Goal: Contribute content: Add original content to the website for others to see

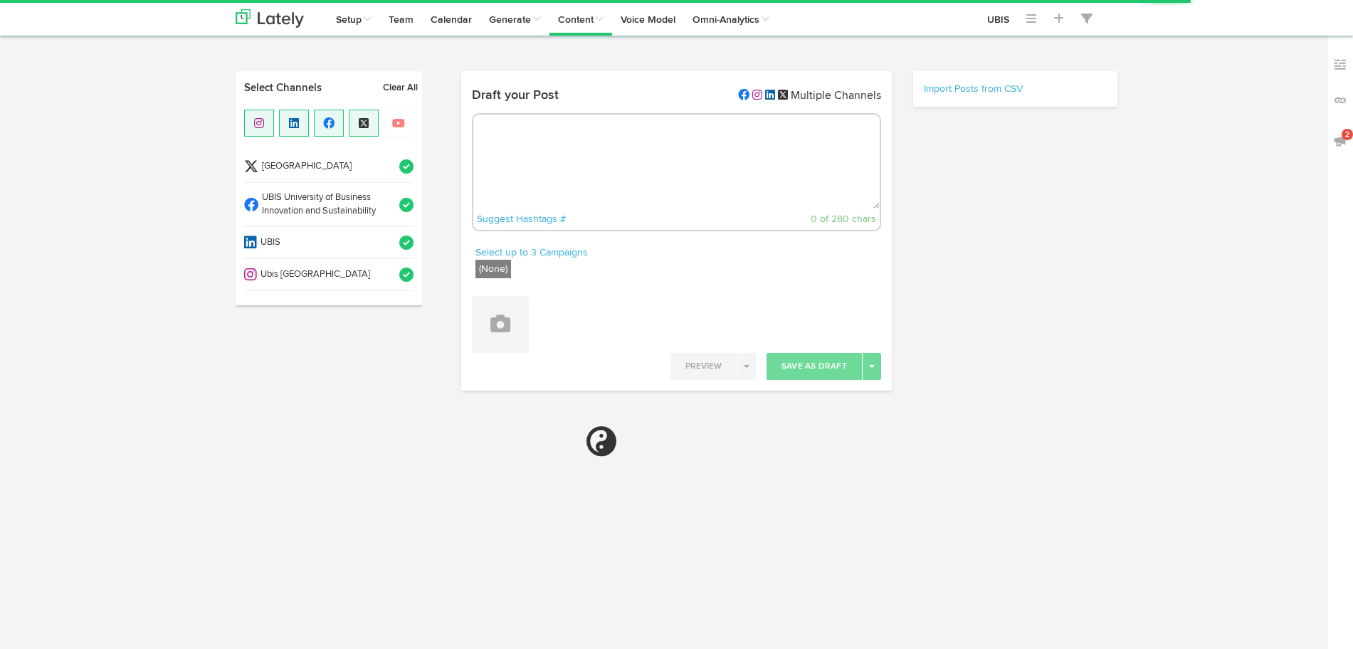
select select "10"
select select "14"
select select "PM"
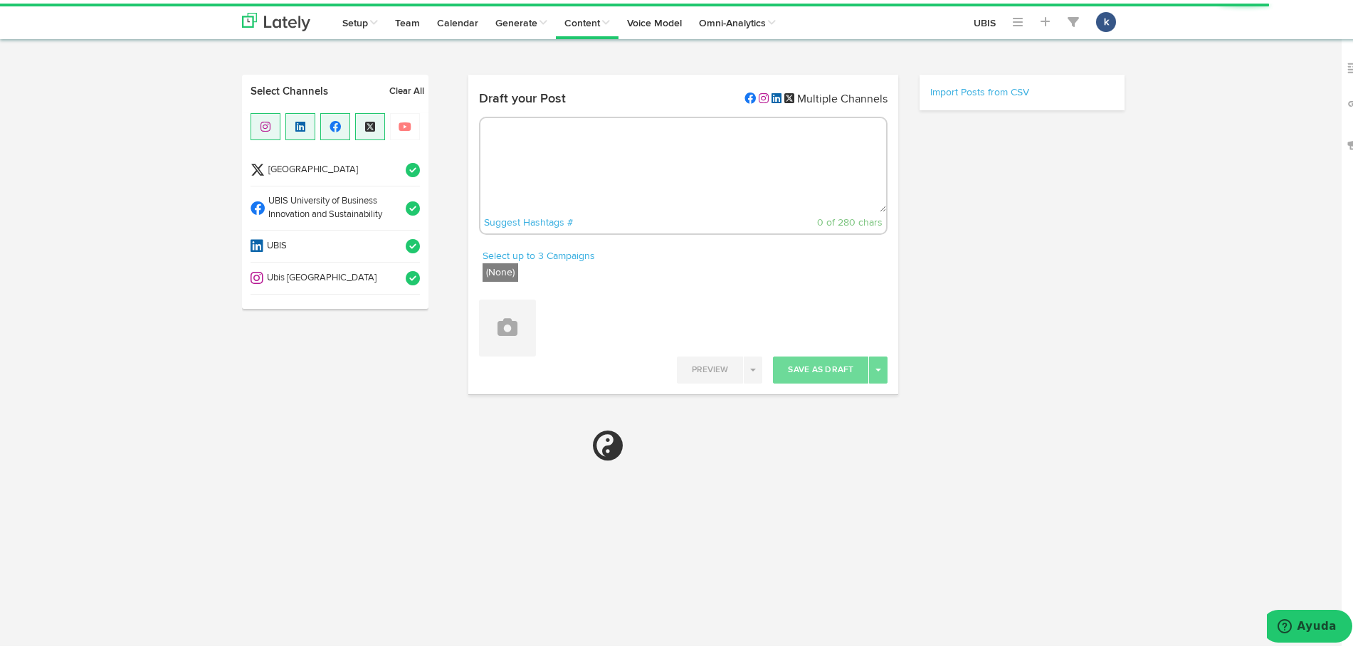
select select "11"
radio input "true"
select select "10"
select select "14"
select select "PM"
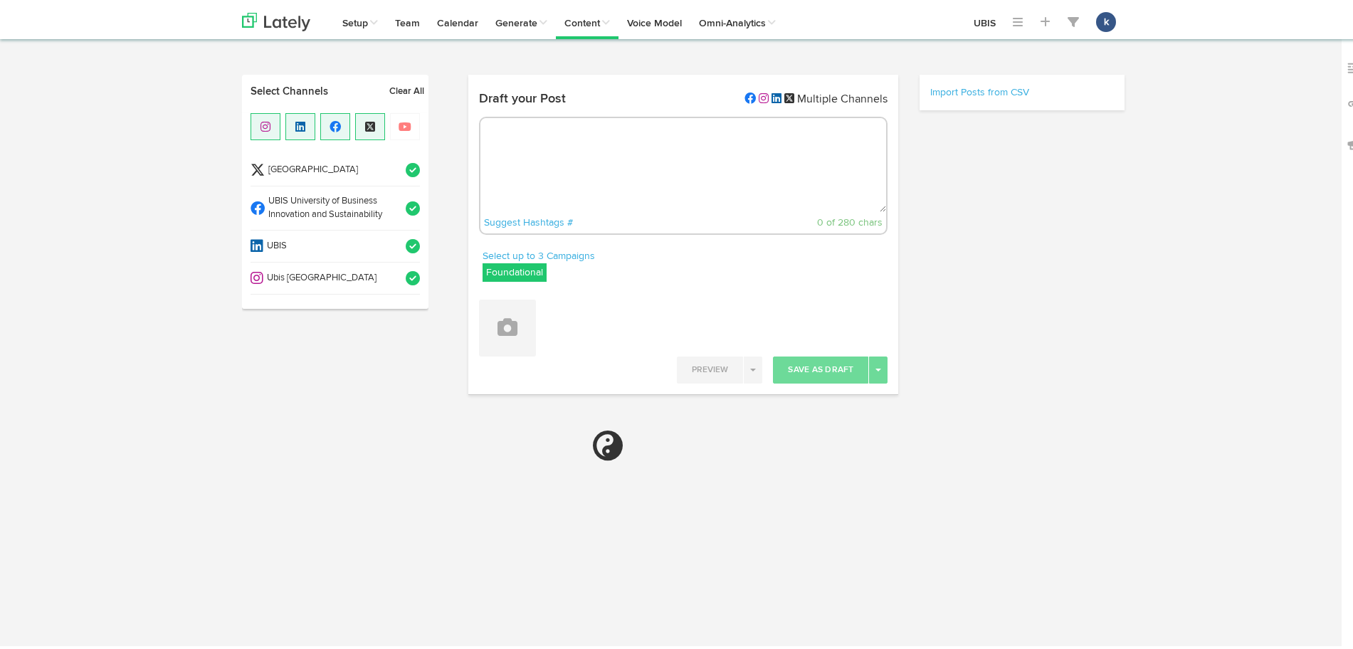
click at [556, 158] on textarea at bounding box center [683, 162] width 406 height 94
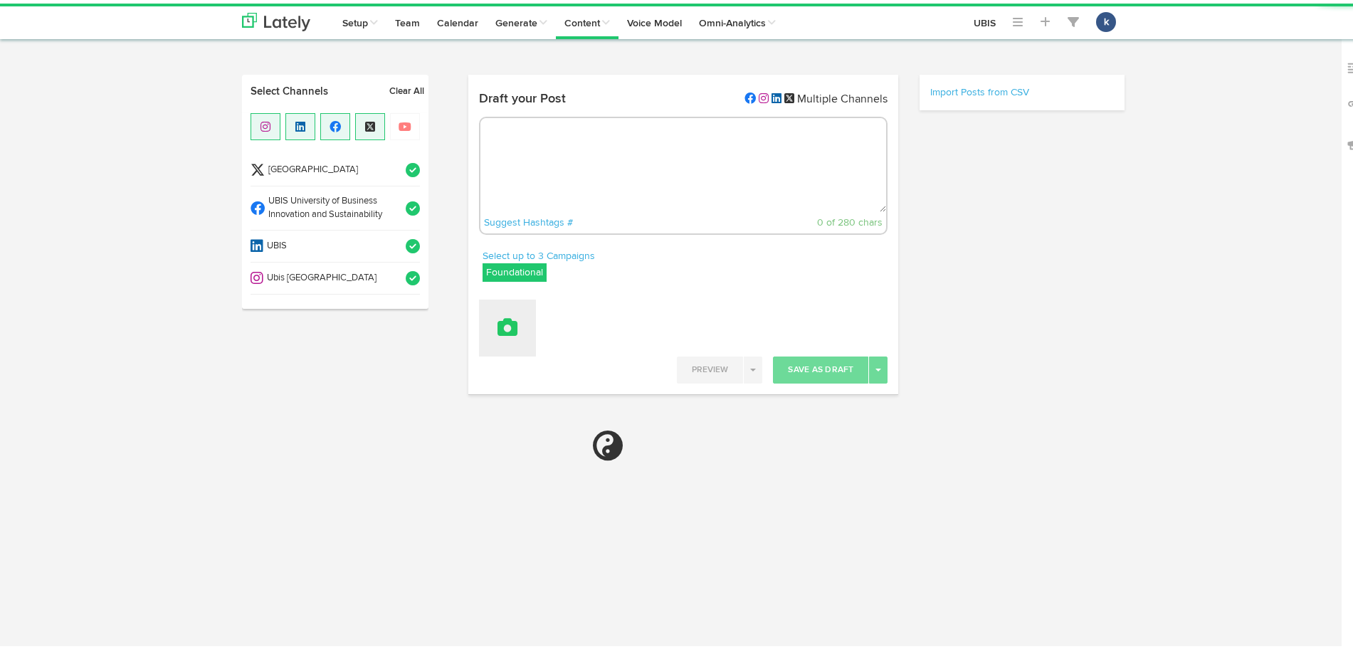
click at [510, 322] on button at bounding box center [507, 324] width 57 height 57
select select "11"
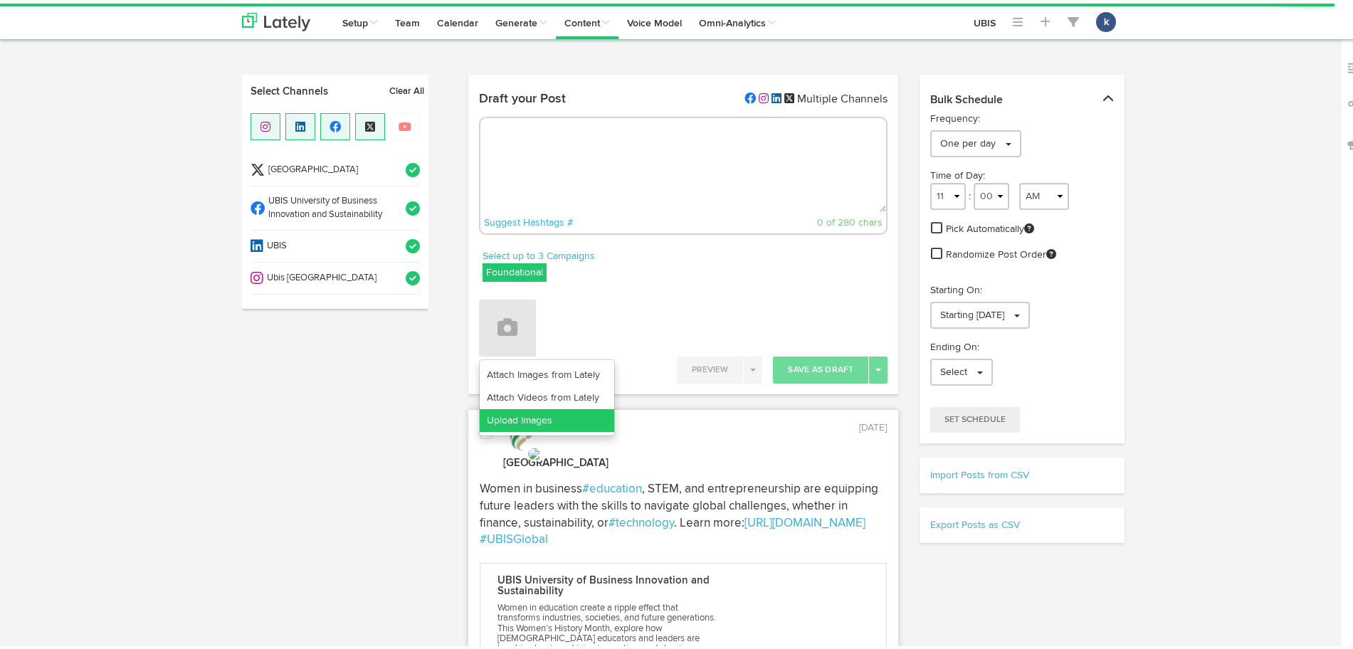
click at [540, 416] on link "Upload Images" at bounding box center [547, 417] width 134 height 23
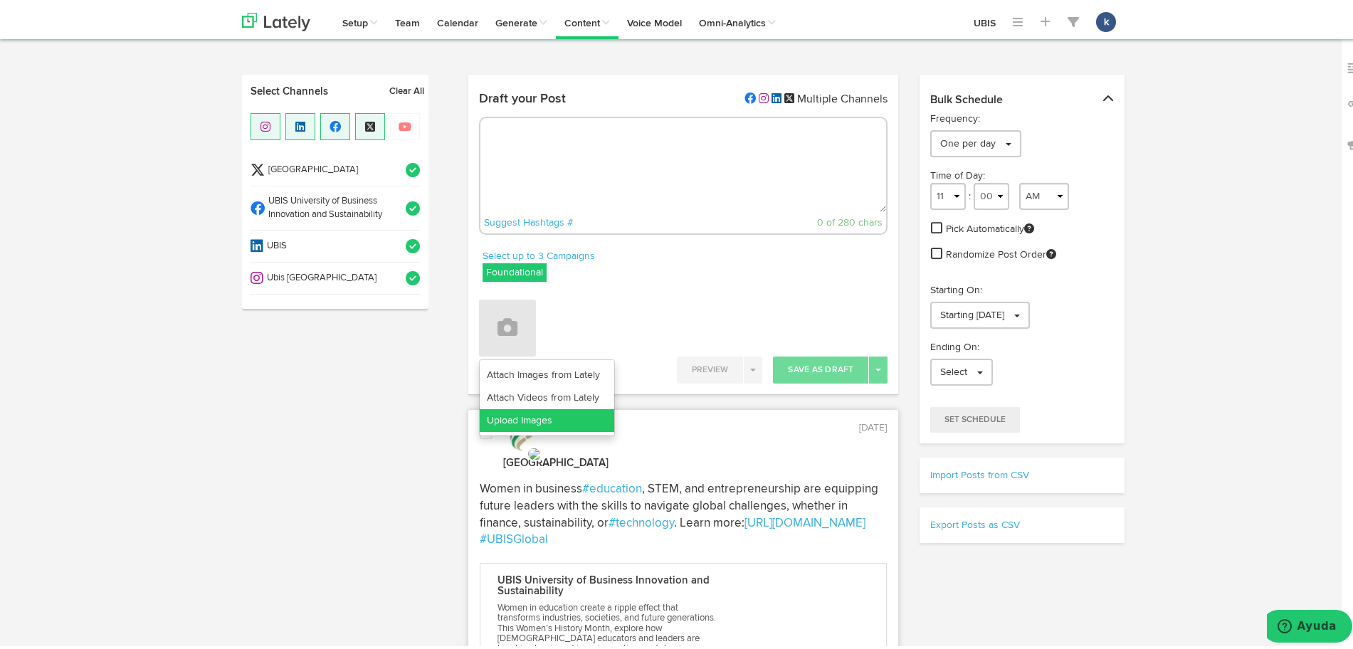
click at [537, 415] on link "Upload Images" at bounding box center [547, 417] width 134 height 23
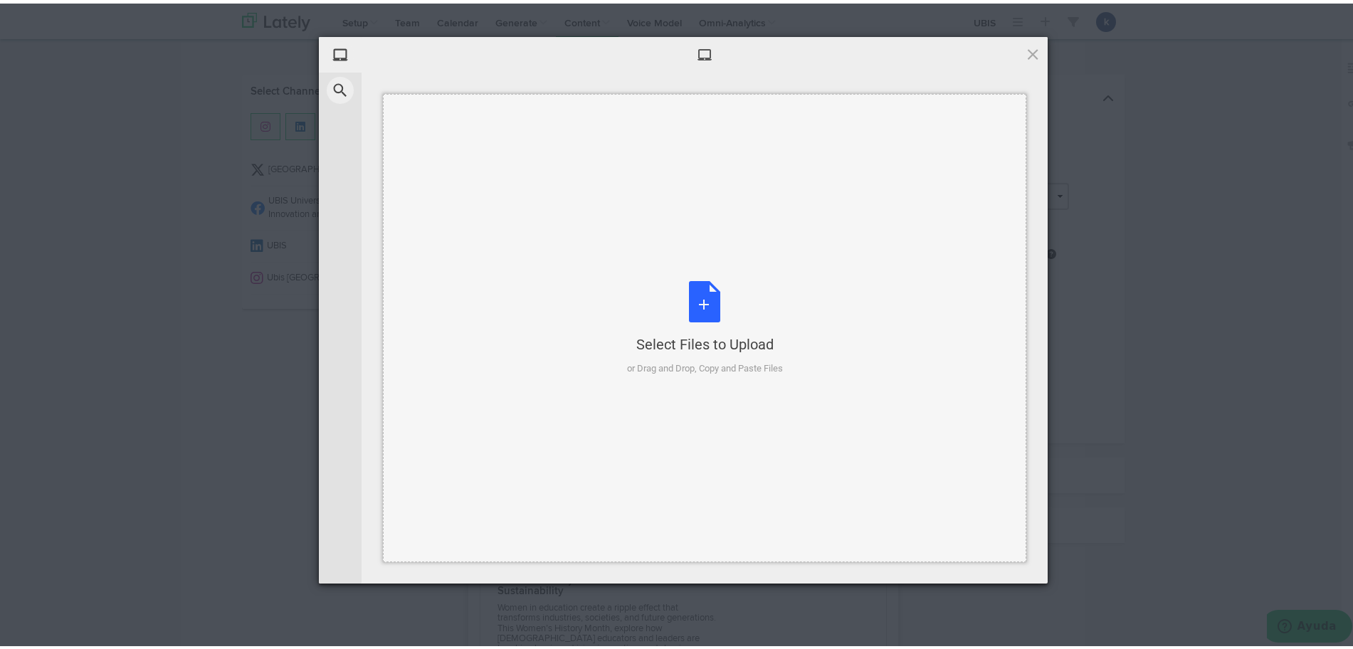
click at [677, 275] on div "Select Files to Upload or Drag and Drop, Copy and Paste Files" at bounding box center [704, 324] width 643 height 468
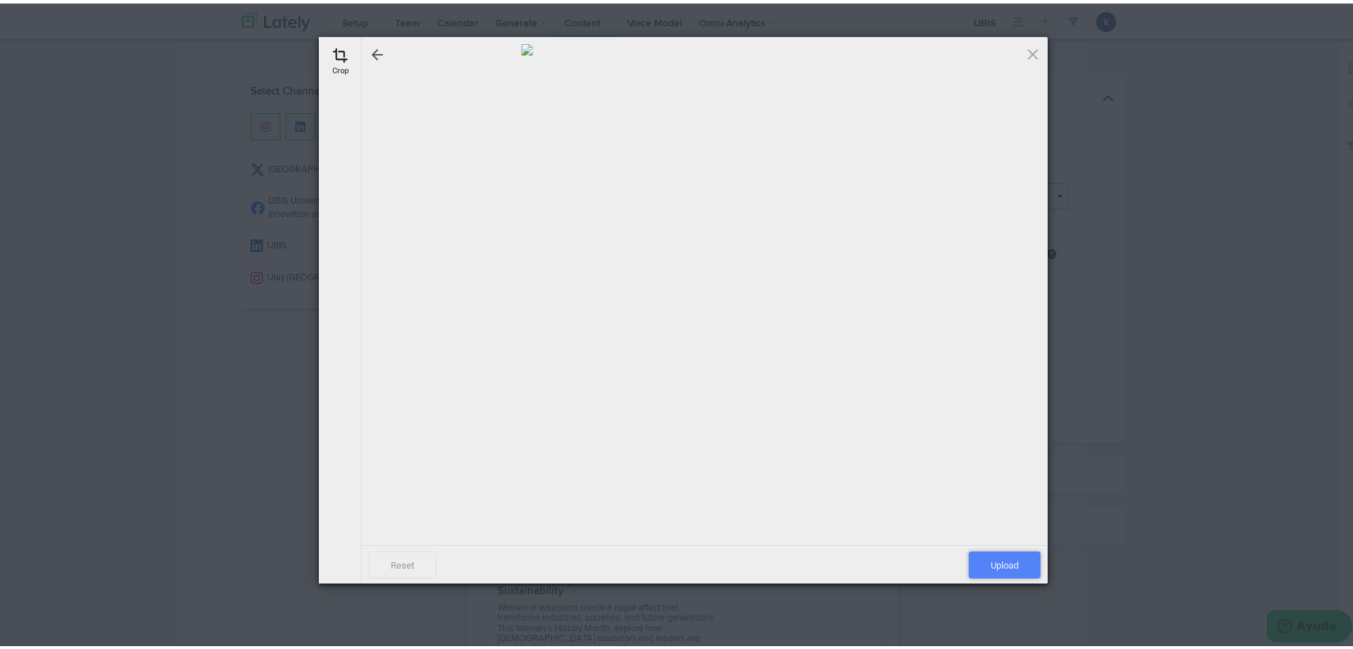
click at [993, 569] on span "Upload" at bounding box center [1005, 561] width 72 height 27
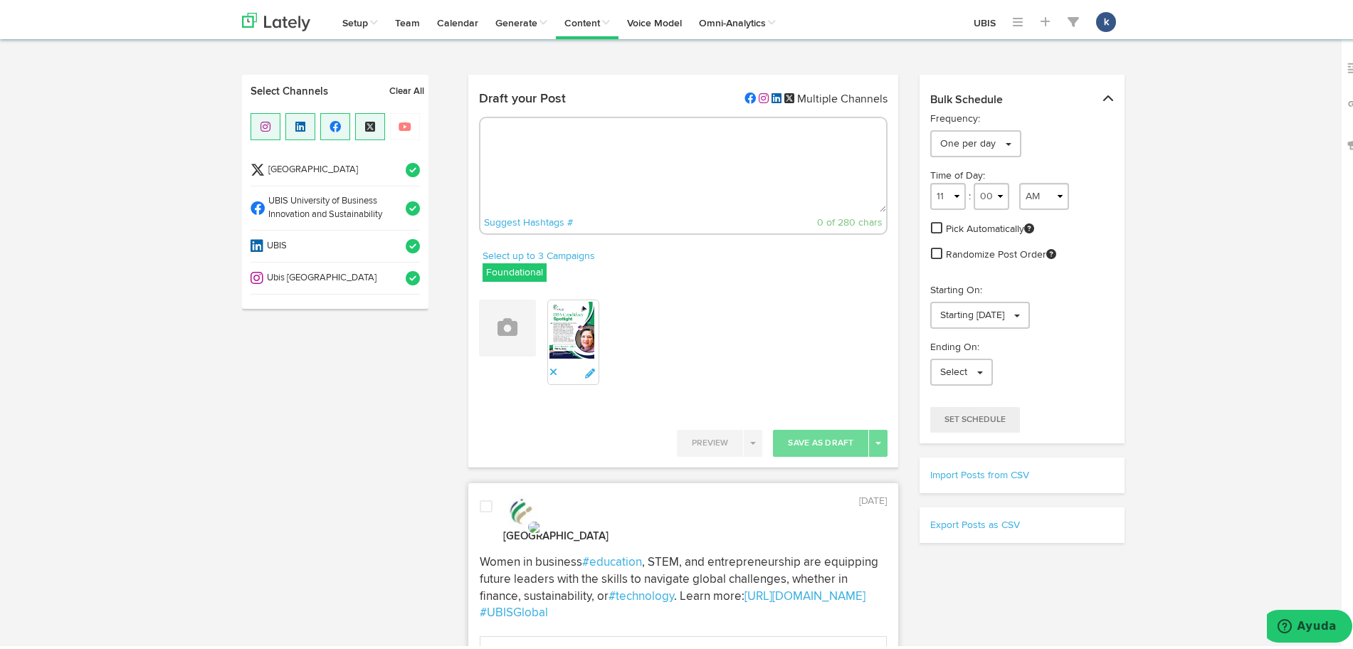
click at [366, 268] on span "Ubis [GEOGRAPHIC_DATA]" at bounding box center [329, 275] width 133 height 14
click at [366, 204] on span "UBIS University of Business Innovation and Sustainability" at bounding box center [331, 204] width 132 height 26
click at [374, 159] on li "[GEOGRAPHIC_DATA]" at bounding box center [334, 167] width 169 height 32
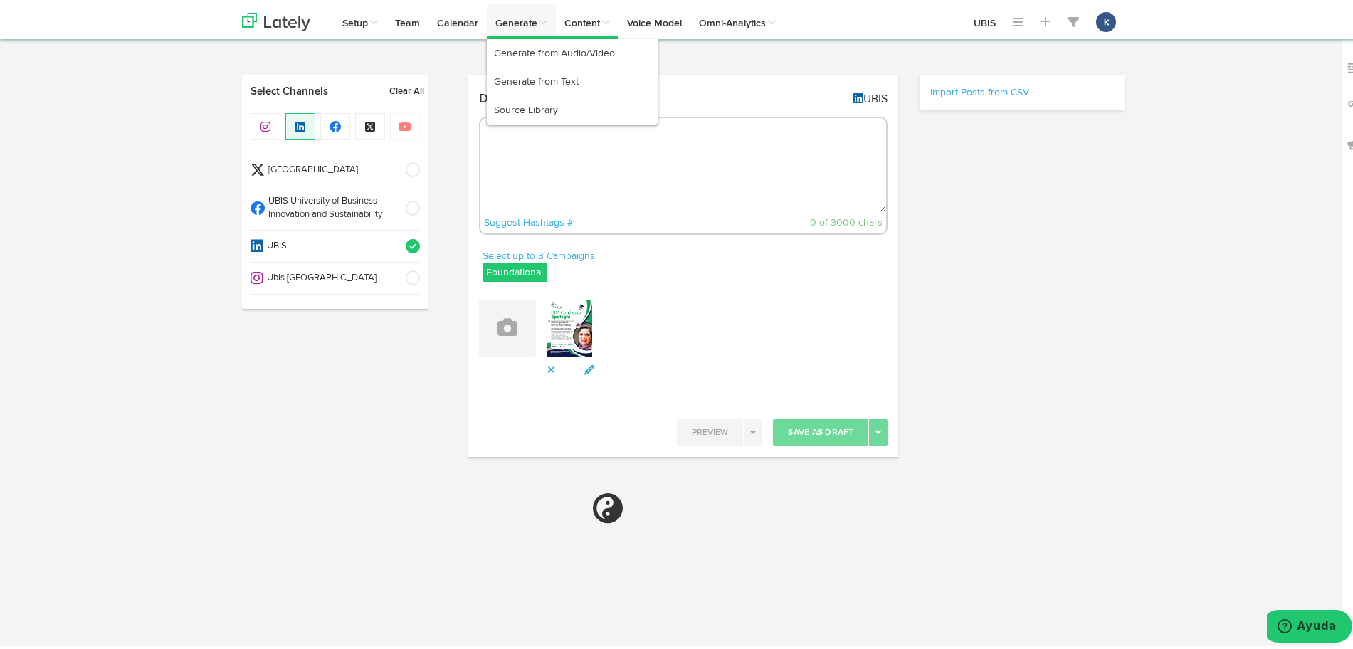
select select "11"
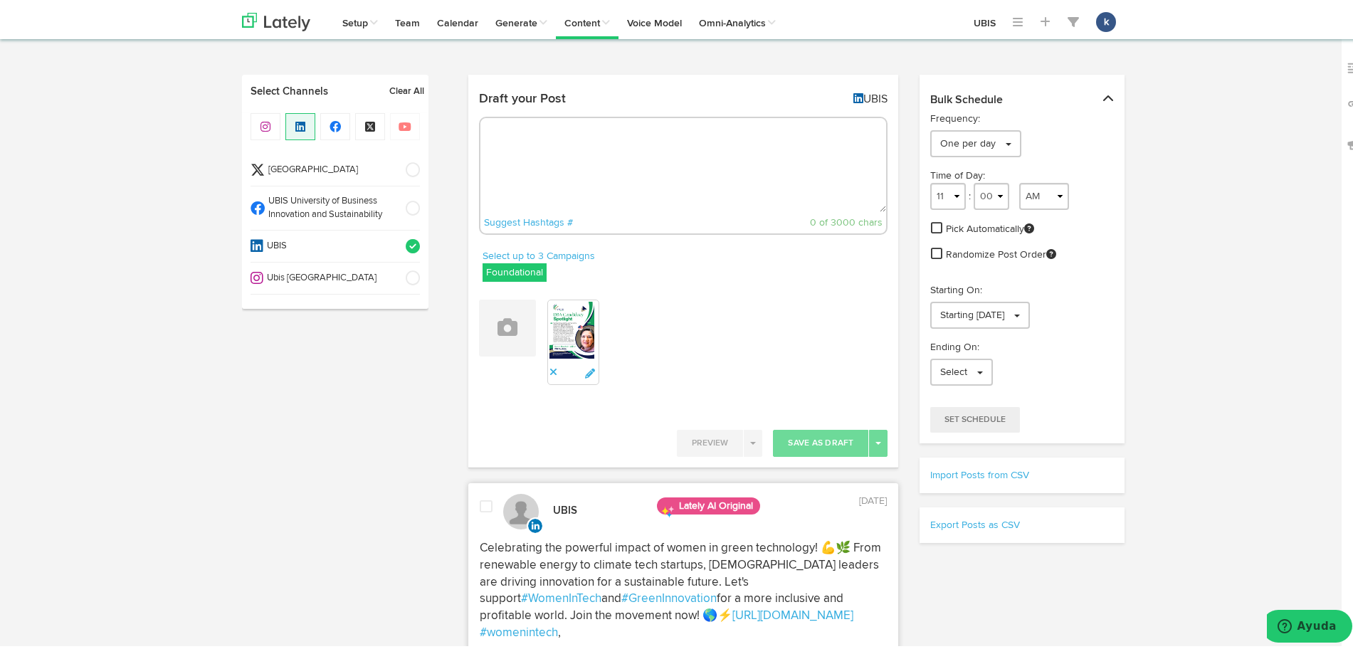
click at [690, 167] on textarea at bounding box center [683, 162] width 406 height 94
click at [566, 253] on link "Select up to 3 Campaigns" at bounding box center [538, 253] width 112 height 16
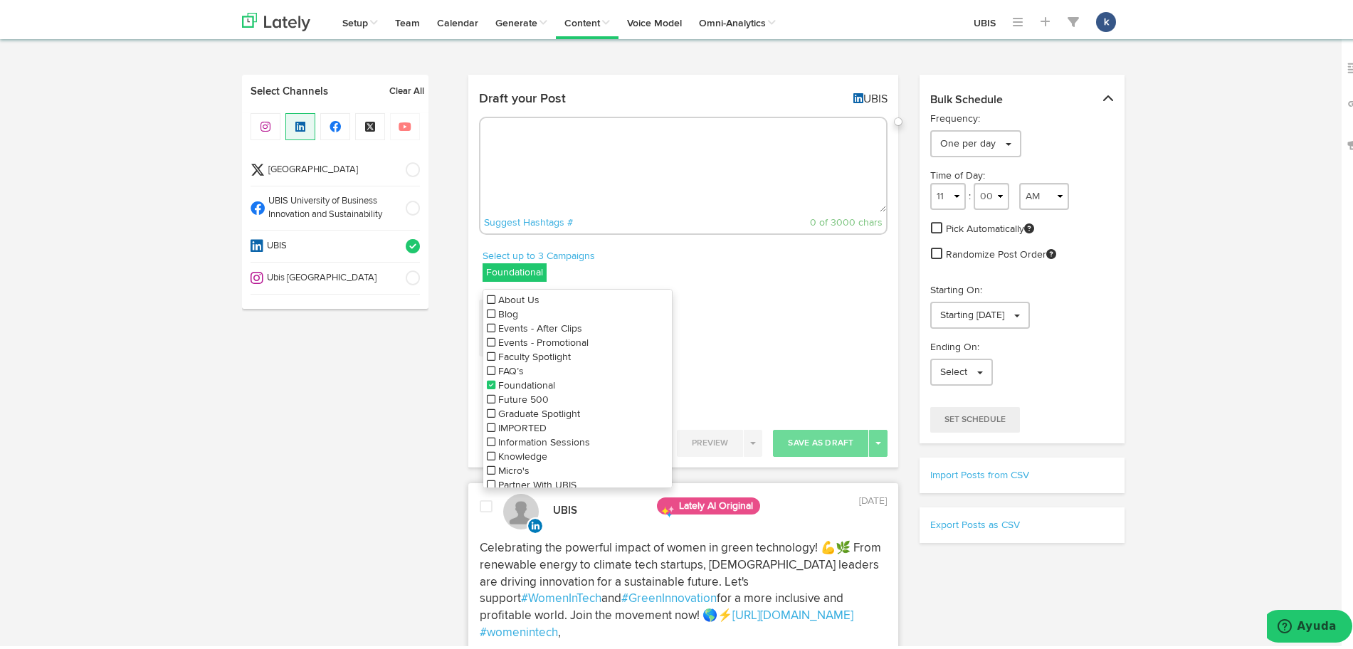
click at [564, 406] on span "Graduate Spotlight" at bounding box center [539, 411] width 82 height 10
click at [508, 377] on span "Foundational" at bounding box center [526, 382] width 57 height 10
click at [605, 156] on textarea at bounding box center [683, 162] width 406 height 94
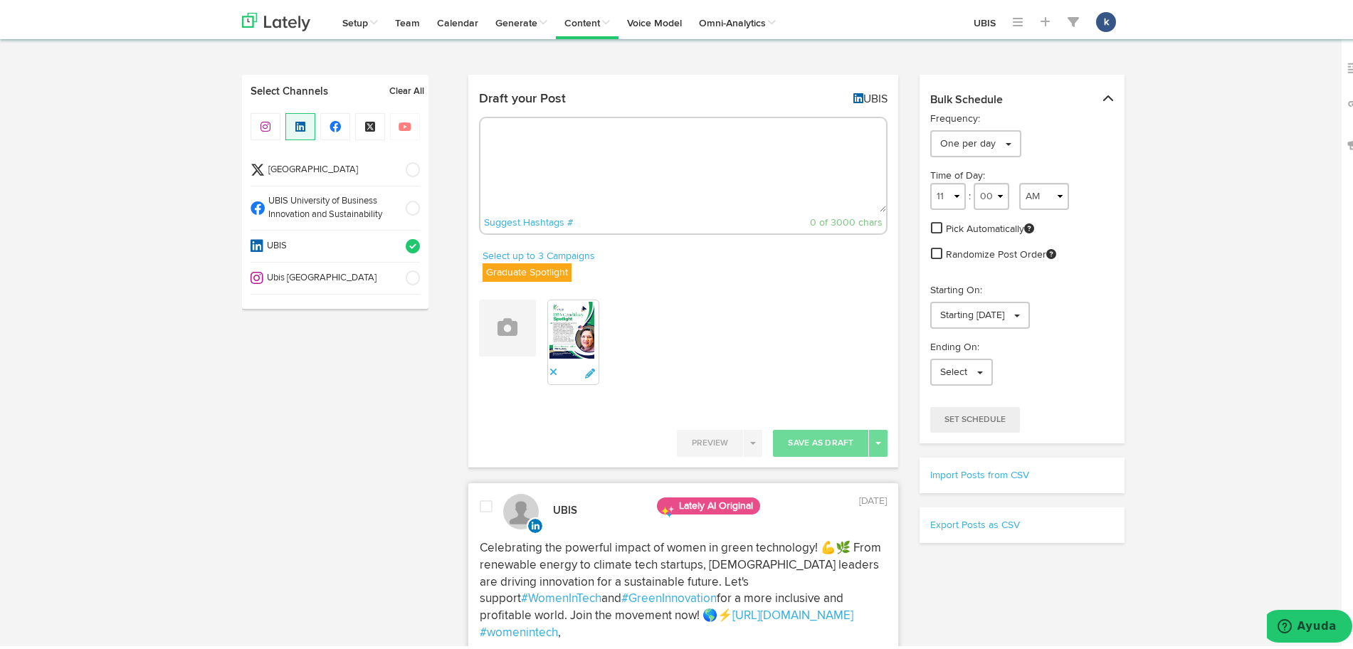
paste textarea "The UBIS DBA program is designed for professionals who want more than just a ti…"
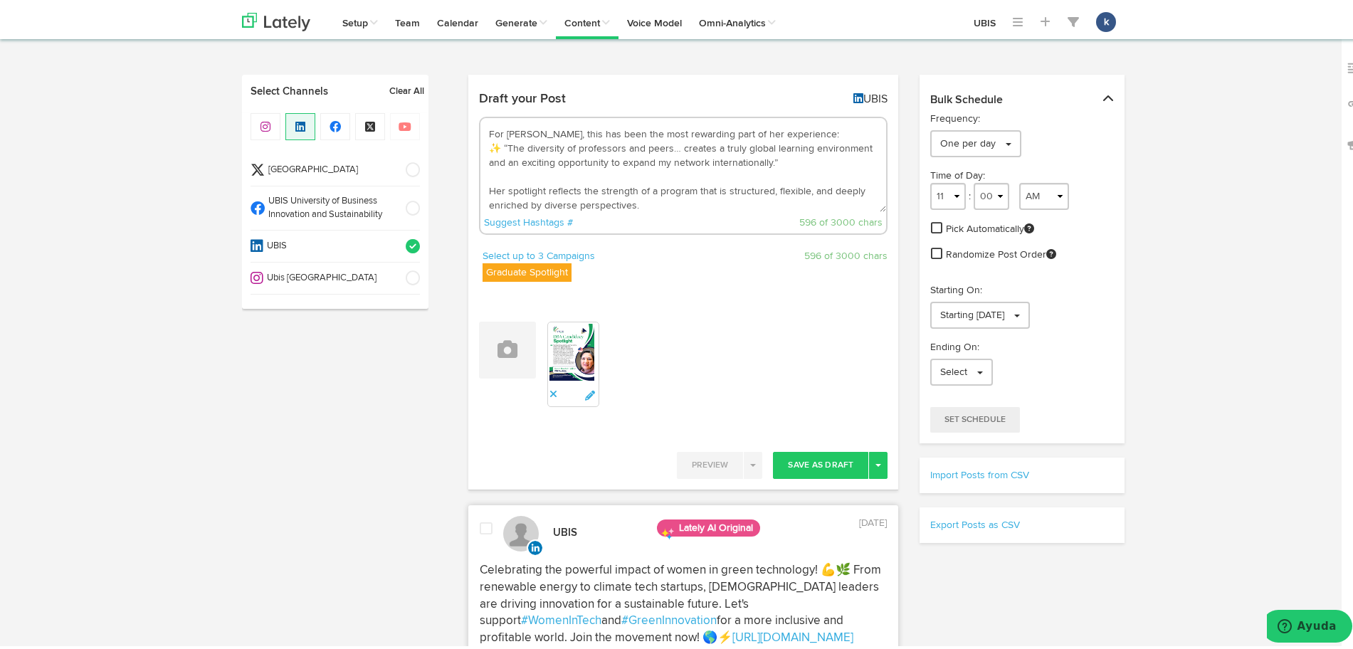
scroll to position [46, 0]
drag, startPoint x: 505, startPoint y: 182, endPoint x: 820, endPoint y: 155, distance: 316.4
click at [820, 155] on textarea "The UBIS DBA program is designed for professionals who want more than just a ti…" at bounding box center [683, 162] width 406 height 94
paste textarea "What makes UBIS truly unique, however, is the wide range of DBA student backgro…"
click at [660, 133] on textarea "The UBIS DBA program is designed for professionals who want more than just a ti…" at bounding box center [683, 162] width 406 height 94
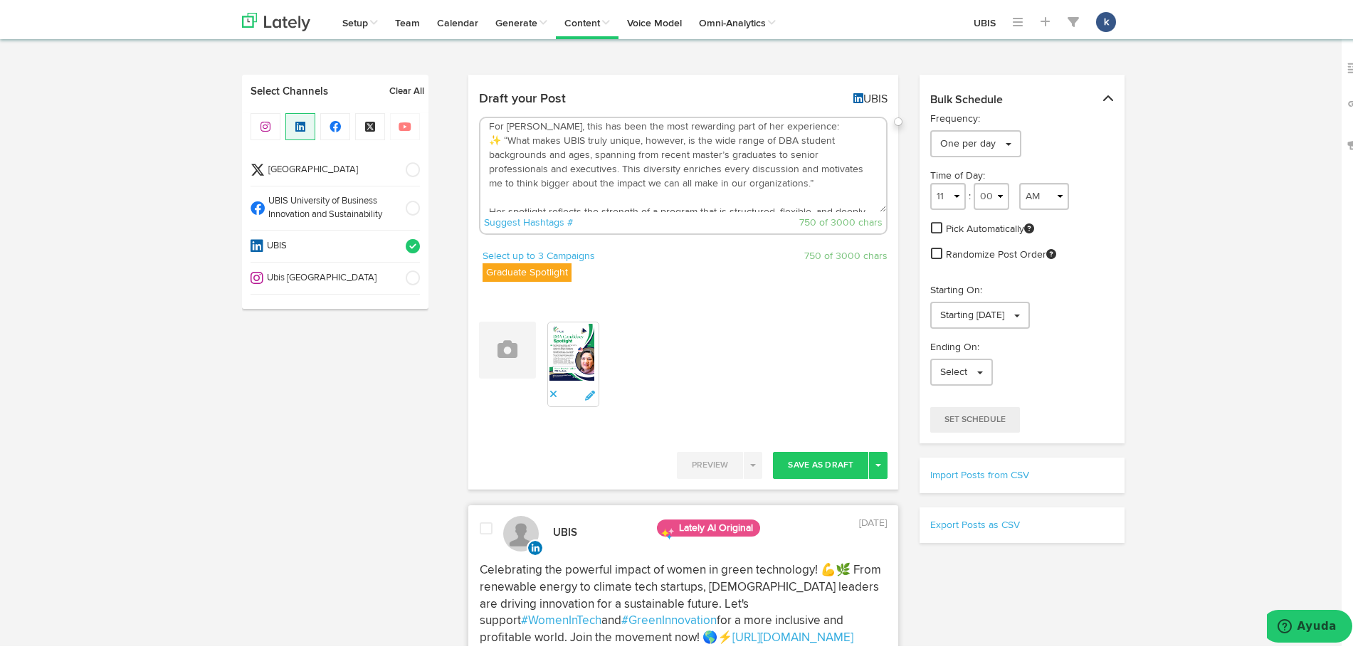
click at [660, 133] on textarea "The UBIS DBA program is designed for professionals who want more than just a ti…" at bounding box center [683, 162] width 406 height 94
click at [756, 176] on textarea "The UBIS DBA program is designed for professionals who want more than just a ti…" at bounding box center [683, 162] width 406 height 94
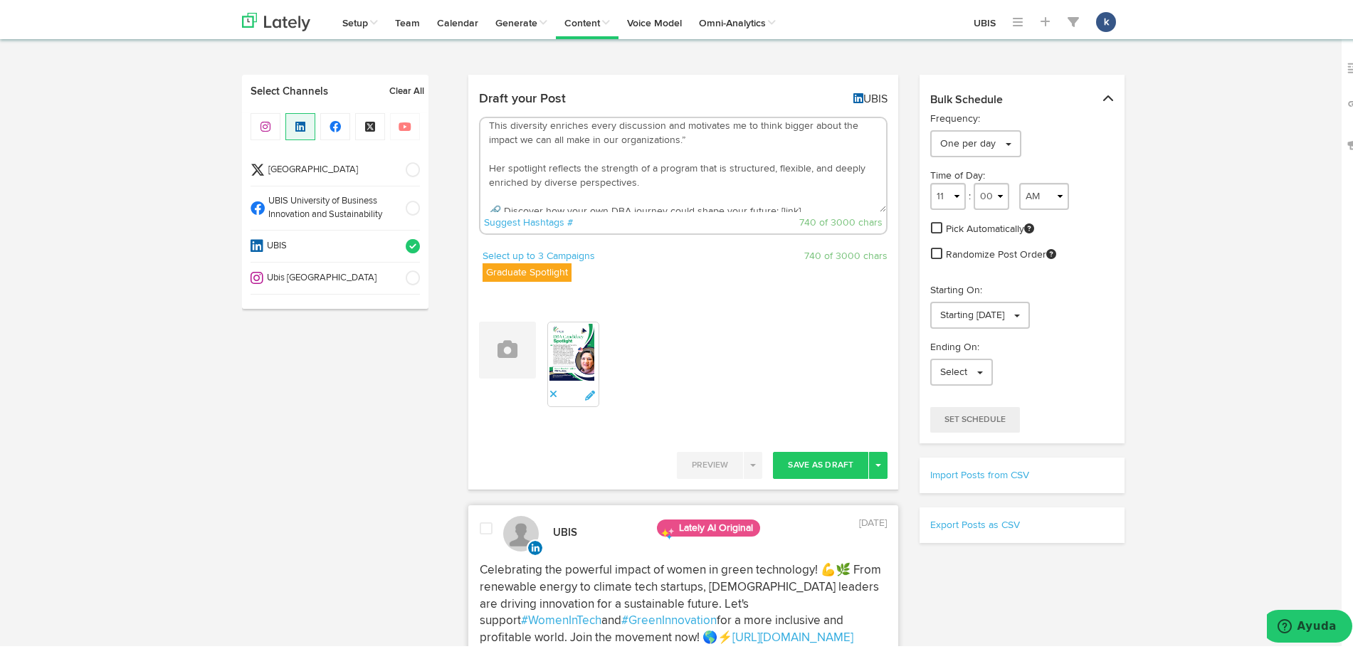
drag, startPoint x: 481, startPoint y: 169, endPoint x: 785, endPoint y: 139, distance: 305.3
click at [785, 139] on textarea "The UBIS DBA program is designed for professionals who want more than just a ti…" at bounding box center [683, 162] width 406 height 94
click at [640, 159] on textarea "The UBIS DBA program is designed for professionals who want more than just a ti…" at bounding box center [683, 162] width 406 height 94
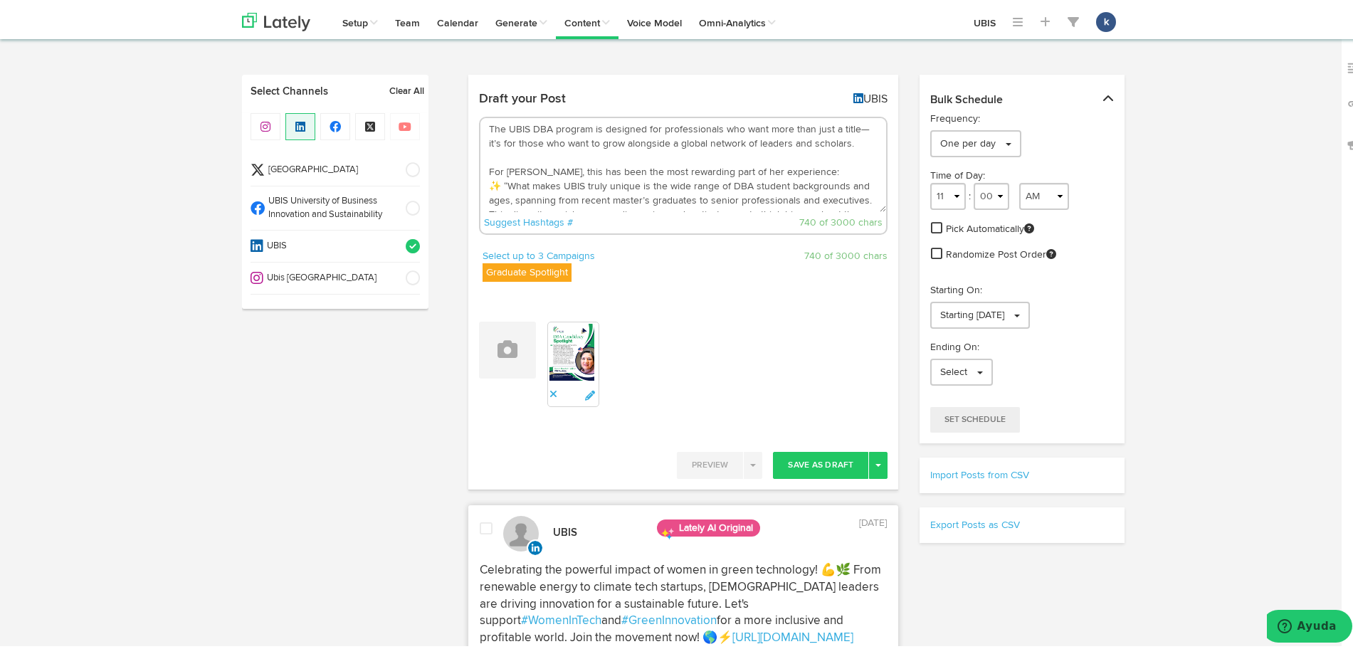
drag, startPoint x: 478, startPoint y: 167, endPoint x: 848, endPoint y: 168, distance: 370.0
click at [848, 168] on textarea "The UBIS DBA program is designed for professionals who want more than just a ti…" at bounding box center [683, 162] width 406 height 94
paste textarea "e most rewarding aspect of her DBA journey has been the diversity of her peers,…"
drag, startPoint x: 826, startPoint y: 180, endPoint x: 481, endPoint y: 163, distance: 345.6
click at [481, 163] on textarea "The UBIS DBA program is designed for professionals who want more than just a ti…" at bounding box center [683, 162] width 406 height 94
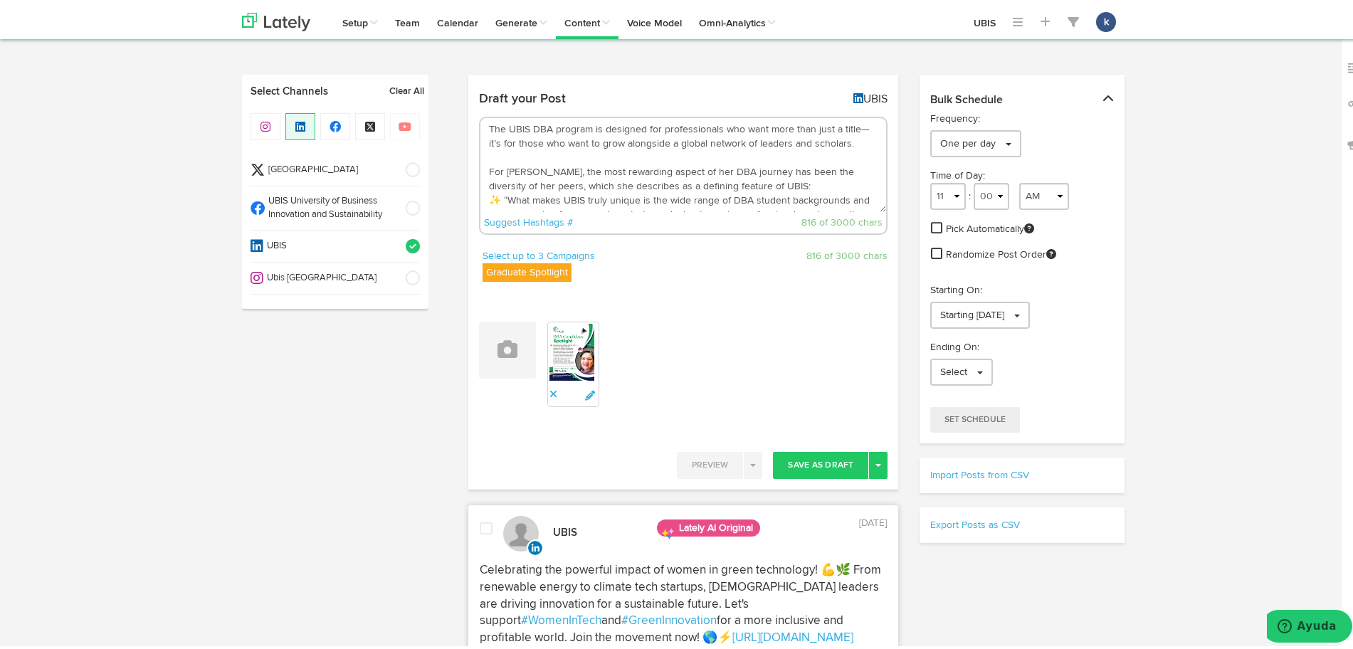
paste textarea "one aspect of her DBA journey stands out"
click at [680, 166] on textarea "The UBIS DBA program is designed for professionals who want more than just a ti…" at bounding box center [683, 162] width 406 height 94
drag, startPoint x: 685, startPoint y: 174, endPoint x: 452, endPoint y: 100, distance: 244.9
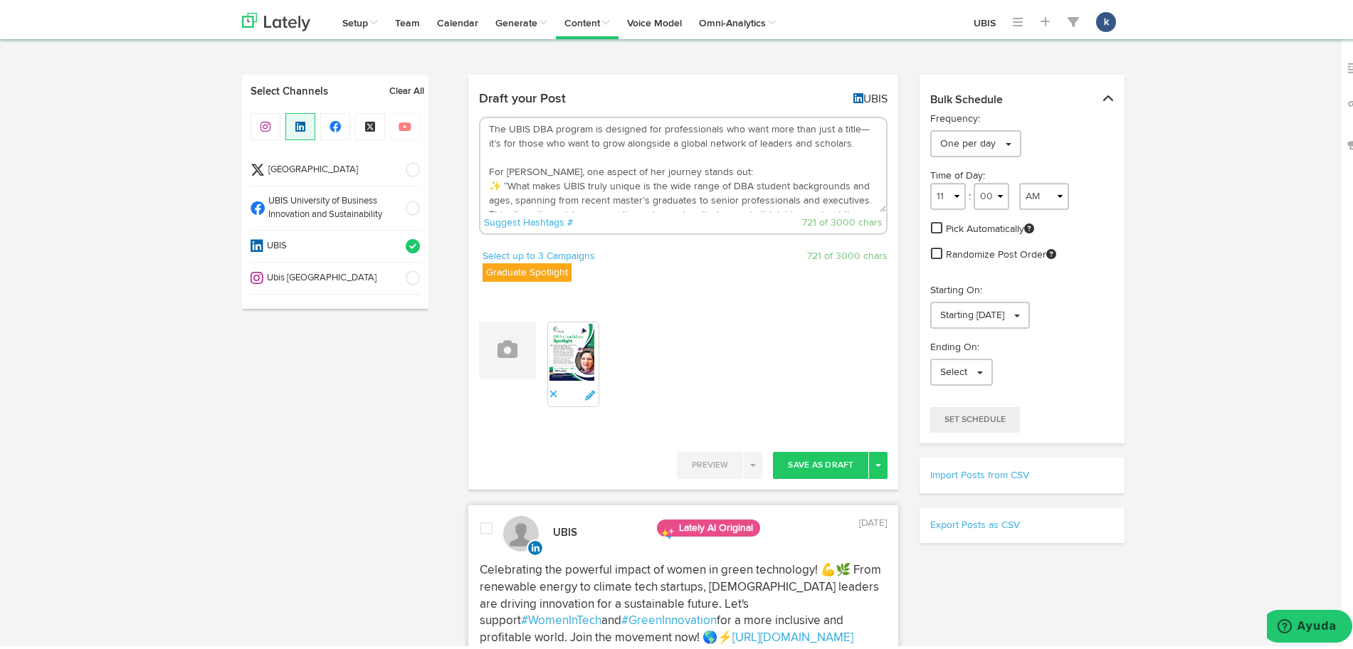
click at [567, 172] on textarea "The UBIS DBA program is designed for professionals who want more than just a ti…" at bounding box center [683, 162] width 406 height 94
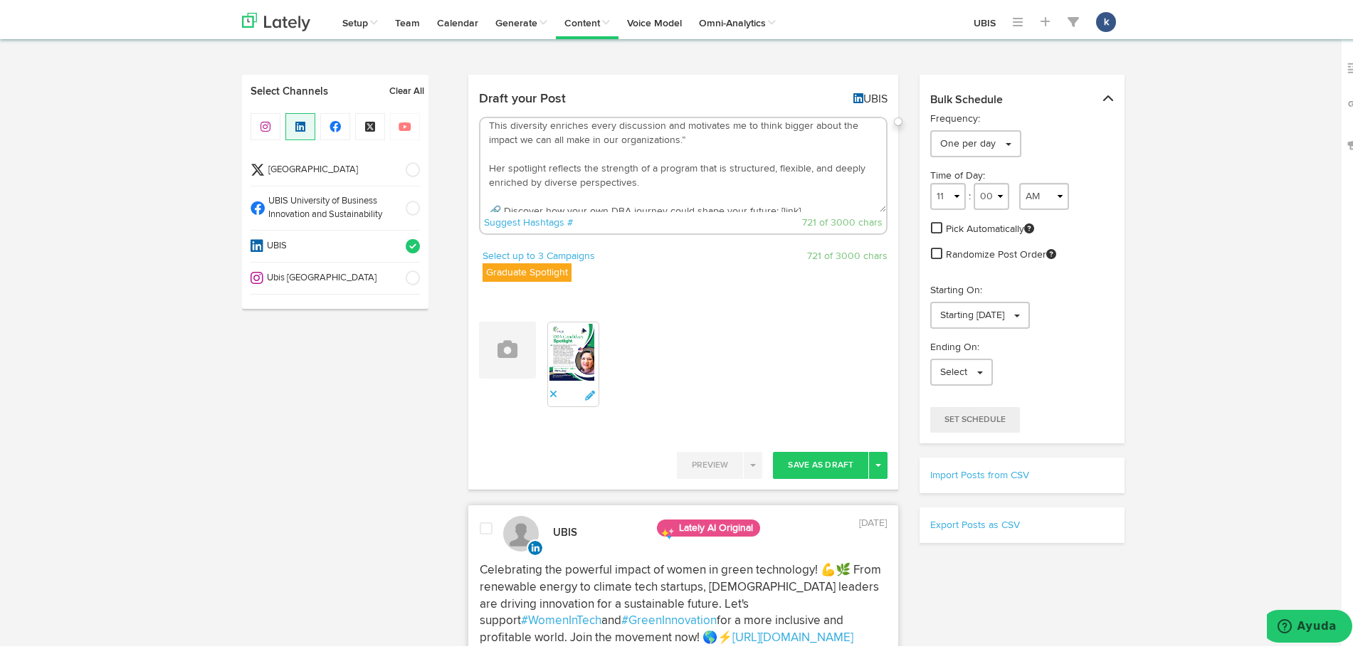
drag, startPoint x: 633, startPoint y: 179, endPoint x: 474, endPoint y: 167, distance: 159.9
click at [480, 167] on textarea "The UBIS DBA program is designed for professionals who want more than just a ti…" at bounding box center [683, 162] width 406 height 94
paste textarea "We celebrate Reem’s DBA candidacy and the impact she is poised to make as part …"
drag, startPoint x: 814, startPoint y: 196, endPoint x: 767, endPoint y: 201, distance: 47.3
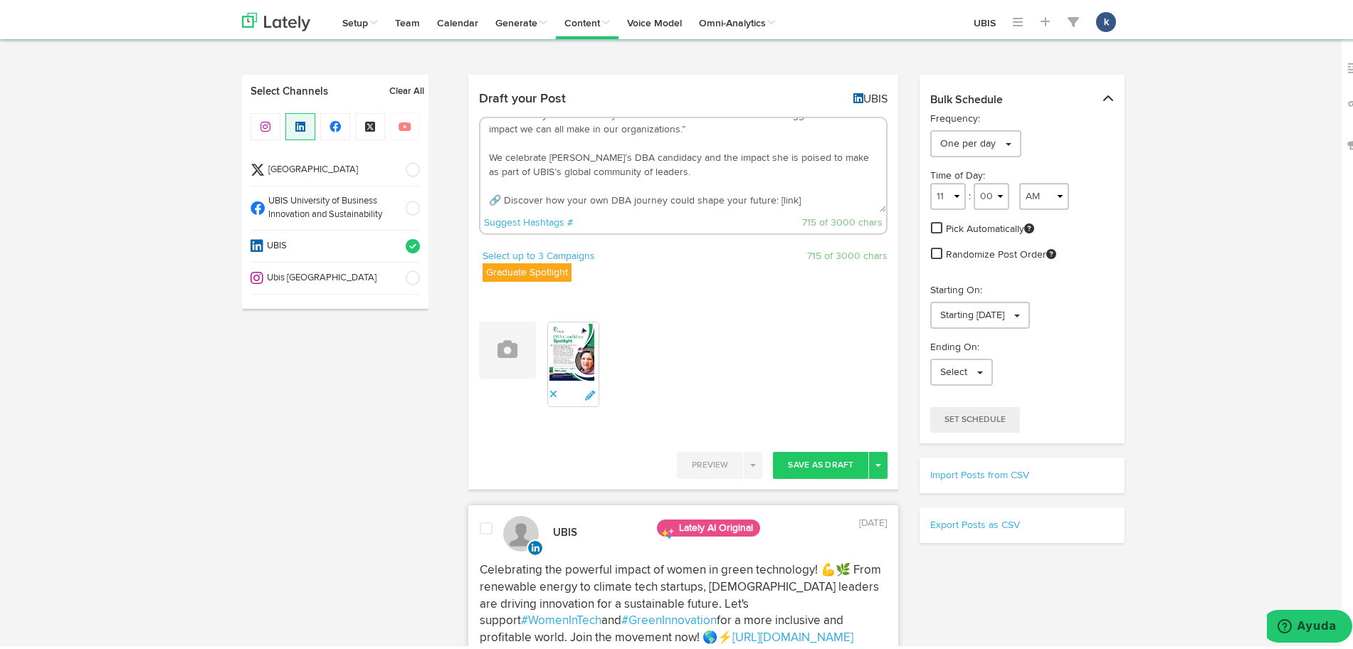
click at [767, 201] on textarea "The UBIS DBA program is designed for professionals who want more than just a ti…" at bounding box center [683, 162] width 406 height 94
paste textarea "https://ubisglobal.com/contact-us/"
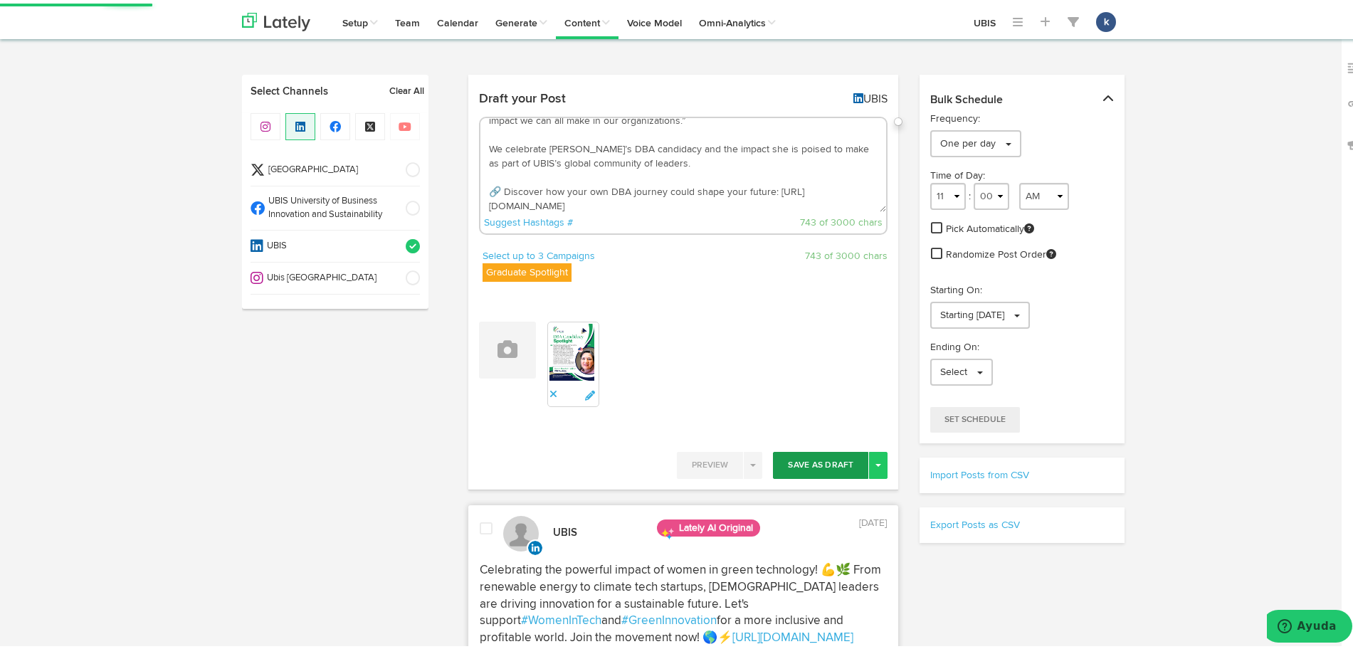
type textarea "The UBIS DBA program is designed for professionals who want more than just a ti…"
click at [836, 450] on button "Save As Draft" at bounding box center [820, 461] width 95 height 27
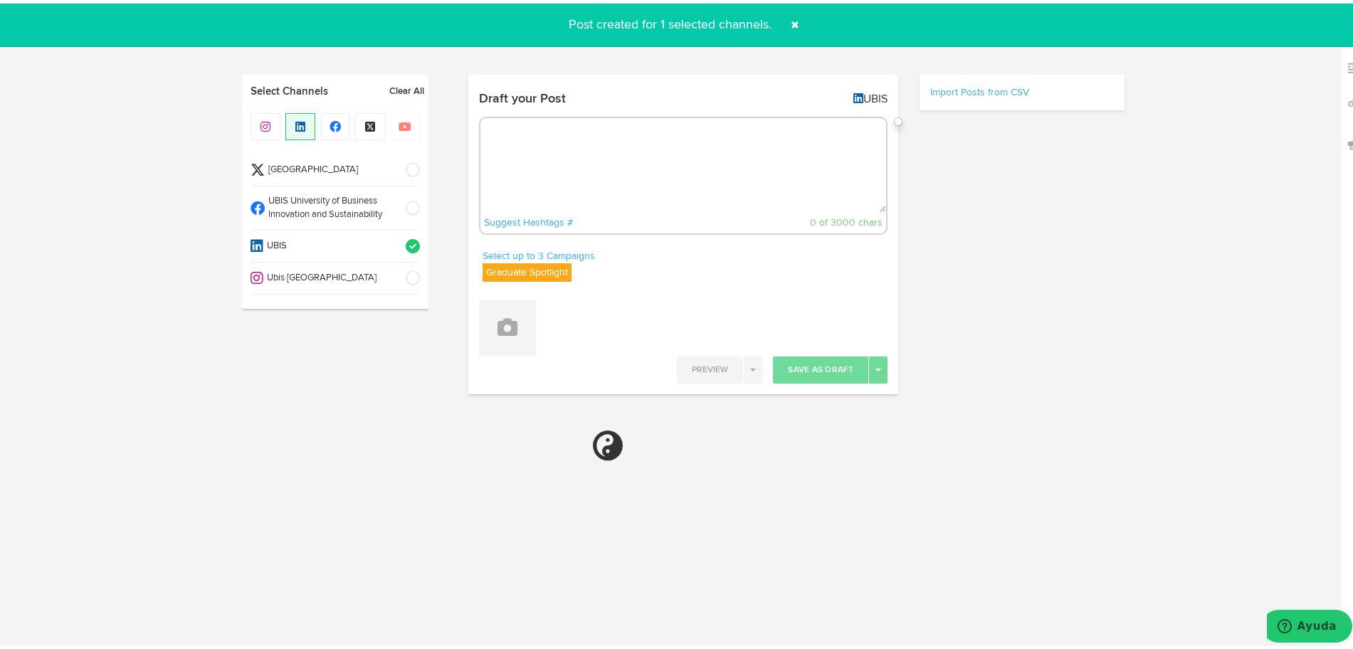
select select "11"
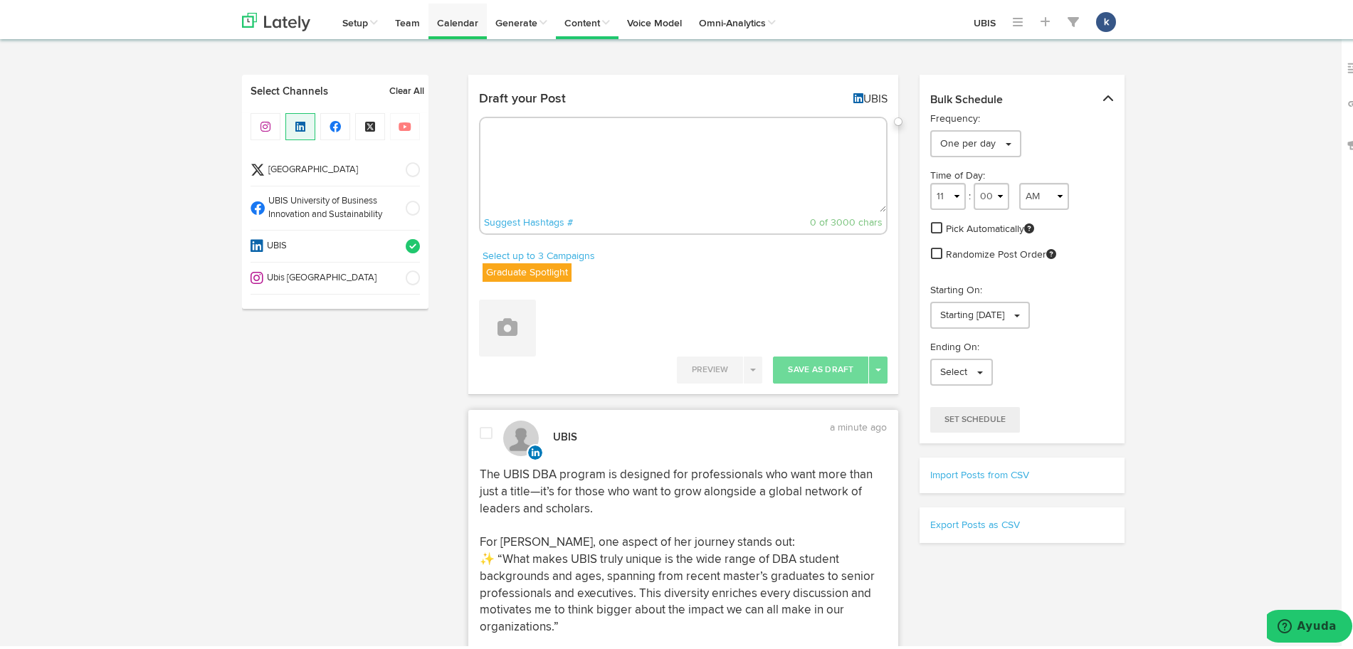
scroll to position [0, 0]
click at [608, 124] on textarea at bounding box center [683, 162] width 406 height 94
drag, startPoint x: 608, startPoint y: 124, endPoint x: 331, endPoint y: 192, distance: 285.8
click at [331, 192] on span "UBIS University of Business Innovation and Sustainability" at bounding box center [331, 204] width 132 height 26
click at [376, 229] on li "UBIS" at bounding box center [334, 243] width 169 height 32
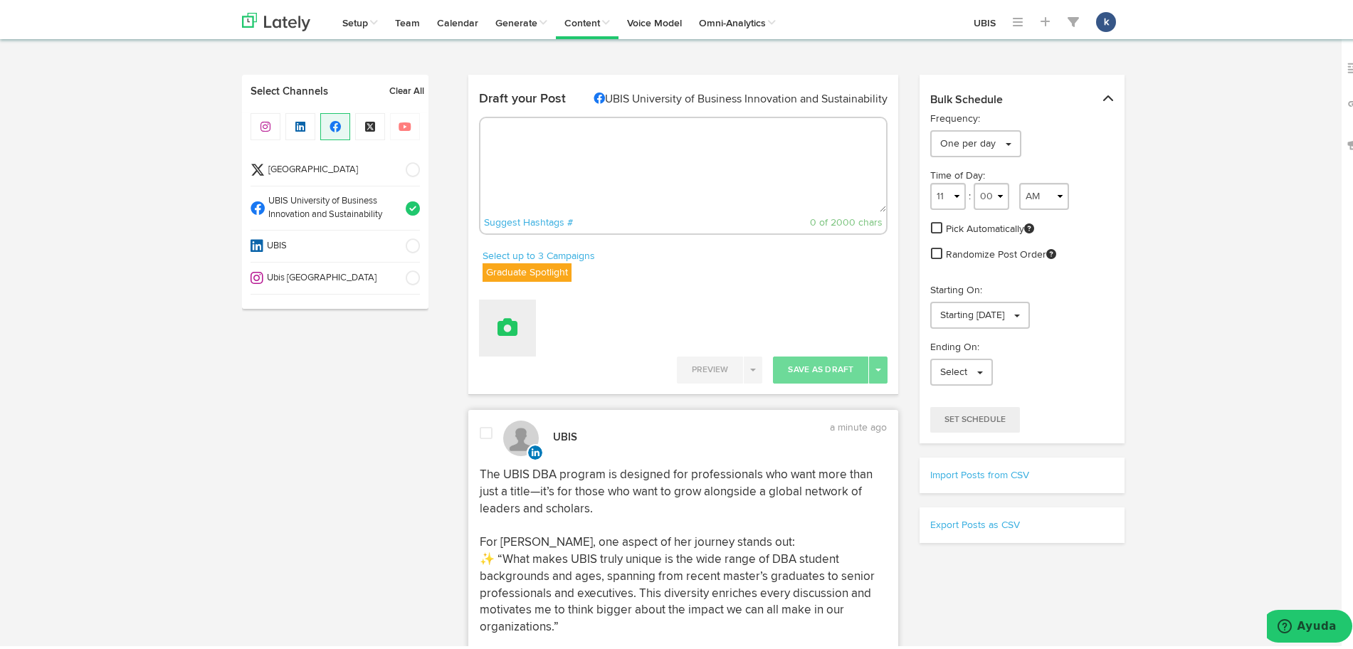
click at [503, 337] on button at bounding box center [507, 324] width 57 height 57
click at [569, 371] on link "Attach Images from Lately" at bounding box center [547, 371] width 134 height 23
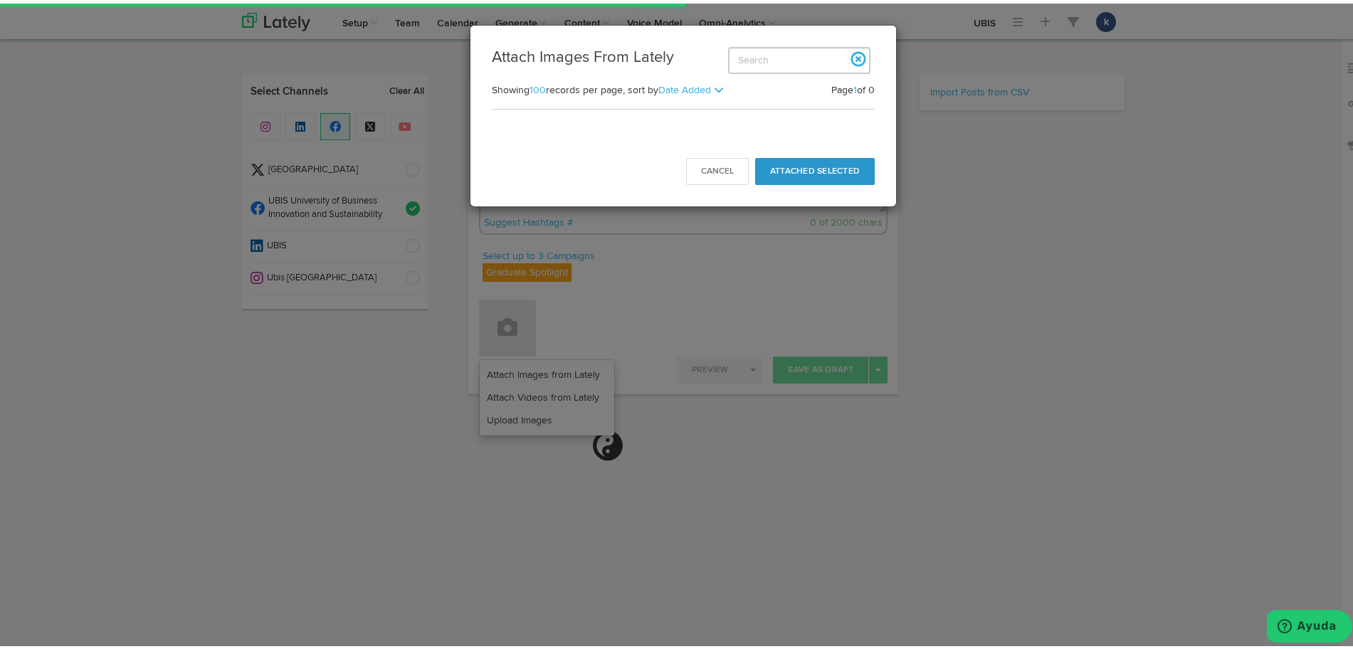
select select "11"
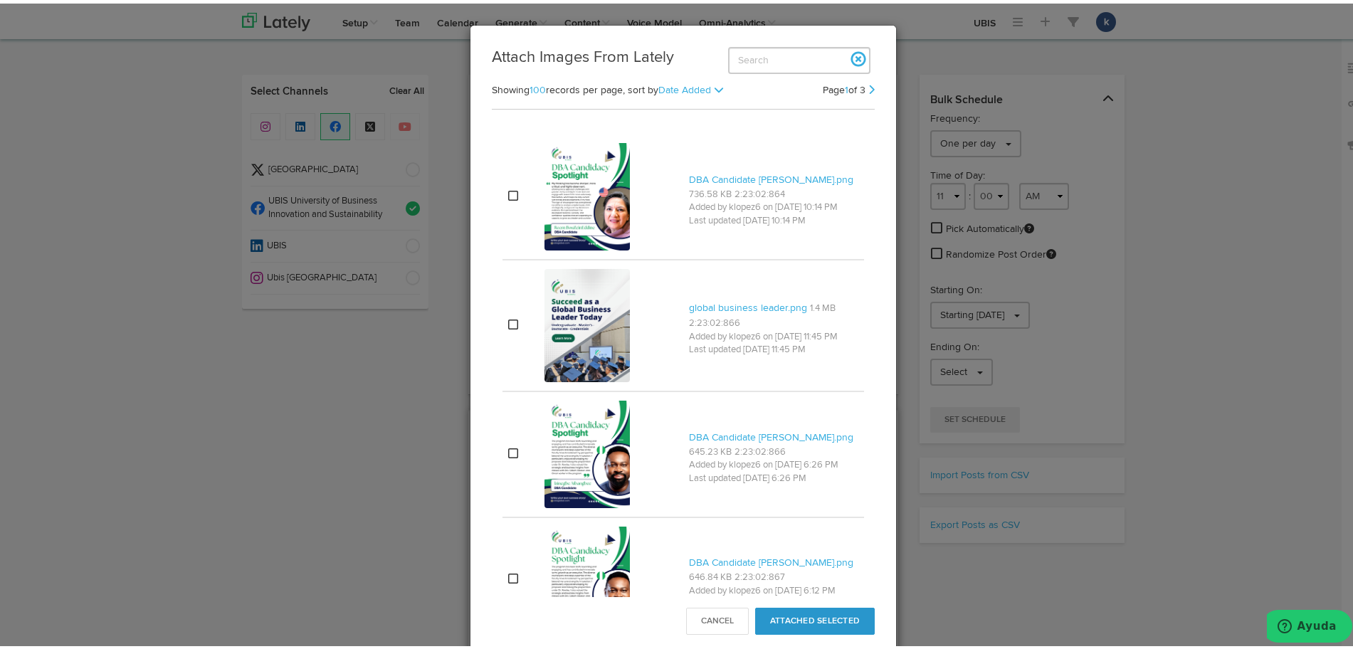
click at [630, 206] on div at bounding box center [610, 193] width 133 height 112
click at [803, 611] on button "Attached Selected" at bounding box center [815, 617] width 120 height 27
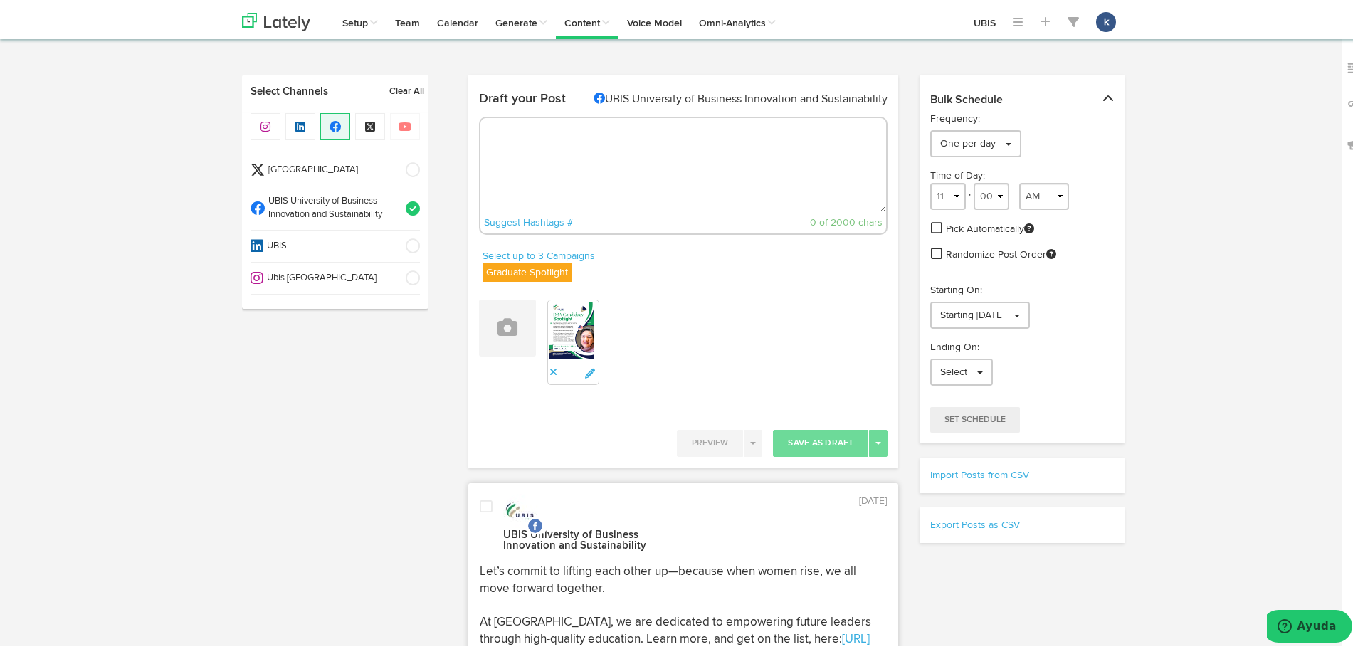
paste textarea "Celebrate with us Reem BouZeinEddine, a DBA candidate whose journey captures wh…"
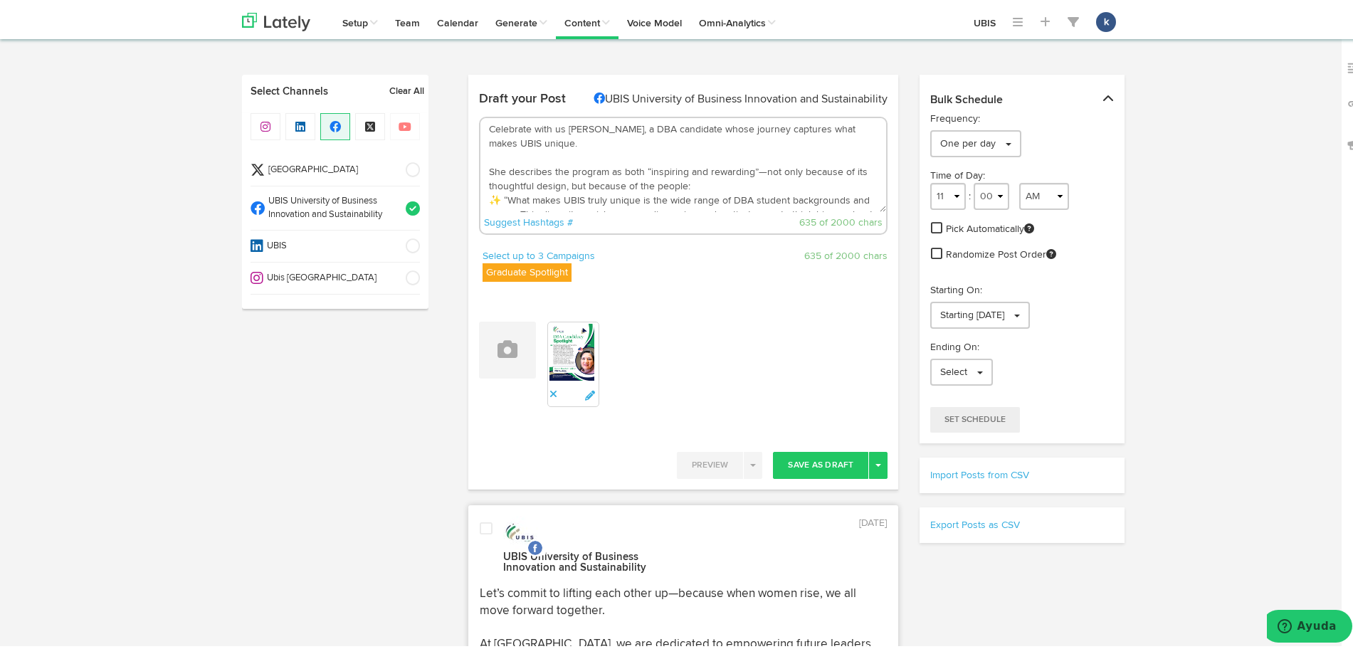
scroll to position [94, 0]
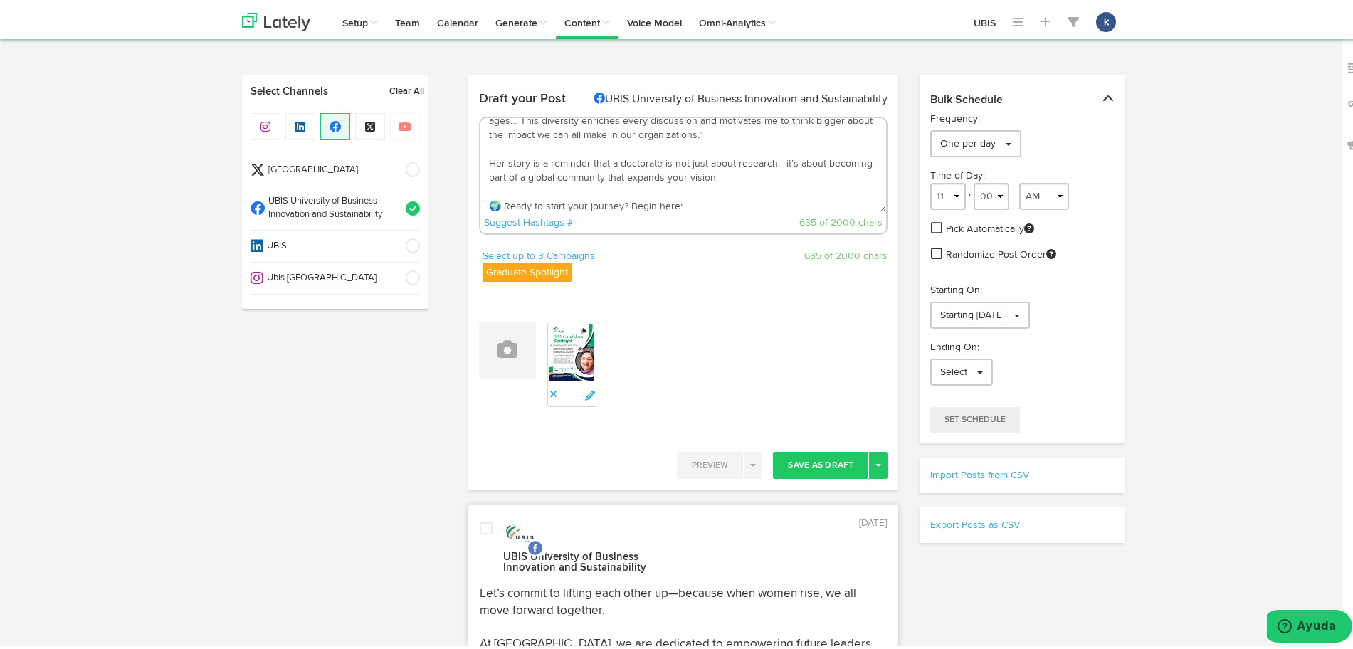
paste textarea "https://ubisglobal.com/contact-us/"
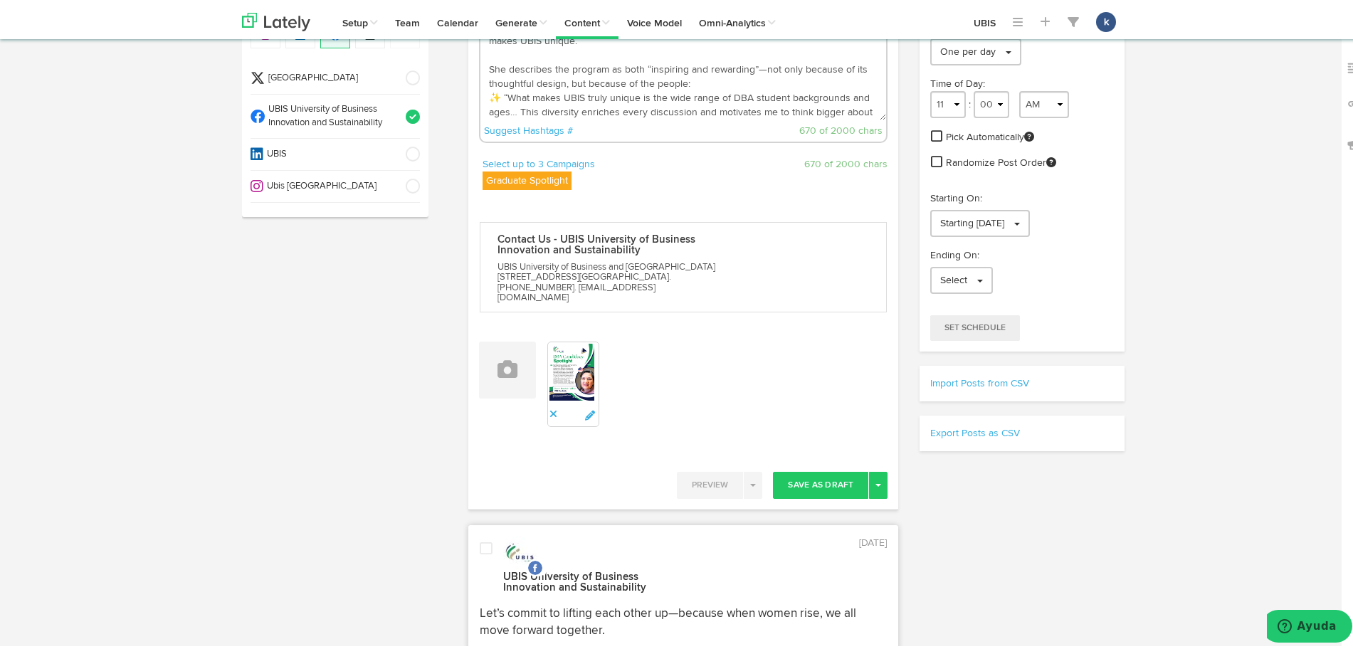
scroll to position [178, 0]
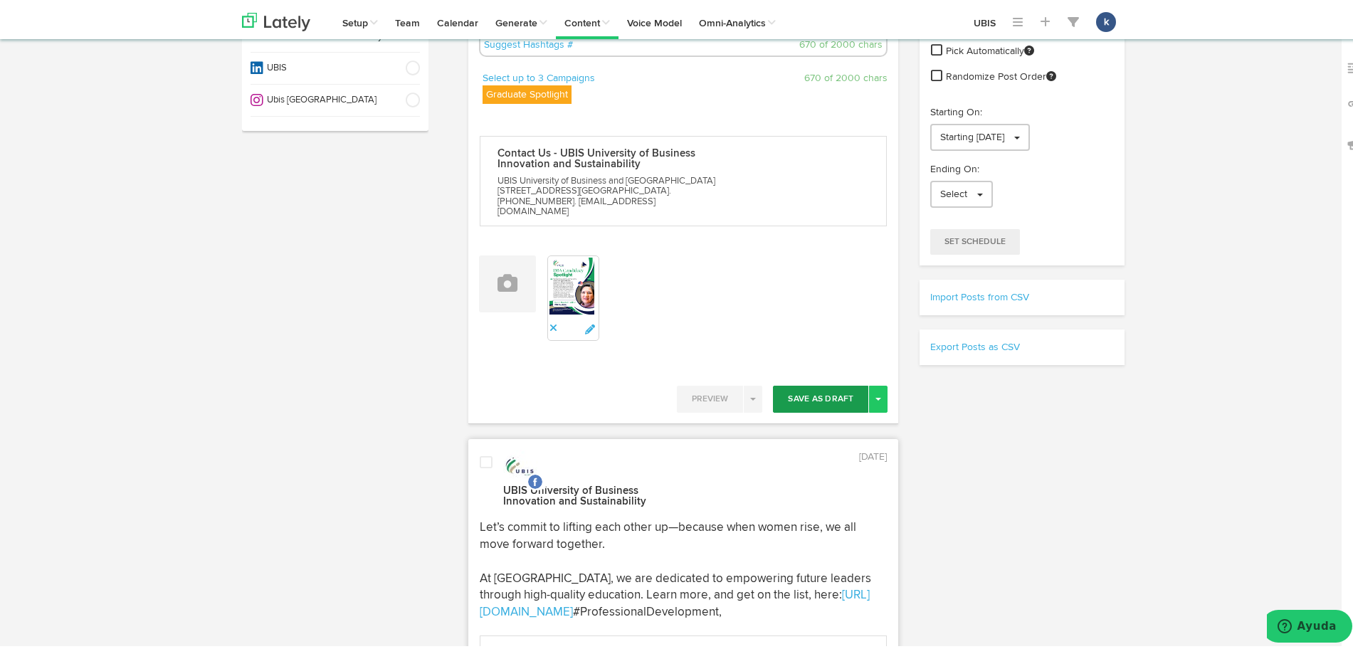
type textarea "Celebrate with us Reem BouZeinEddine, a DBA candidate whose journey captures wh…"
click at [820, 382] on button "Save As Draft" at bounding box center [820, 395] width 95 height 27
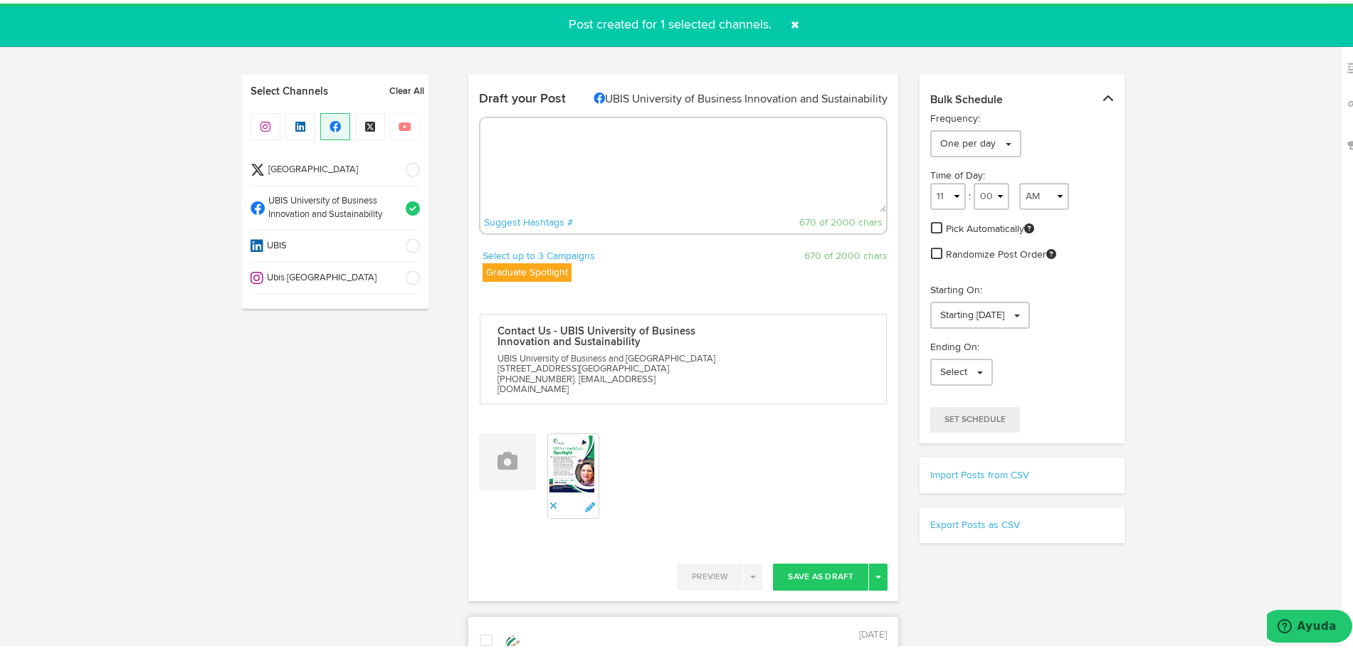
scroll to position [0, 0]
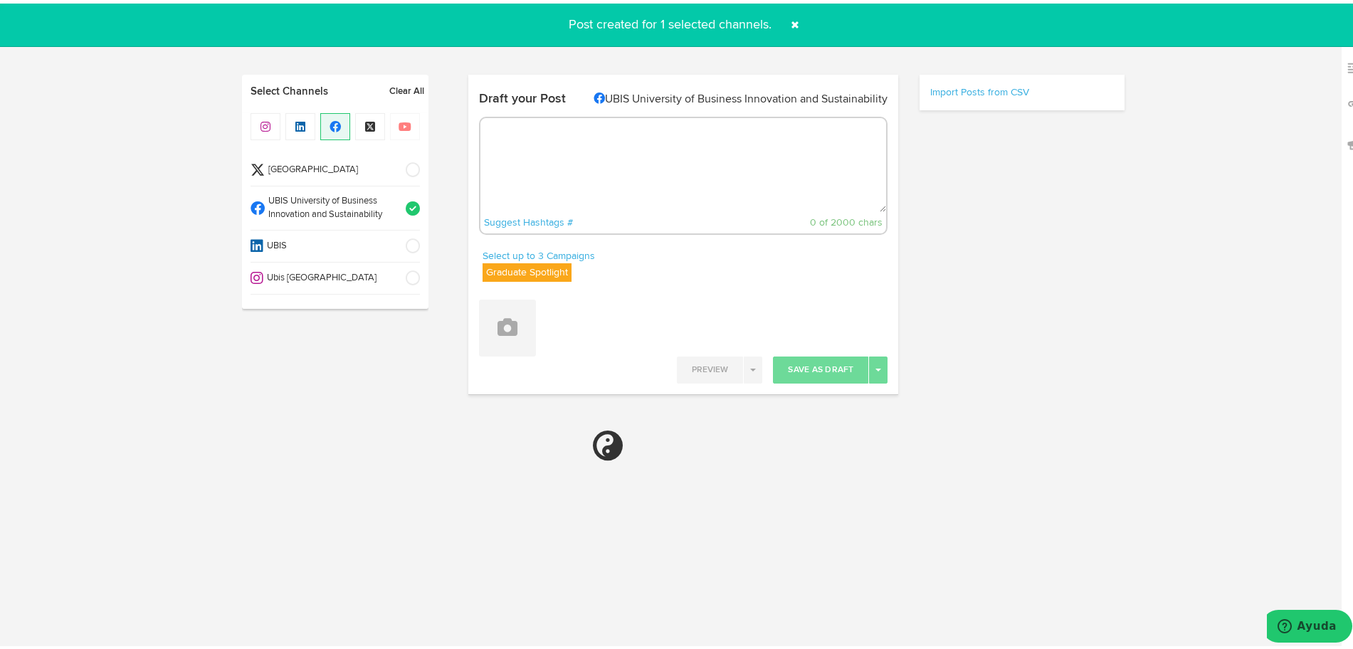
click at [370, 285] on li "Ubis [GEOGRAPHIC_DATA]" at bounding box center [334, 275] width 169 height 32
click at [390, 191] on li "UBIS University of Business Innovation and Sustainability" at bounding box center [334, 205] width 169 height 44
select select "11"
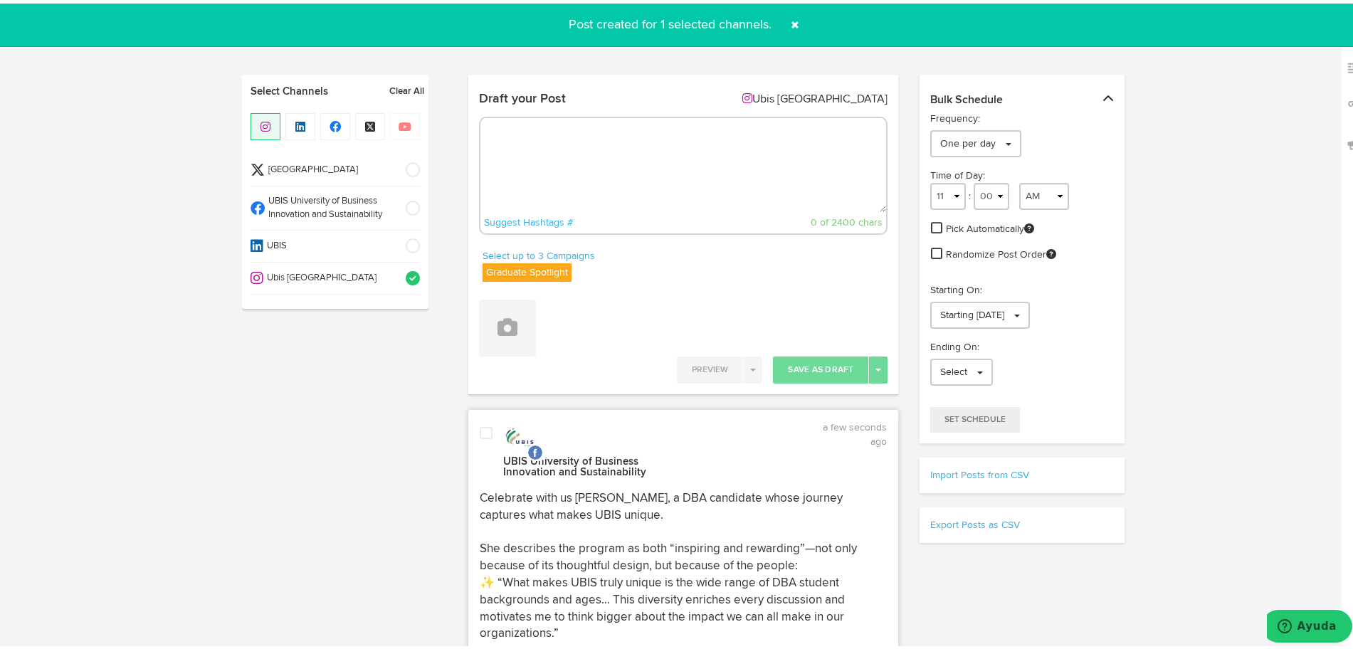
select select "11"
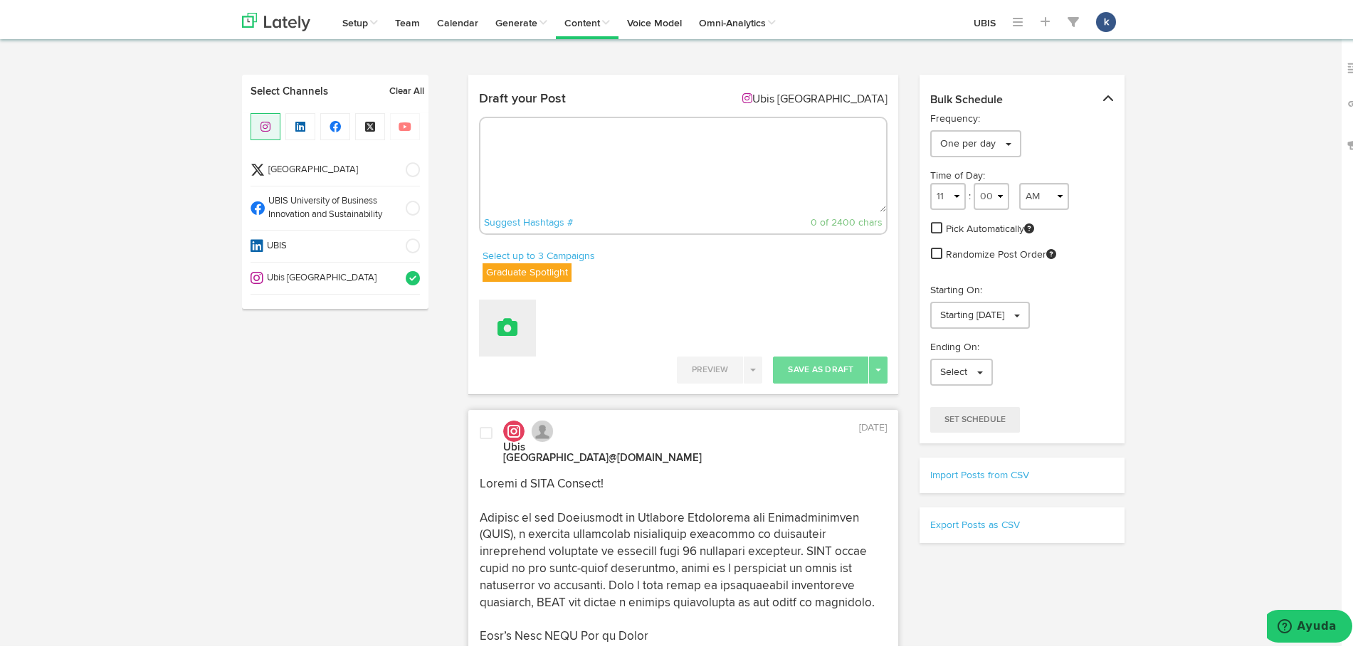
click at [490, 311] on button at bounding box center [507, 324] width 57 height 57
click at [542, 364] on link "Attach Images from Lately" at bounding box center [547, 371] width 134 height 23
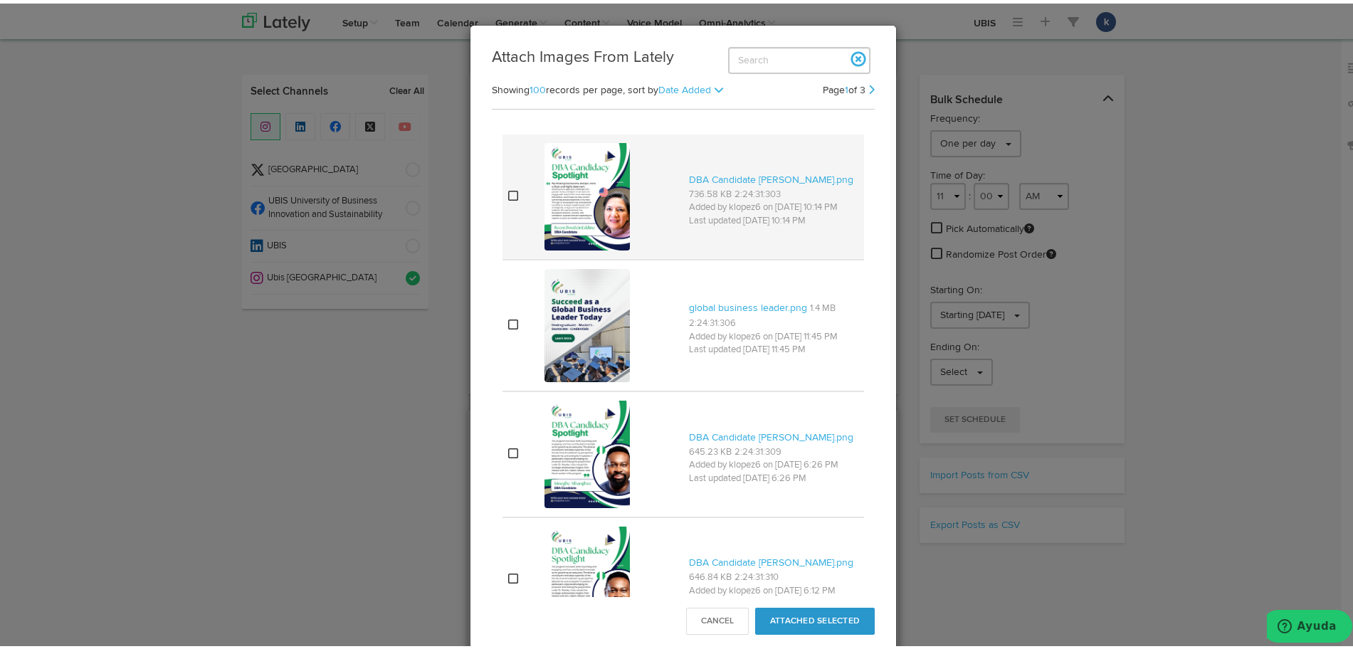
click at [587, 226] on img at bounding box center [586, 192] width 85 height 107
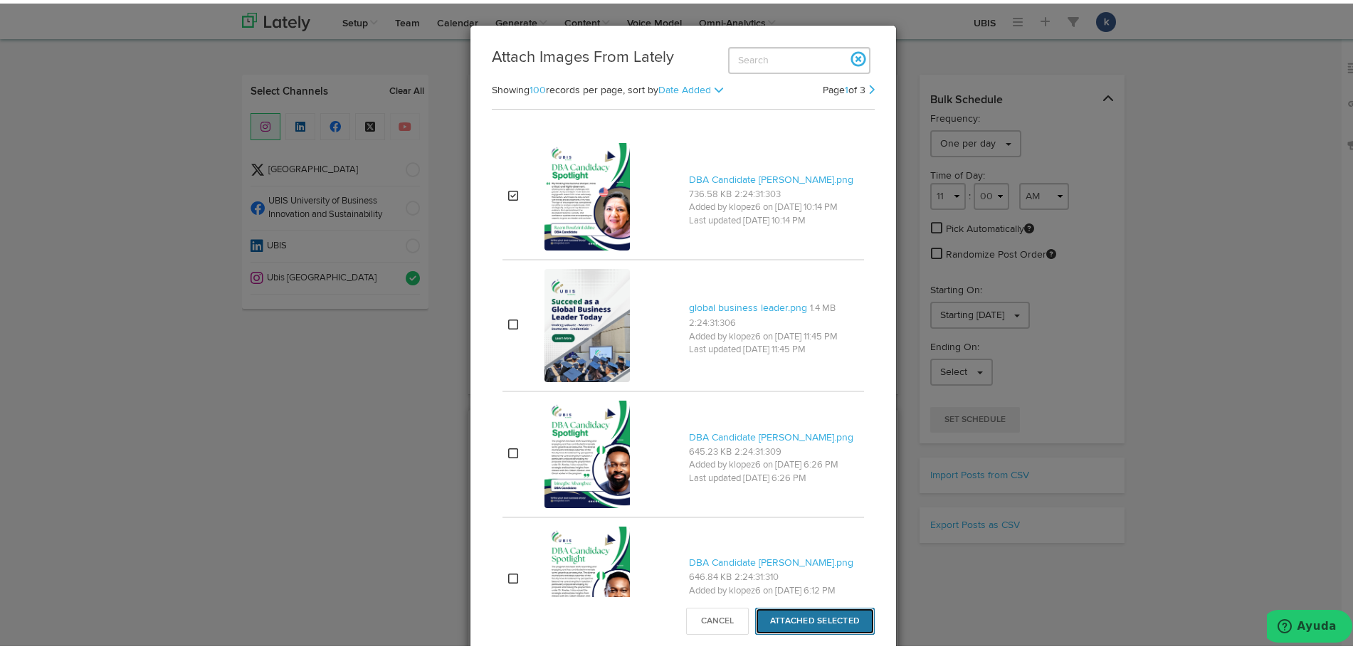
click at [807, 613] on button "Attached Selected" at bounding box center [815, 617] width 120 height 27
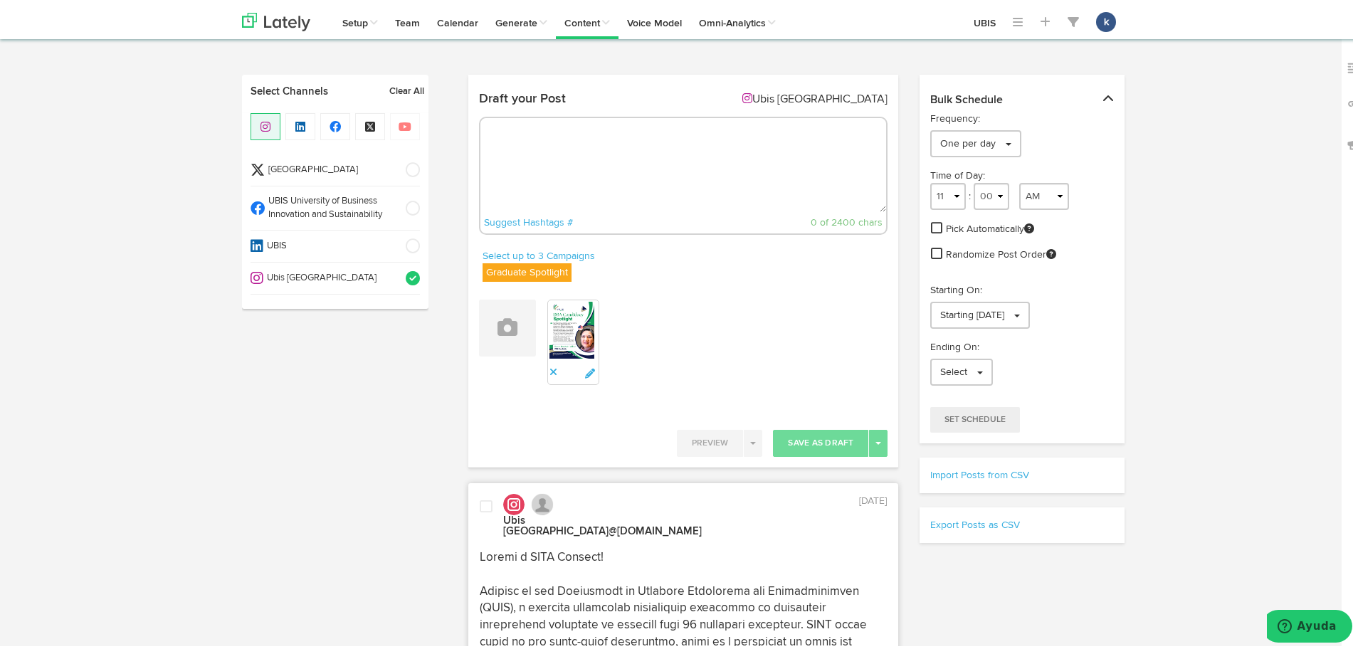
paste textarea "For Reem BouZeinEddine, the DBA at UBIS is more than a degree—it’s a global jou…"
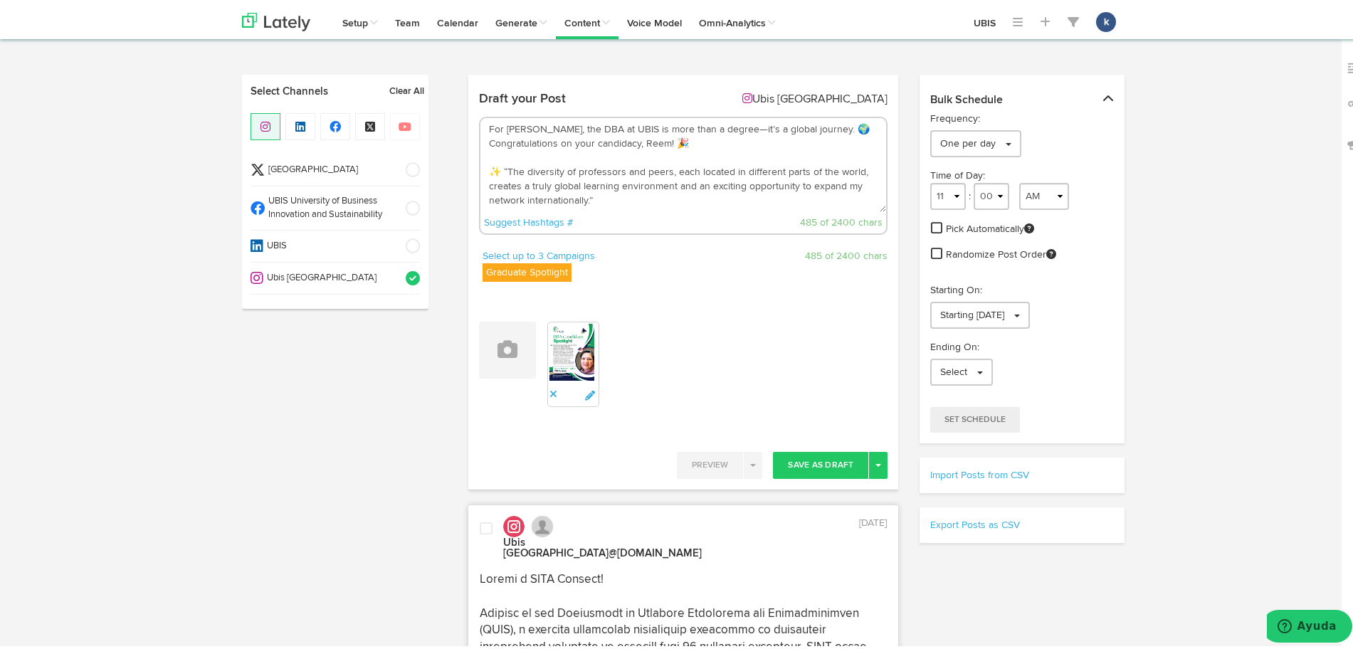
drag, startPoint x: 740, startPoint y: 139, endPoint x: 537, endPoint y: 143, distance: 202.9
click at [537, 143] on textarea "For Reem BouZeinEddine, the DBA at UBIS is more than a degree—it’s a global jou…" at bounding box center [683, 162] width 406 height 94
paste textarea "to Reem on achieving her DBA candidacy"
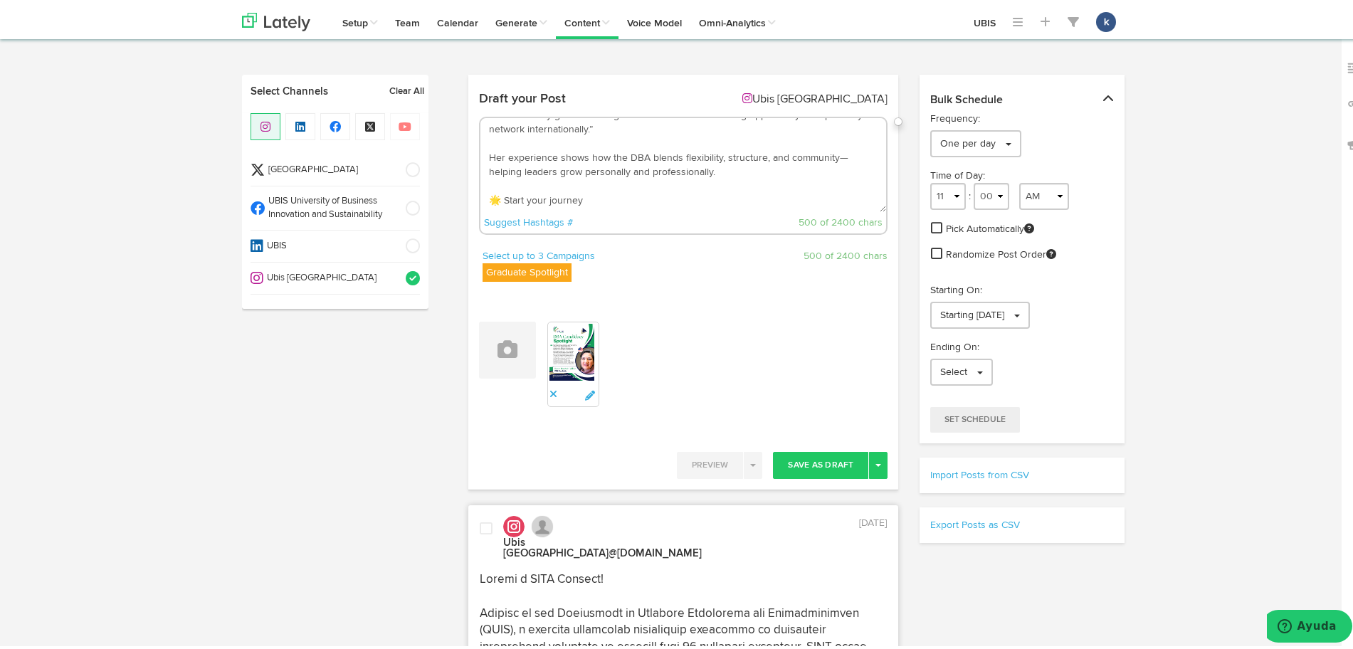
click at [635, 184] on textarea "For Reem BouZeinEddine, the DBA at UBIS is more than a degree—it’s a global jou…" at bounding box center [683, 162] width 406 height 94
click at [635, 191] on textarea "For Reem BouZeinEddine, the DBA at UBIS is more than a degree—it’s a global jou…" at bounding box center [683, 162] width 406 height 94
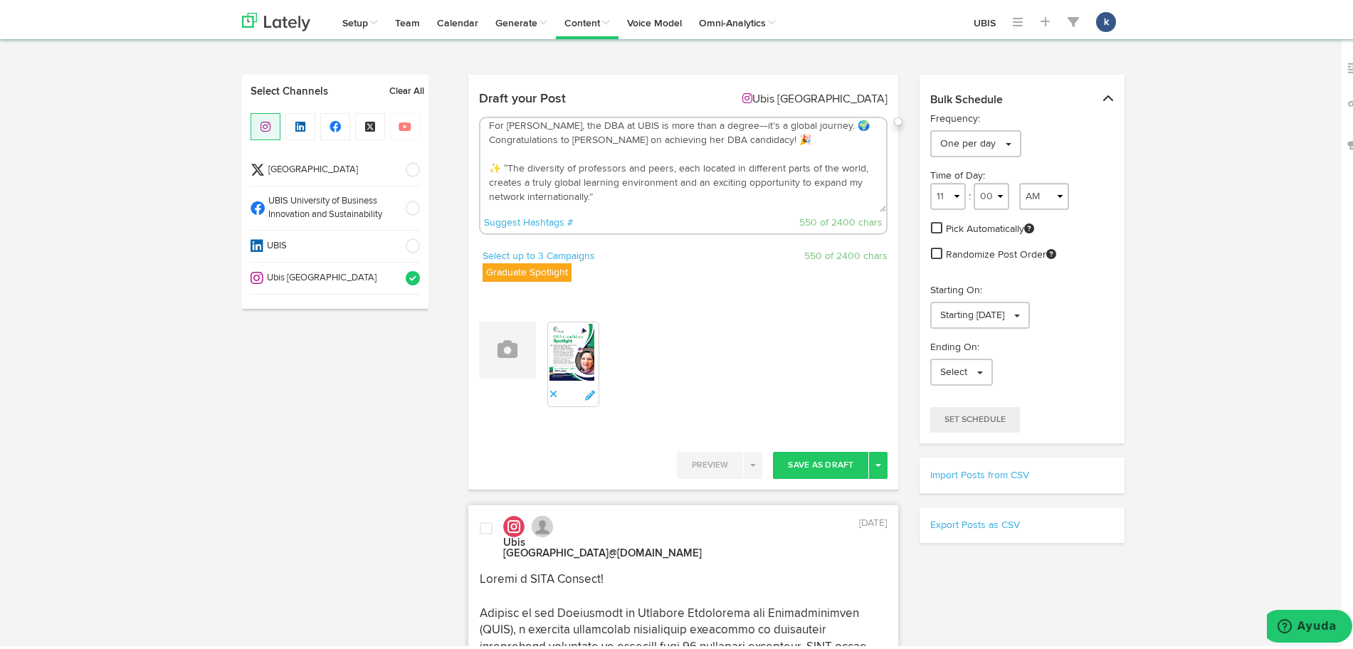
scroll to position [0, 0]
type textarea "For Reem BouZeinEddine, the DBA at UBIS is more than a degree—it’s a global jou…"
click at [837, 451] on button "Save As Draft" at bounding box center [820, 461] width 95 height 27
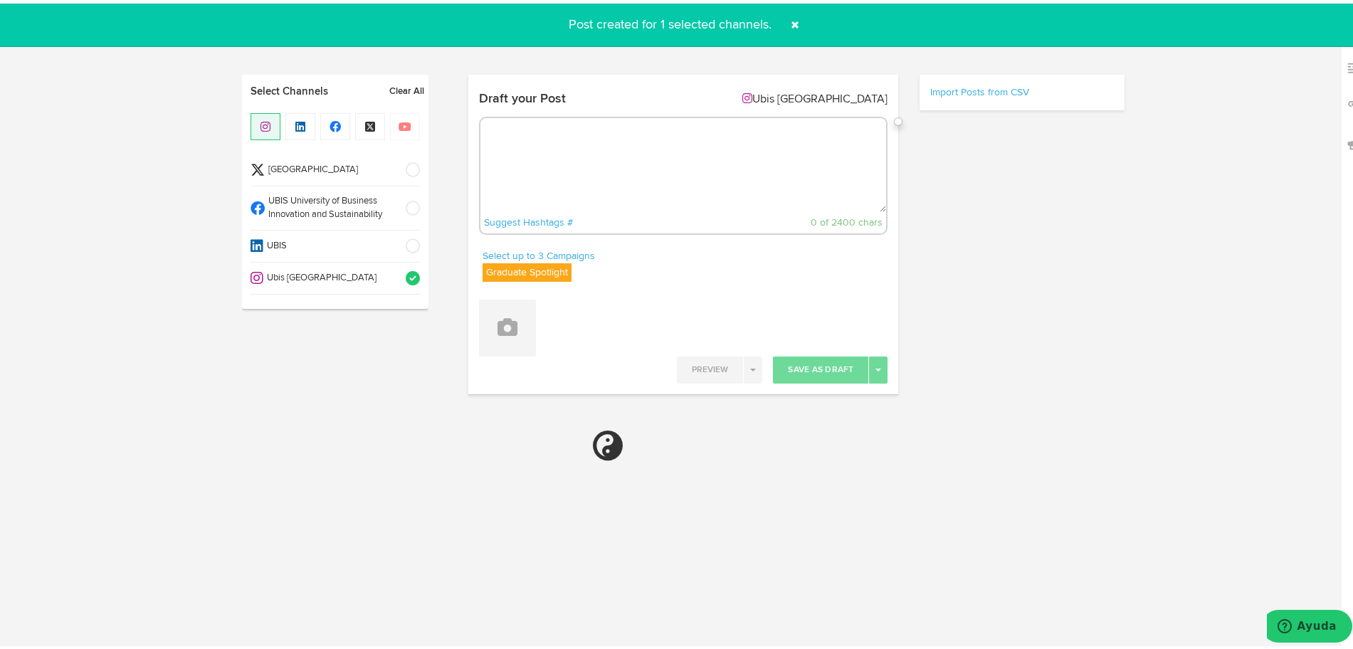
select select "11"
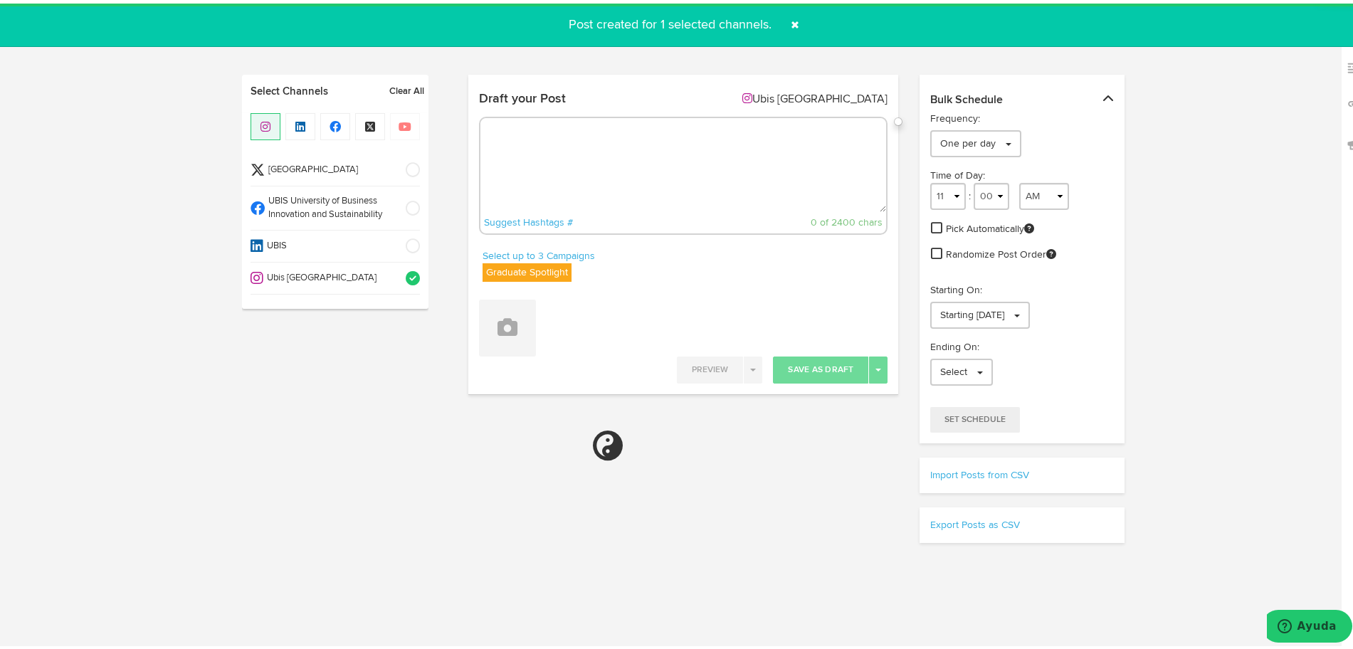
click at [783, 25] on span at bounding box center [794, 21] width 23 height 23
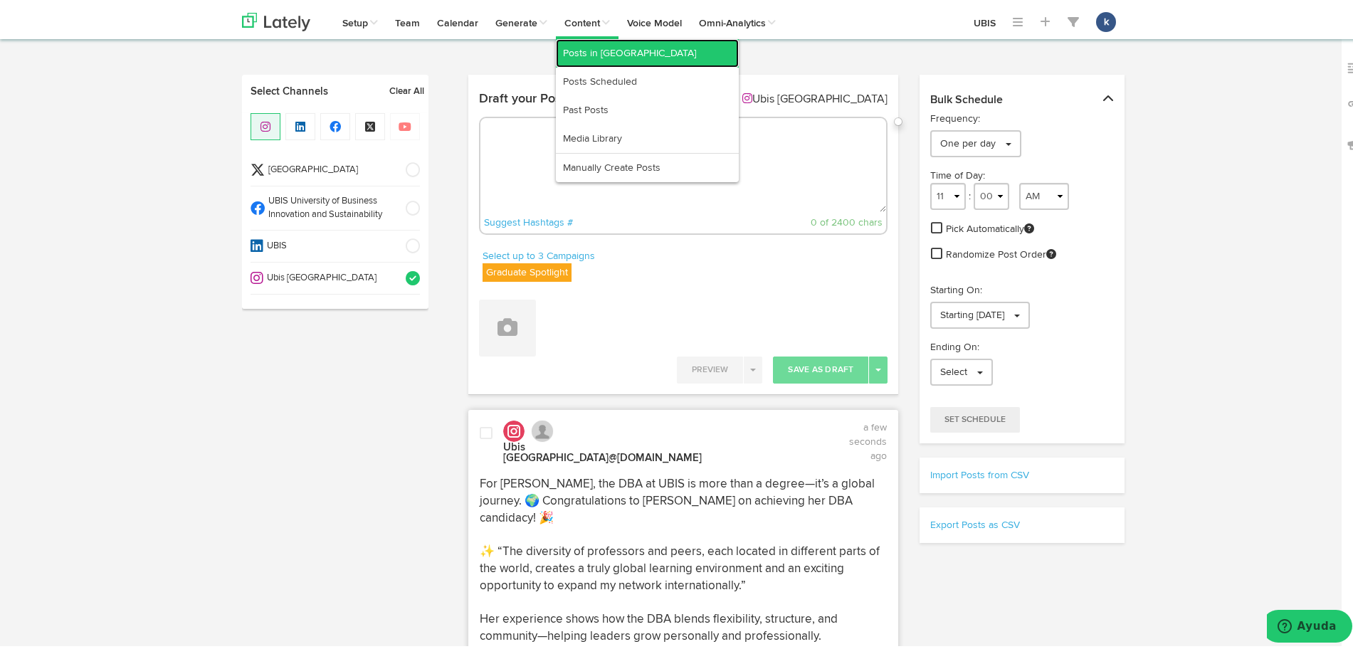
click at [589, 51] on link "Posts in [GEOGRAPHIC_DATA]" at bounding box center [647, 50] width 183 height 28
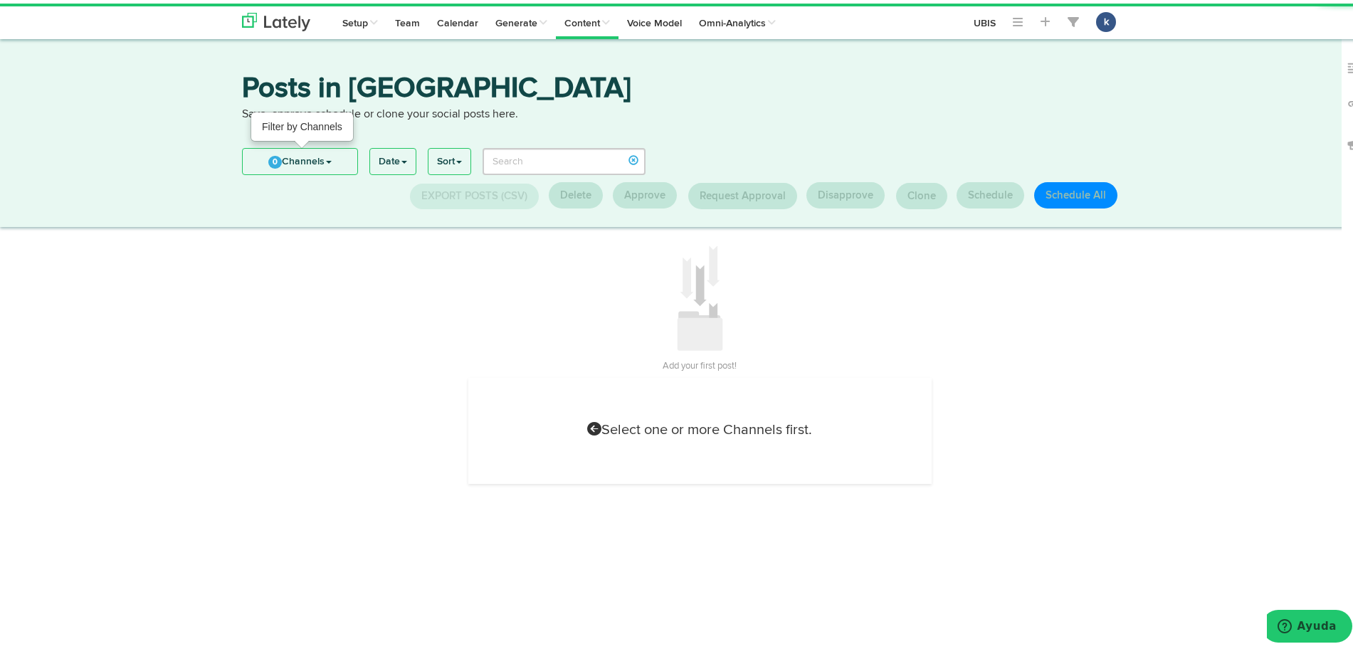
click at [315, 169] on link "0 Channels" at bounding box center [300, 158] width 115 height 26
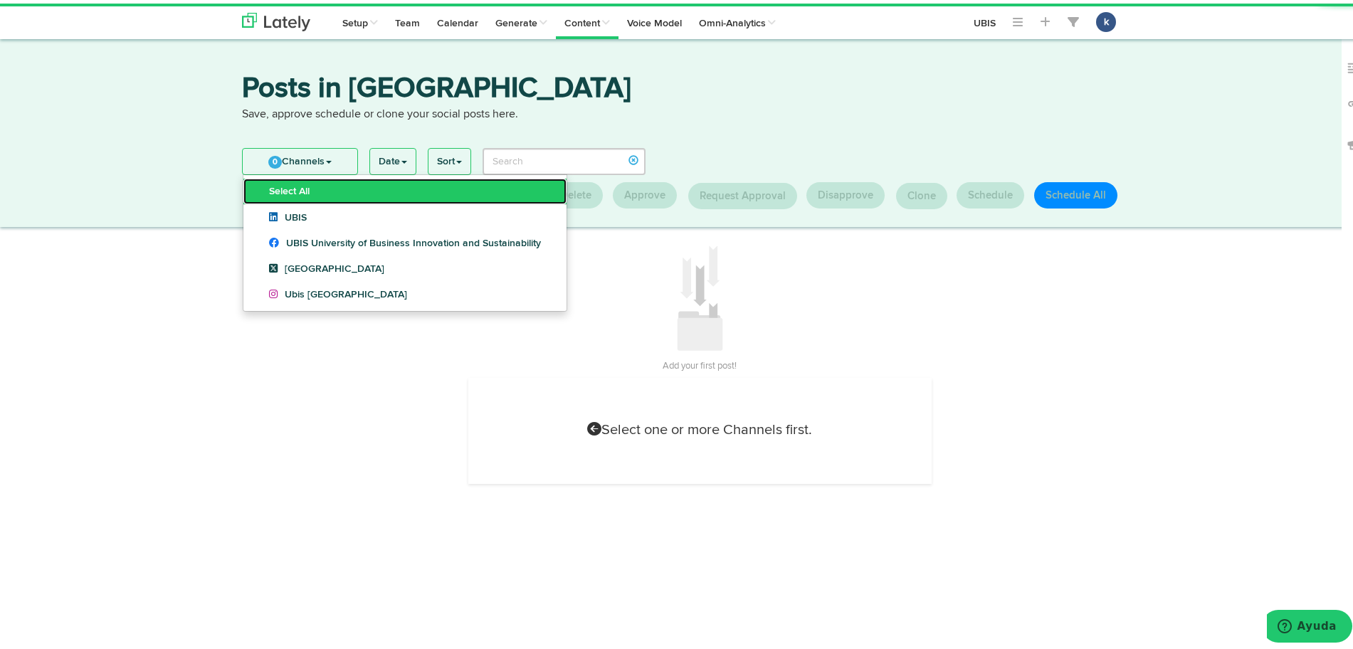
click at [332, 190] on link "Select All" at bounding box center [404, 188] width 323 height 26
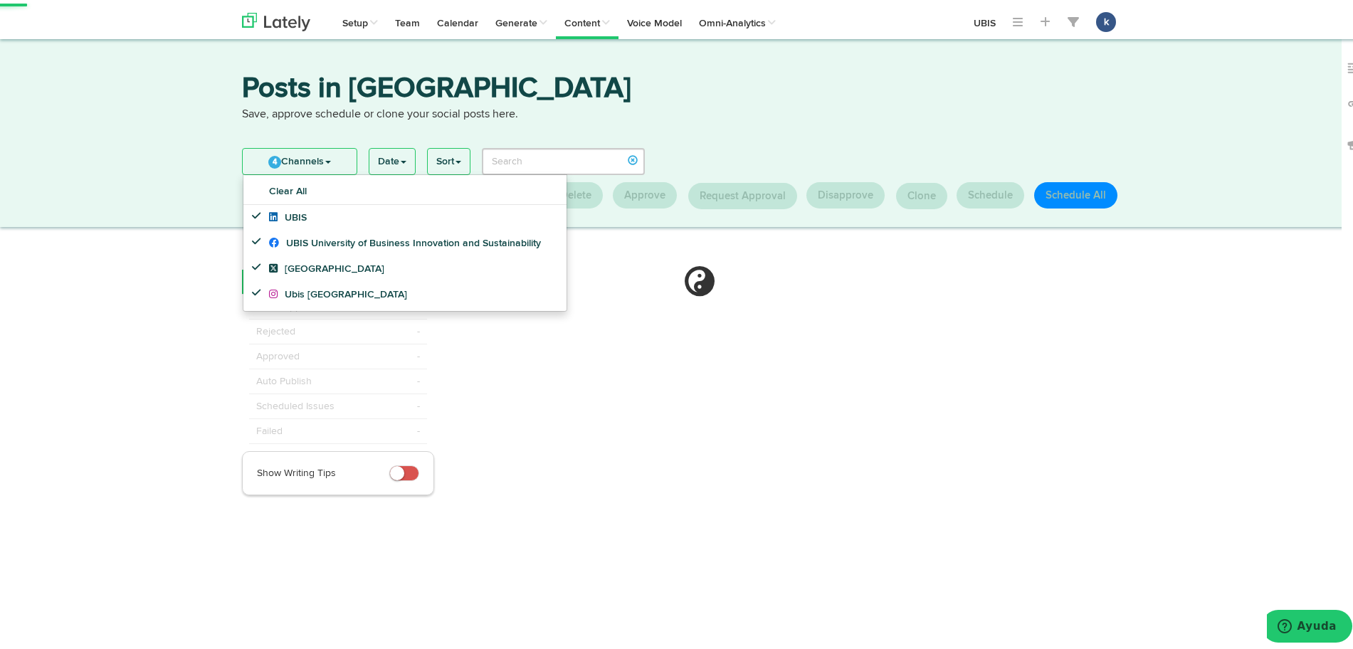
click at [315, 143] on div "4 Channels Clear All UBIS UBIS University of Business Innovation and Sustainabi…" at bounding box center [445, 154] width 407 height 34
click at [313, 153] on link "4 Channels" at bounding box center [300, 158] width 114 height 26
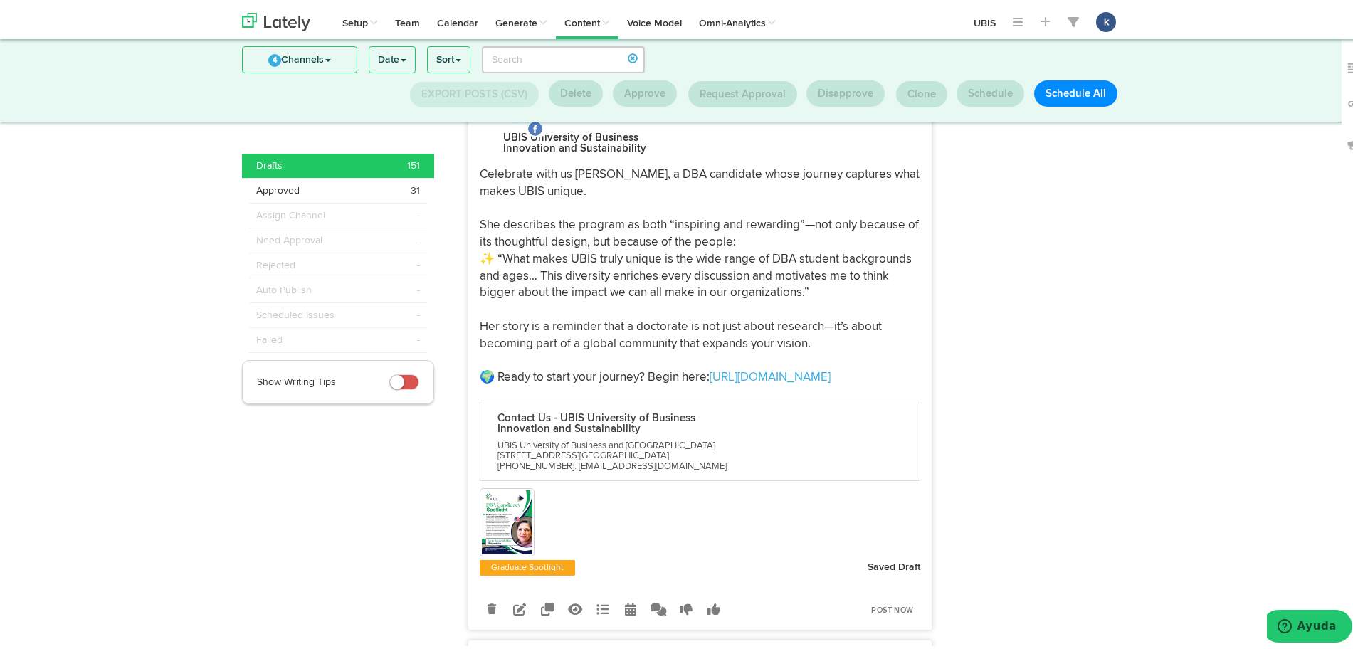
scroll to position [555, 0]
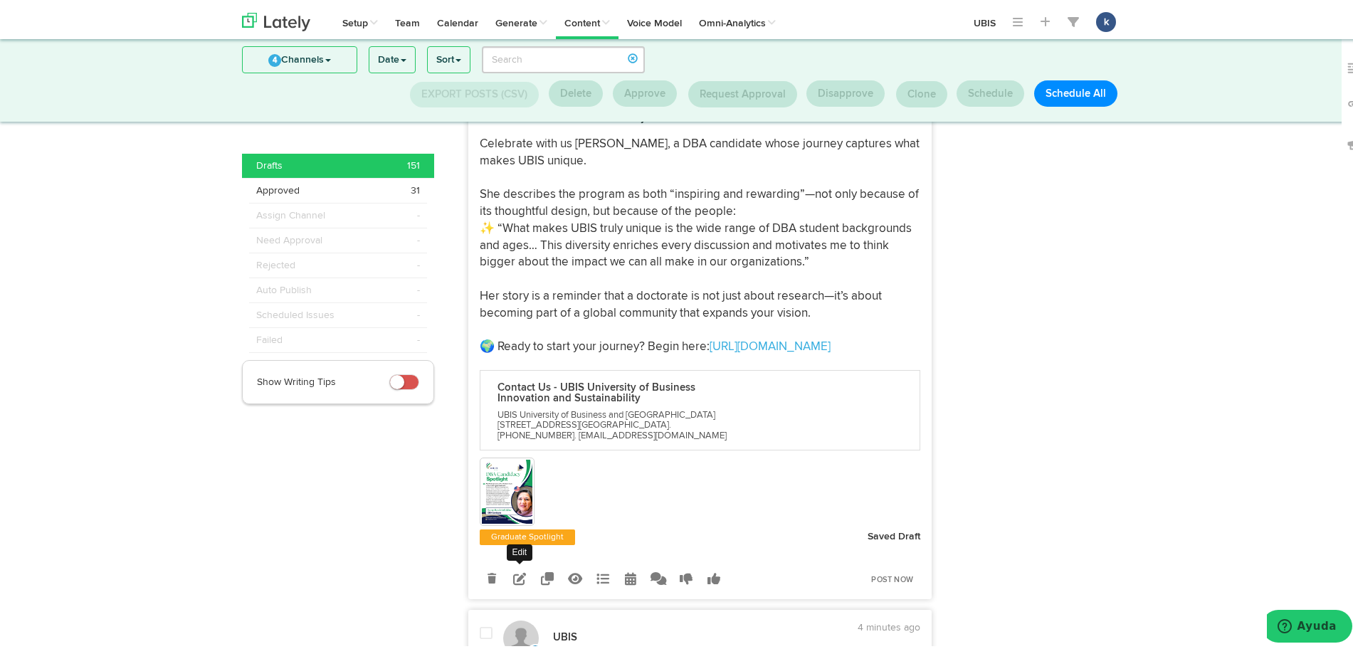
click at [513, 571] on icon at bounding box center [519, 575] width 13 height 13
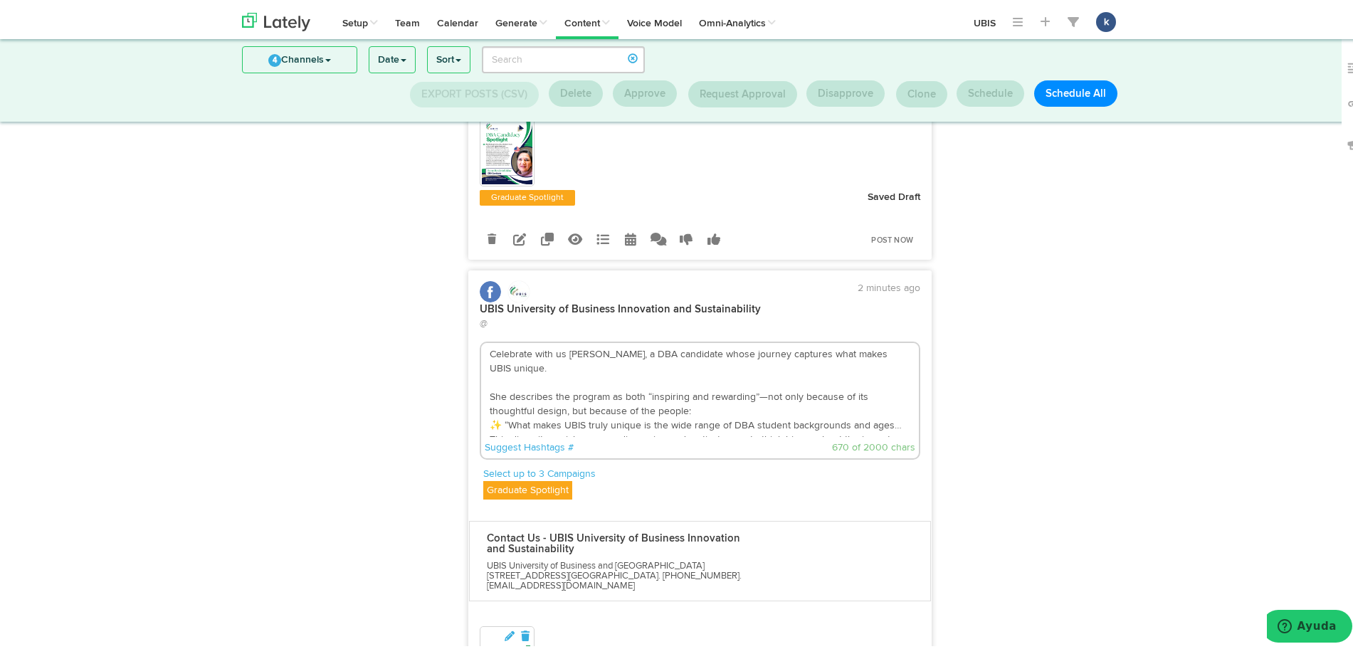
scroll to position [199, 0]
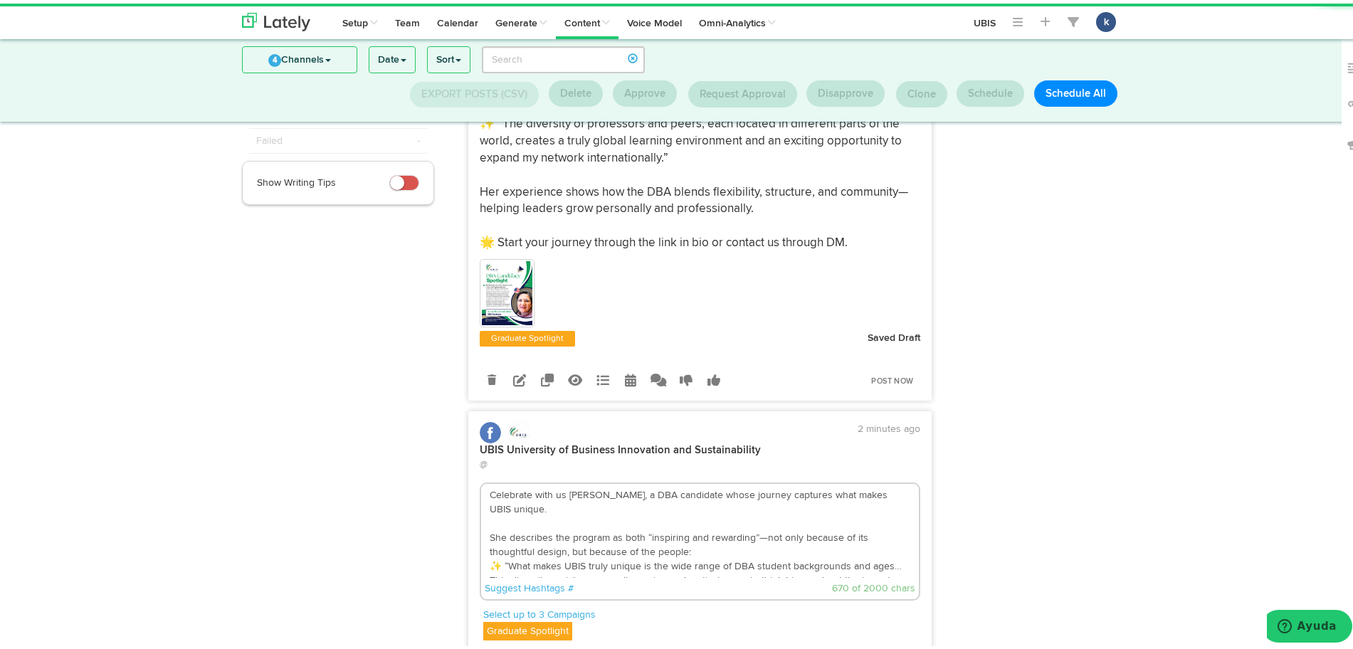
drag, startPoint x: 581, startPoint y: 483, endPoint x: 439, endPoint y: 447, distance: 146.9
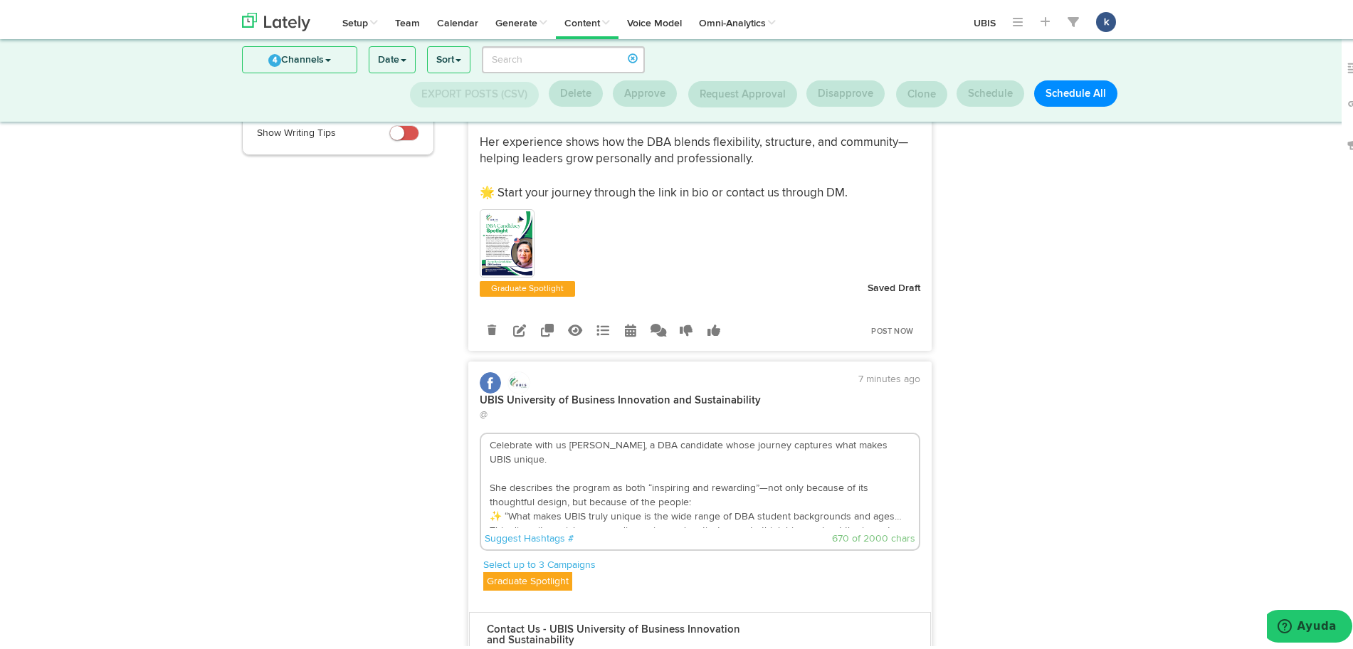
scroll to position [288, 0]
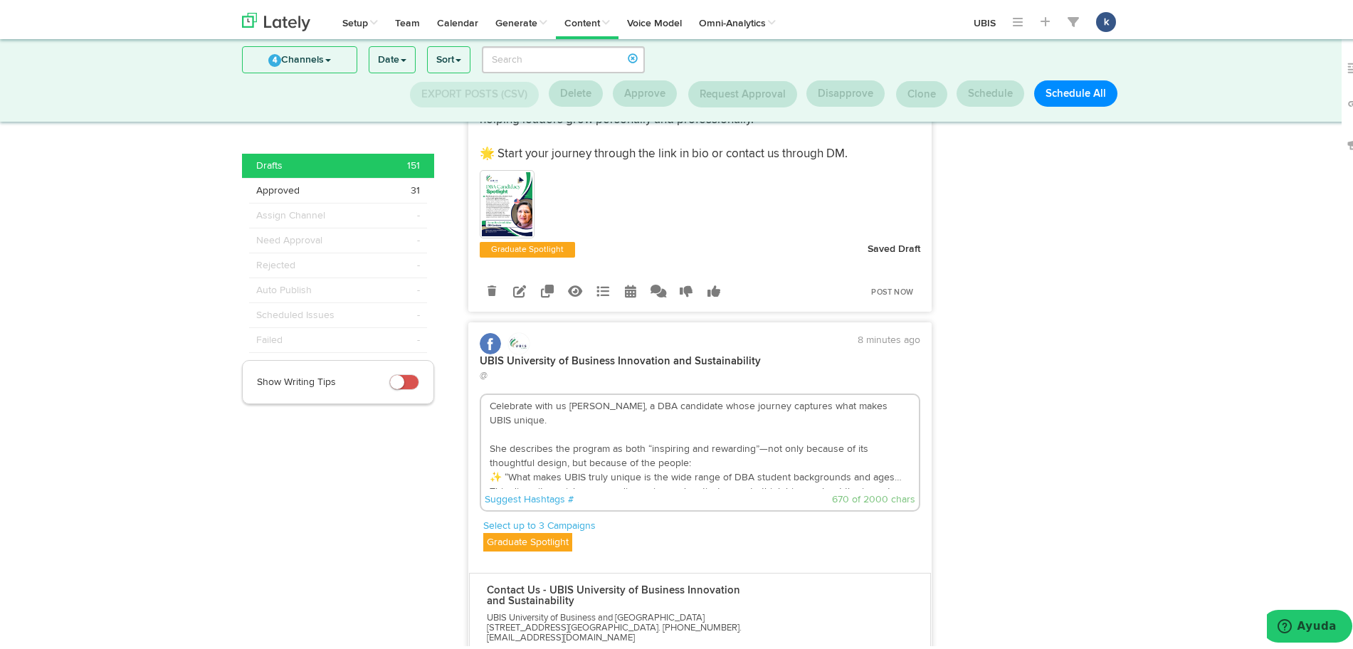
paste textarea "🎉 Celebrate with us Reem BouZeinEddine, who has officially achieved DBA candida…"
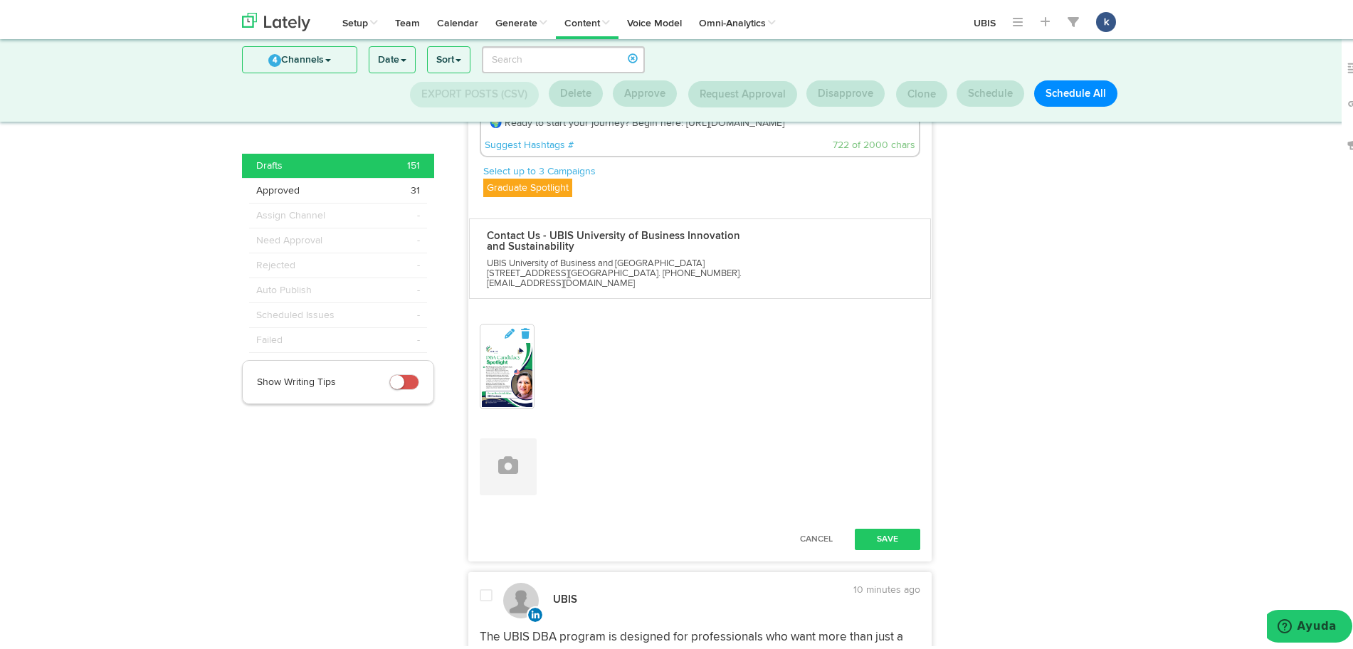
scroll to position [644, 0]
type textarea "🎉 Celebrate with us Reem BouZeinEddine, who has officially achieved DBA candida…"
click at [898, 524] on button "Save" at bounding box center [887, 534] width 65 height 21
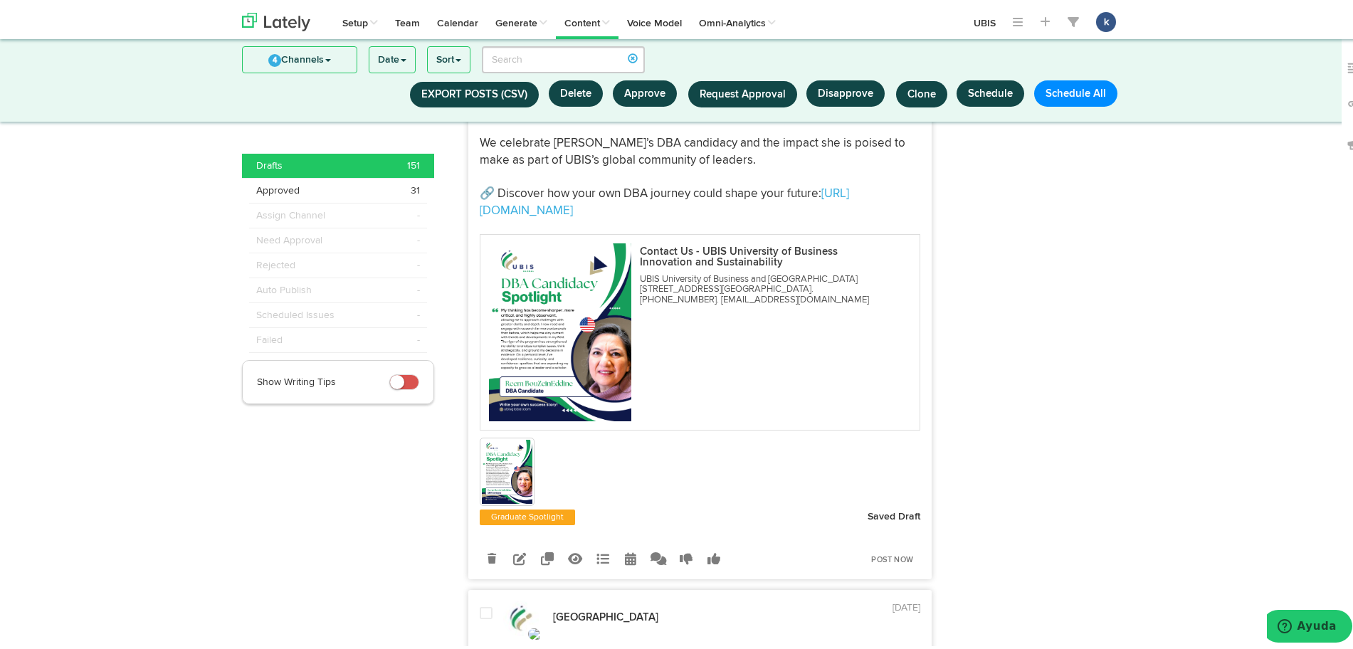
scroll to position [1267, 0]
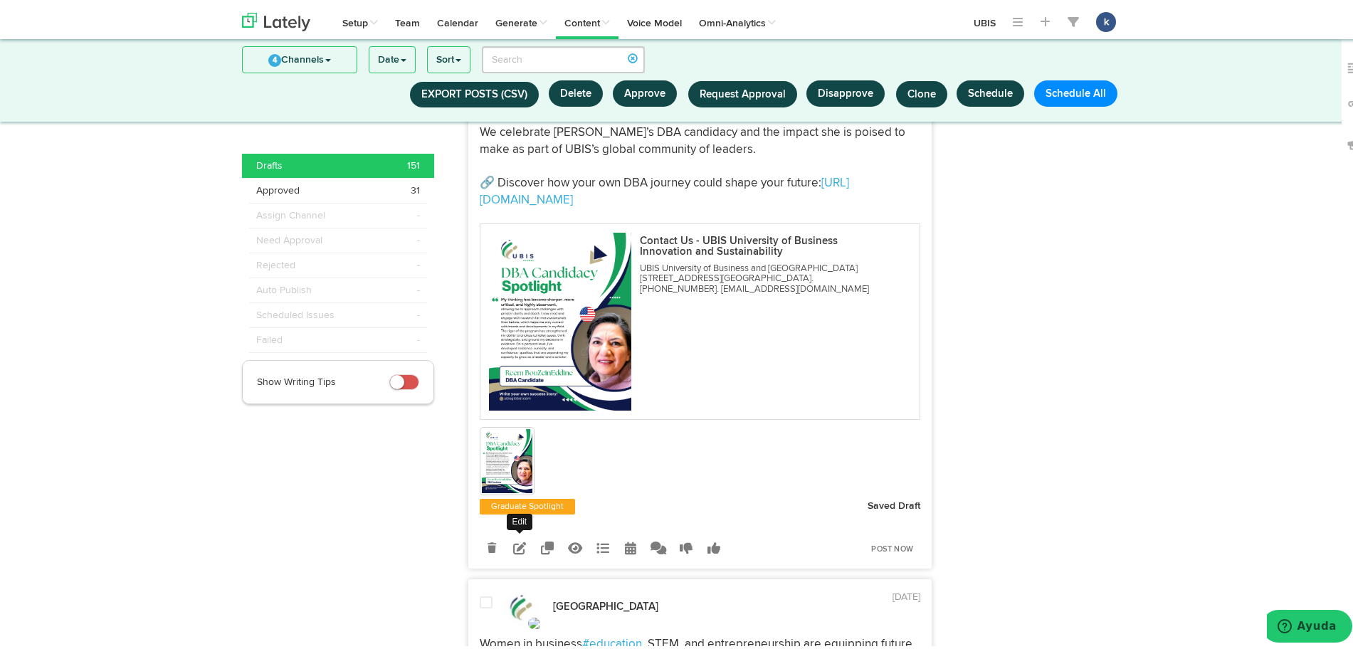
click at [515, 538] on icon at bounding box center [519, 544] width 13 height 13
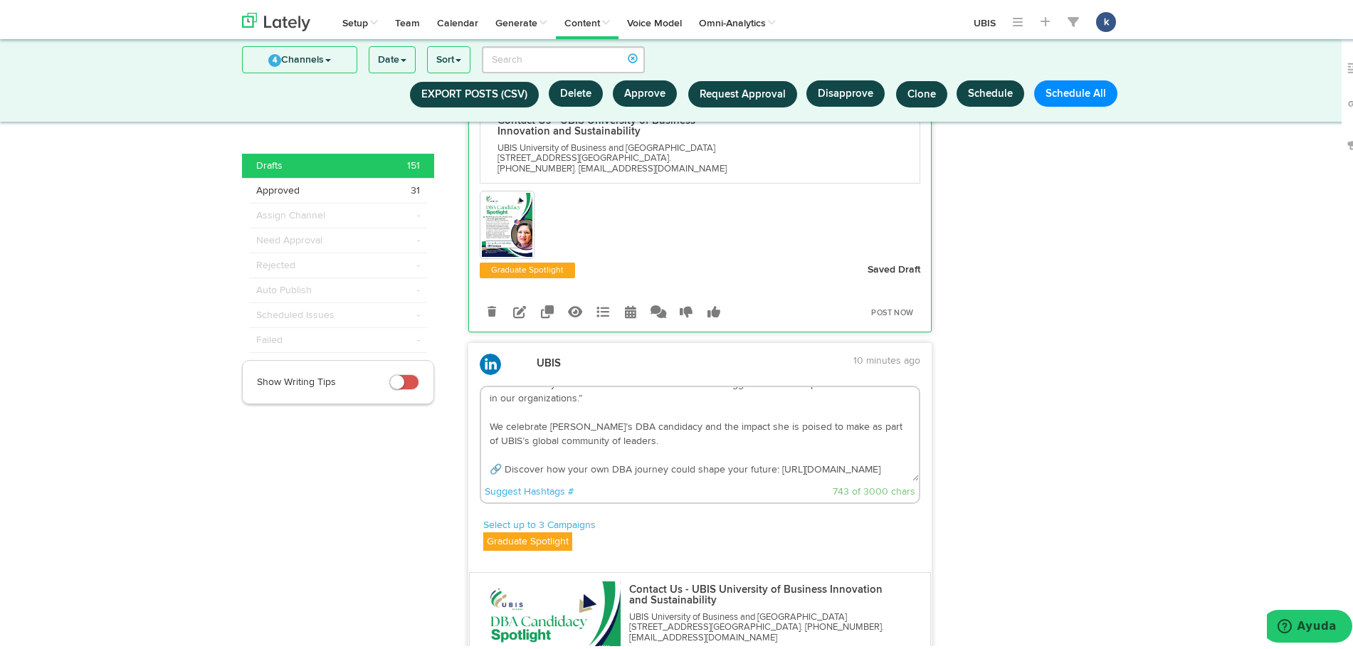
scroll to position [114, 0]
drag, startPoint x: 633, startPoint y: 416, endPoint x: 482, endPoint y: 403, distance: 151.4
click at [482, 403] on textarea "The UBIS DBA program is designed for professionals who want more than just a ti…" at bounding box center [700, 431] width 438 height 94
paste textarea "Reem’s achievement of DBA candidacy marks an important milestone, and we celebr…"
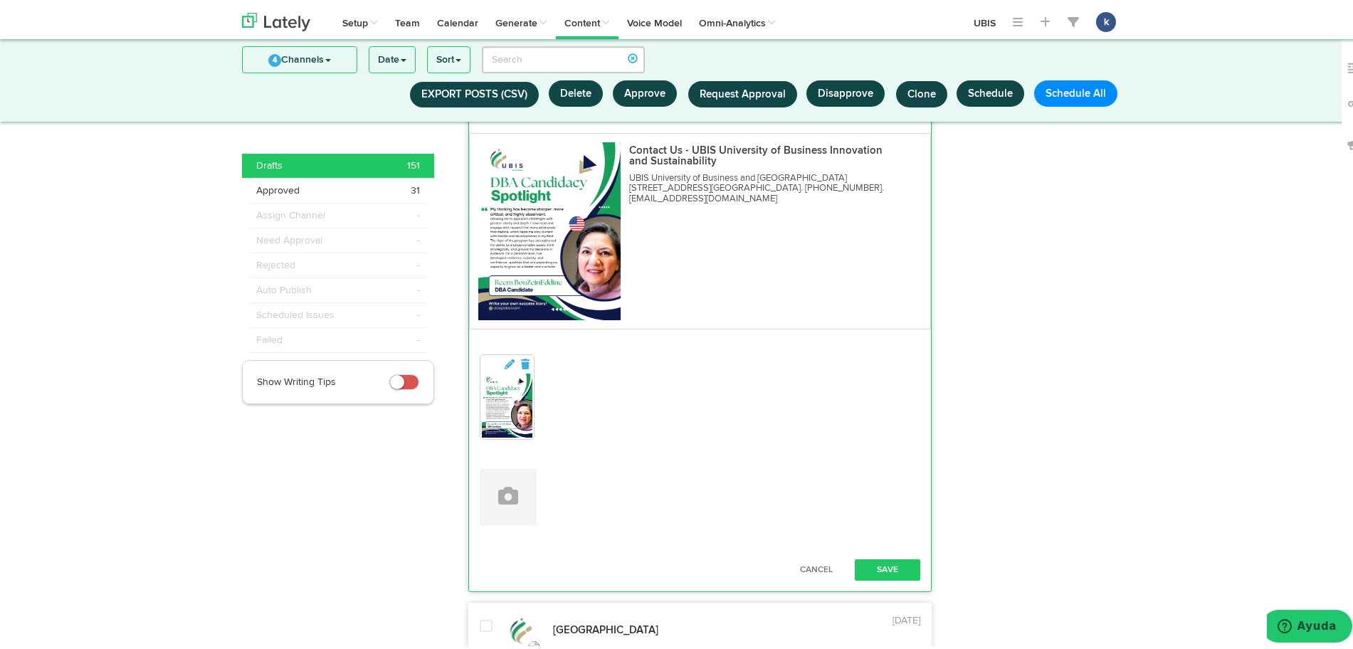
scroll to position [1267, 0]
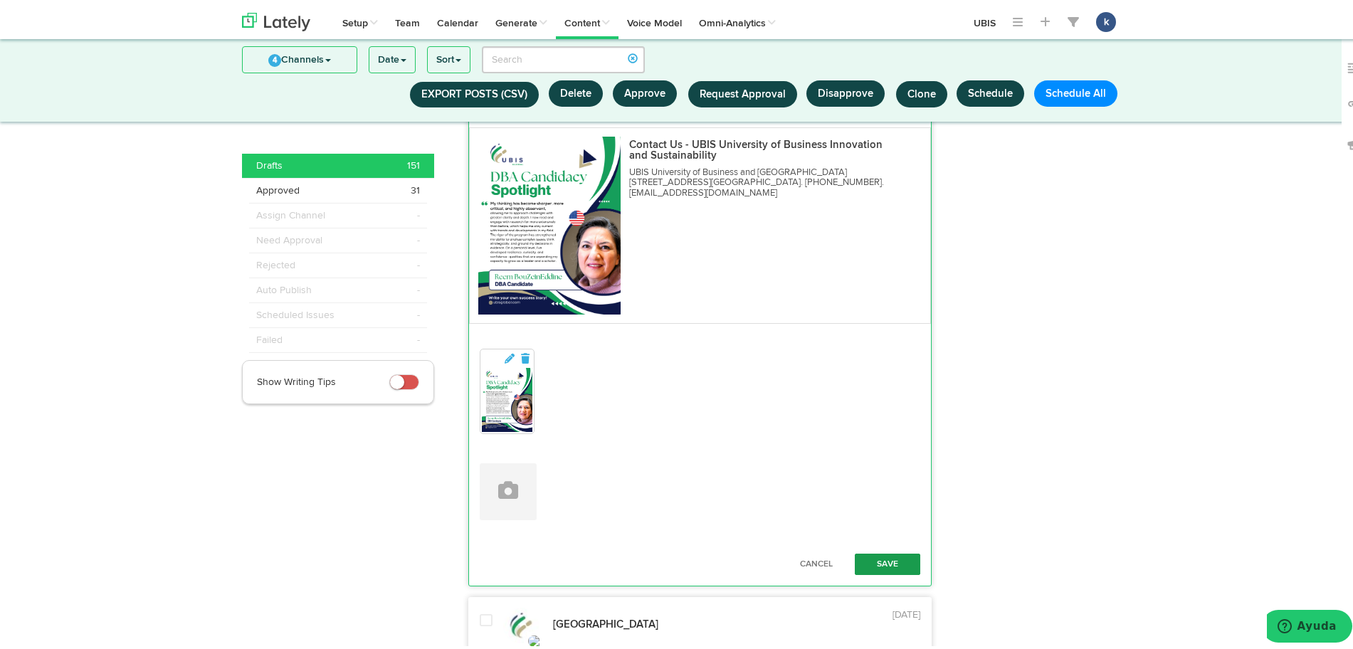
type textarea "The UBIS DBA program is designed for professionals who want more than just a ti…"
click at [870, 550] on button "Save" at bounding box center [887, 560] width 65 height 21
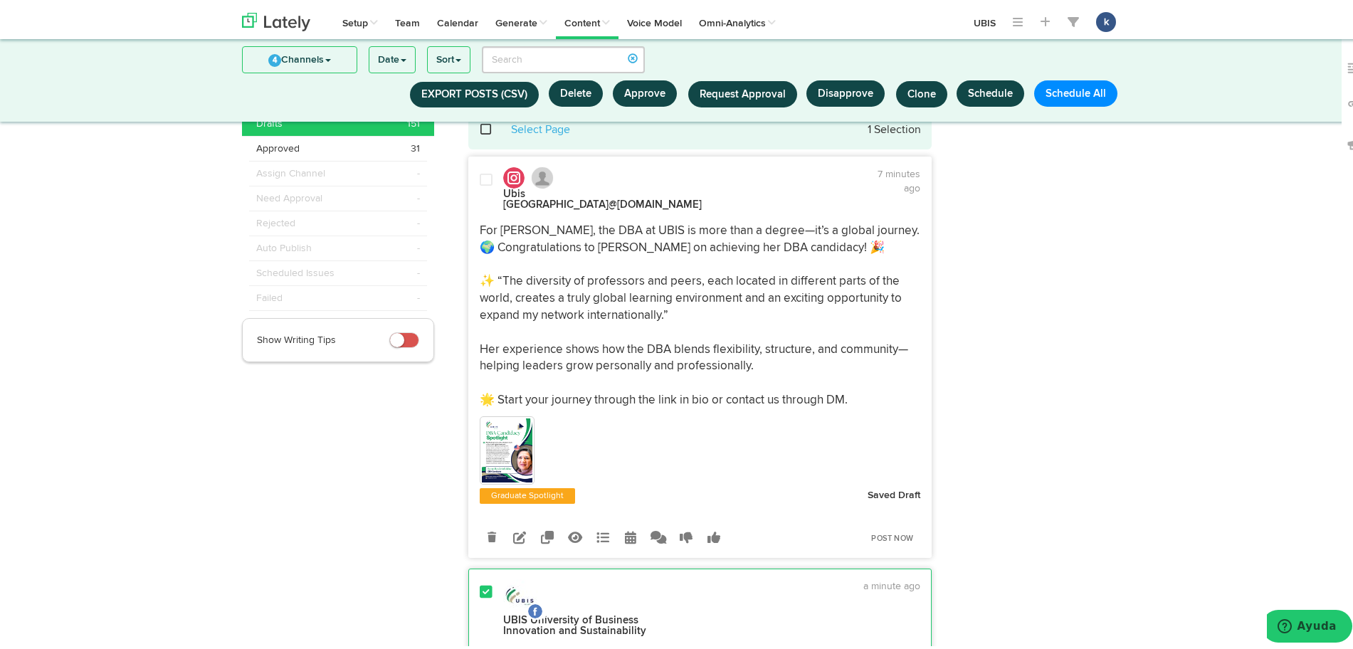
scroll to position [21, 0]
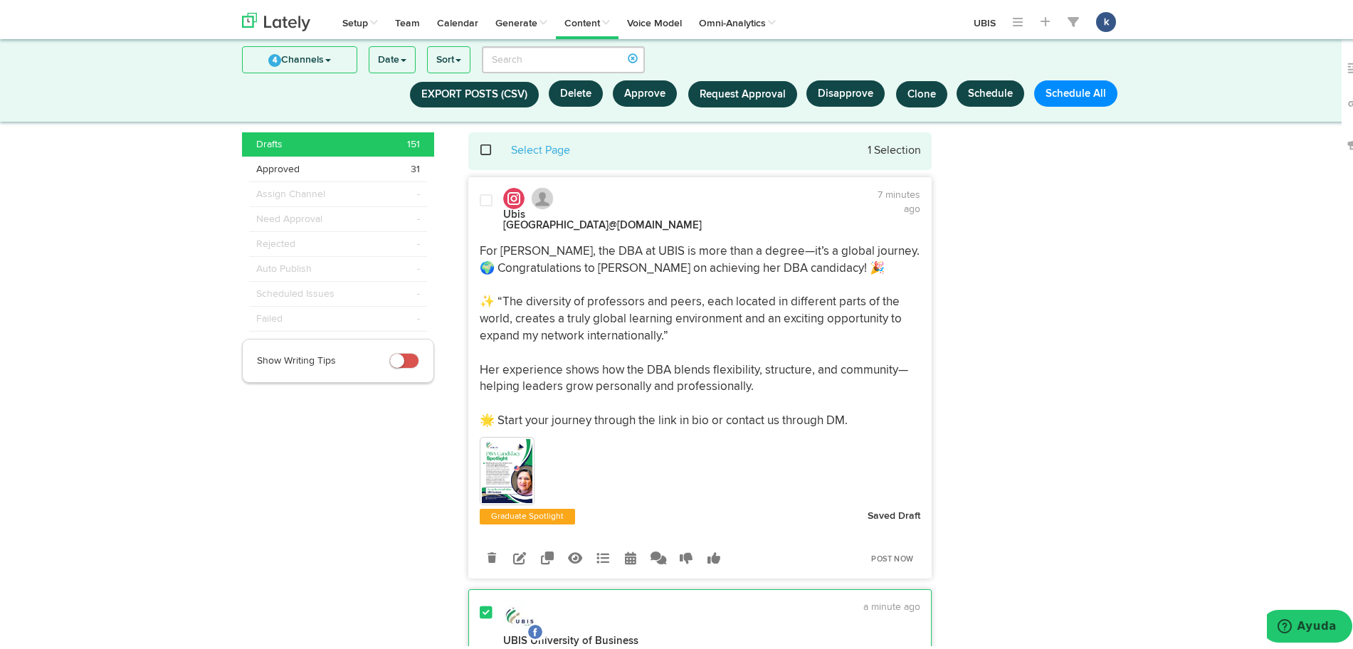
click at [807, 383] on p "For Reem BouZeinEddine, the DBA at UBIS is more than a degree—it’s a global jou…" at bounding box center [700, 333] width 441 height 186
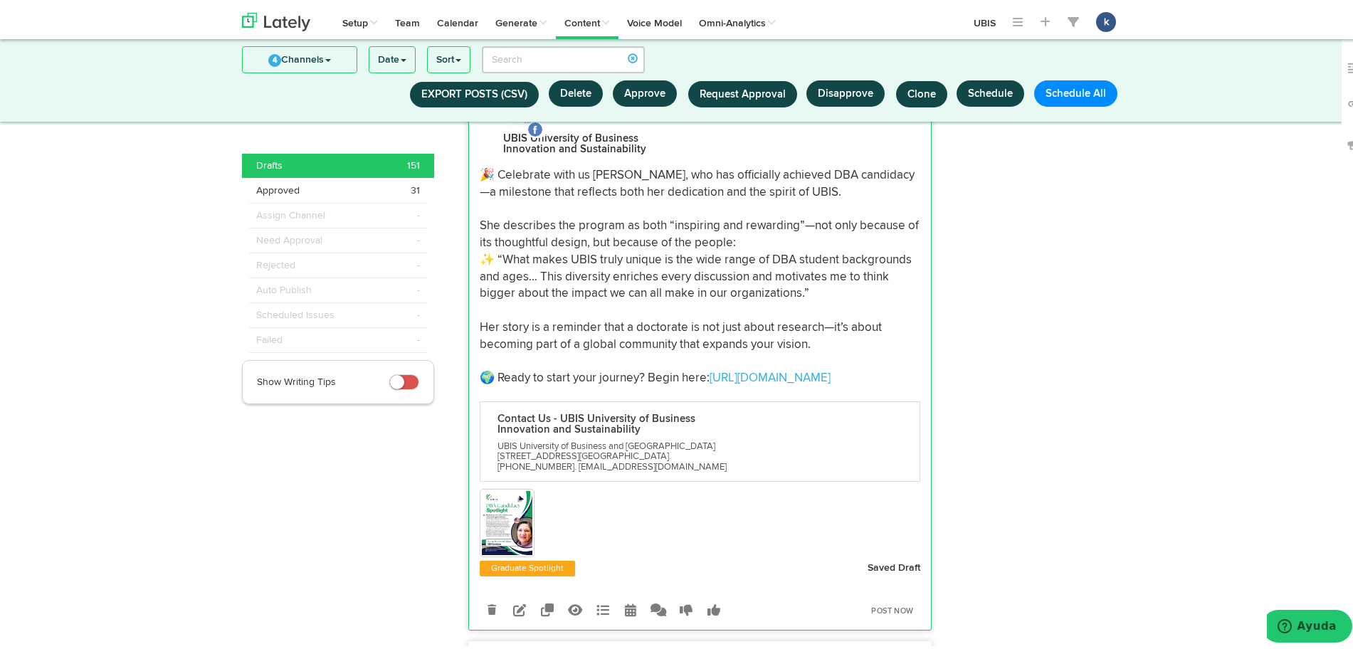
scroll to position [822, 0]
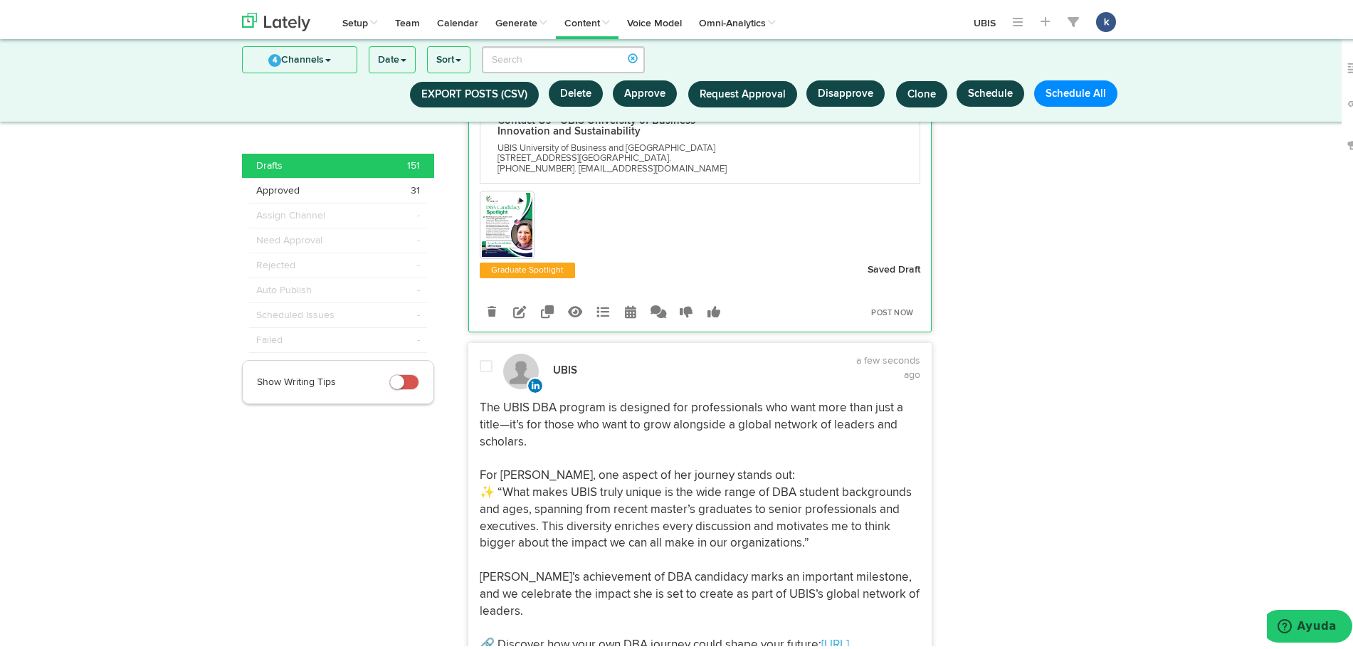
click at [788, 429] on p "The UBIS DBA program is designed for professionals who want more than just a ti…" at bounding box center [700, 531] width 441 height 271
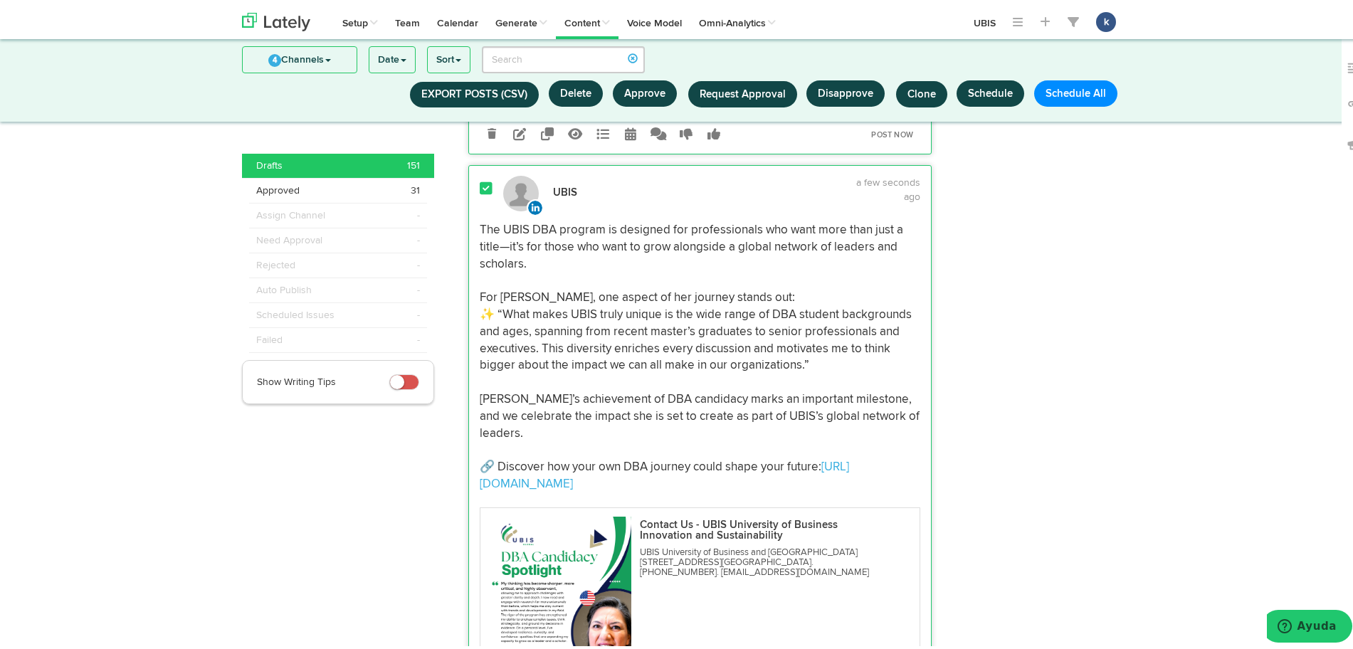
scroll to position [1267, 0]
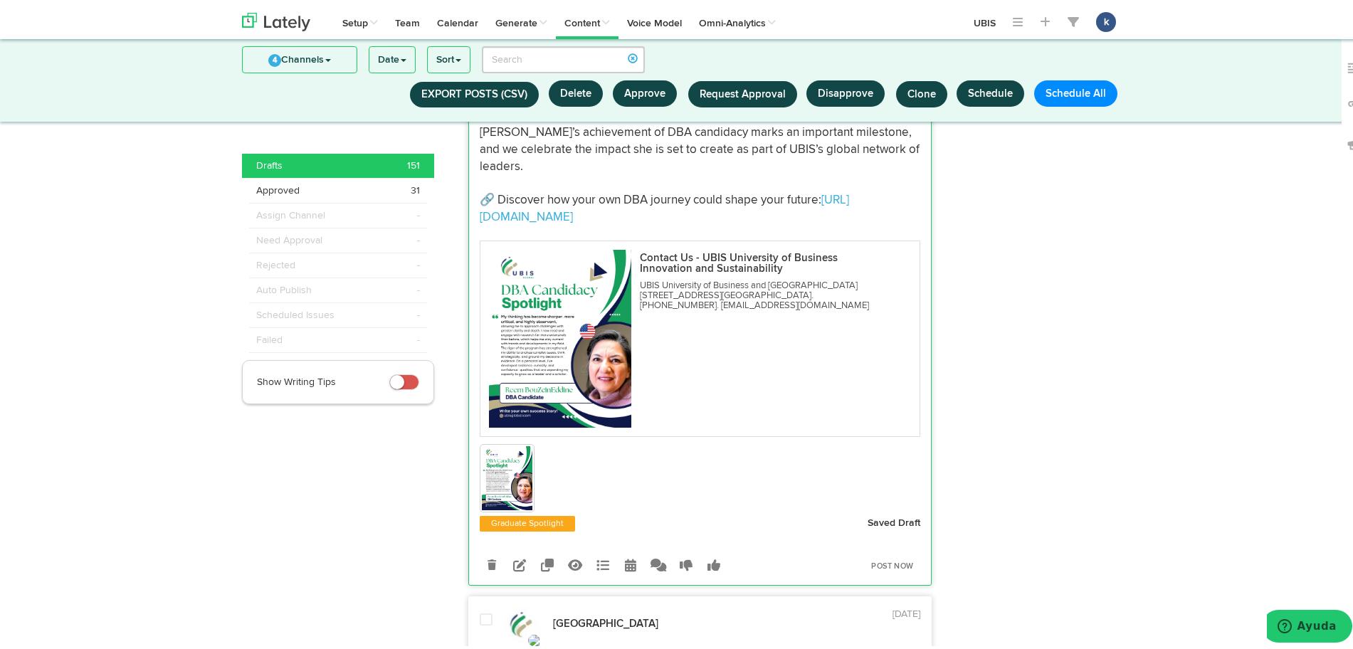
click at [490, 482] on img at bounding box center [507, 475] width 51 height 64
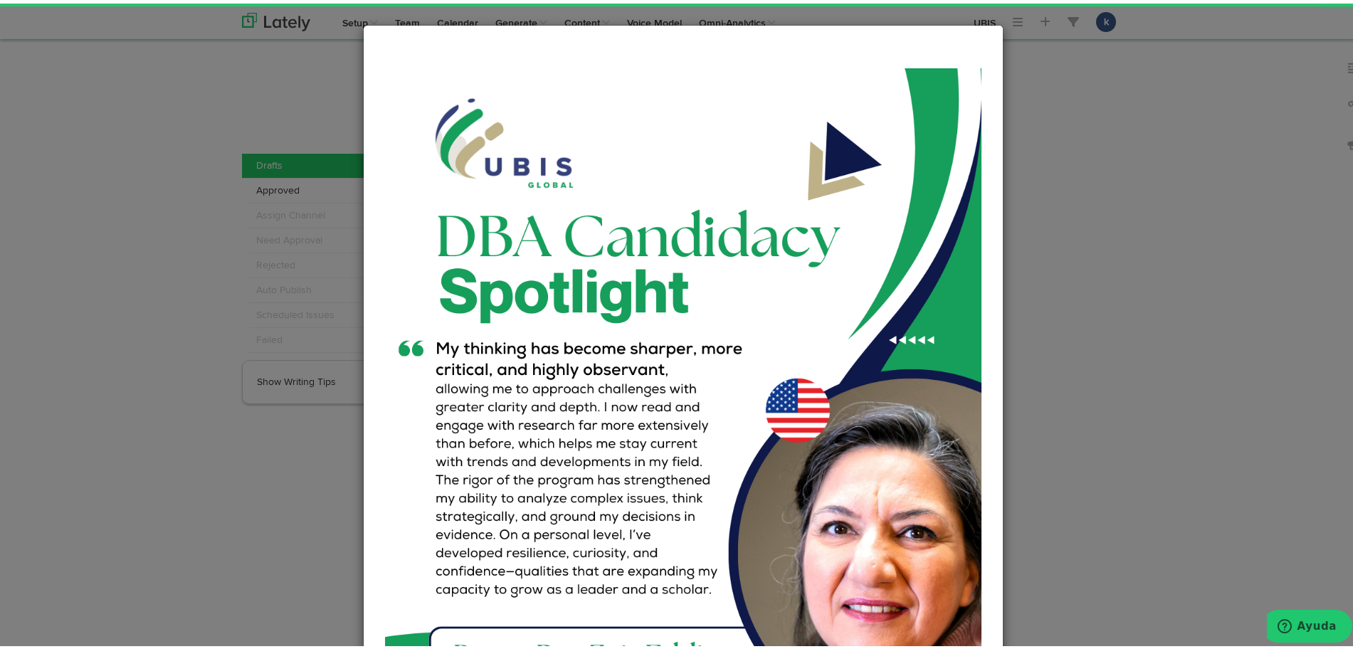
click at [494, 473] on img at bounding box center [683, 438] width 596 height 746
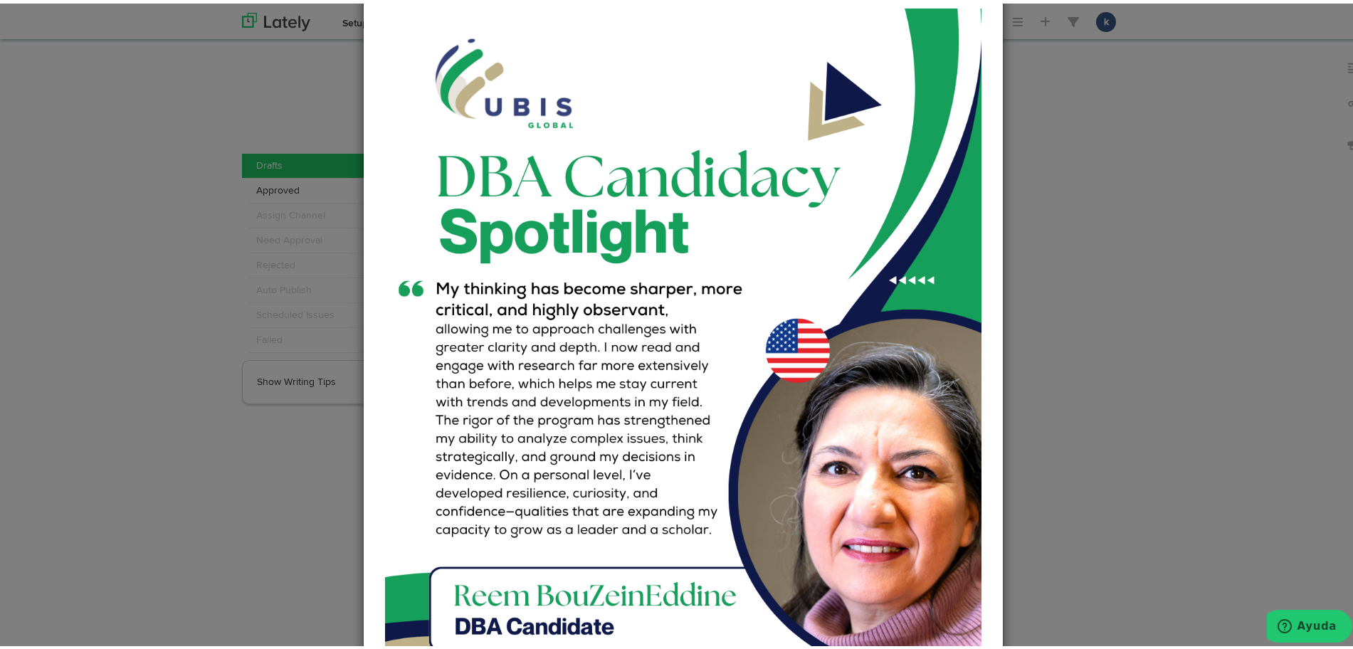
scroll to position [89, 0]
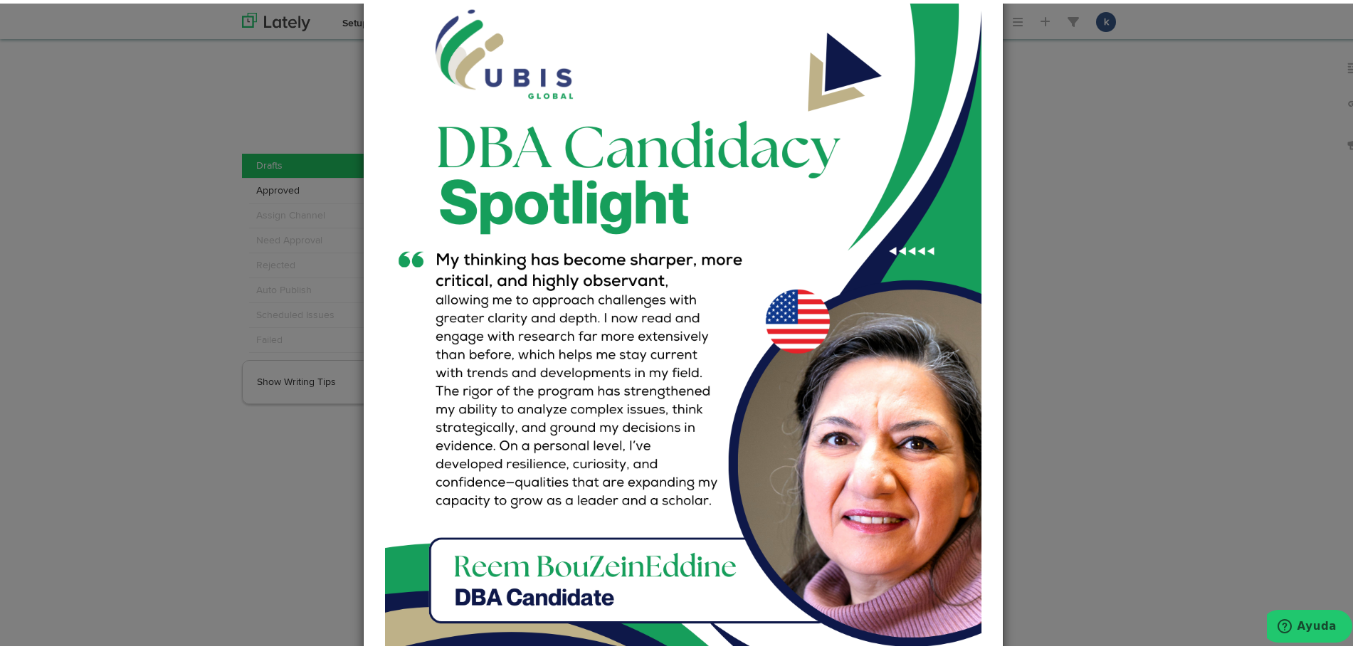
drag, startPoint x: 1093, startPoint y: 381, endPoint x: 1082, endPoint y: 381, distance: 11.4
click at [1090, 381] on div "Close" at bounding box center [683, 324] width 1366 height 649
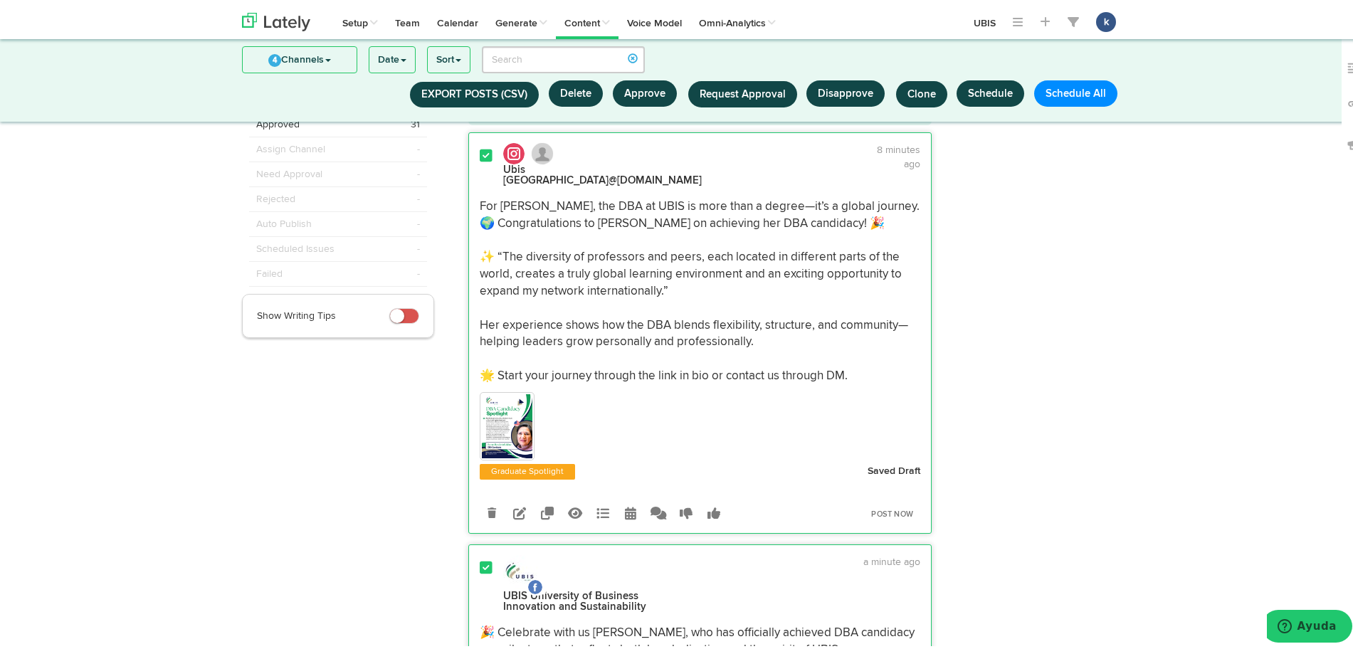
scroll to position [34, 0]
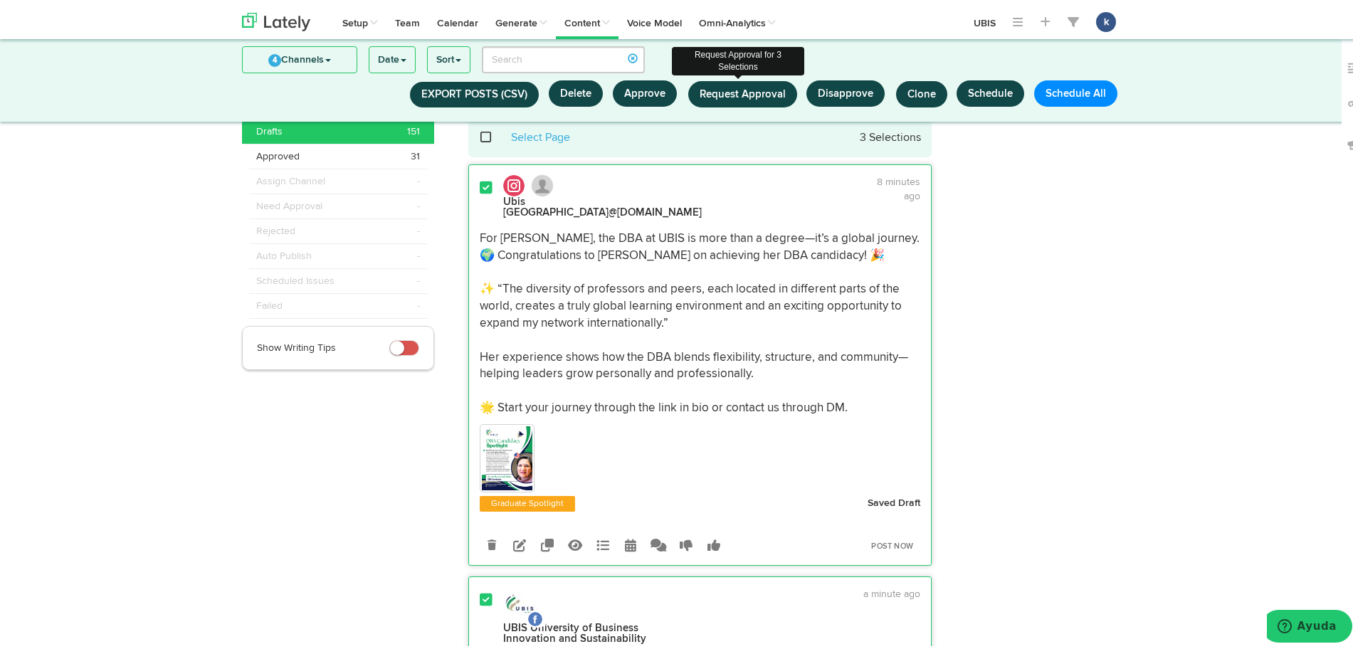
click at [777, 96] on span "Request Approval" at bounding box center [743, 90] width 86 height 11
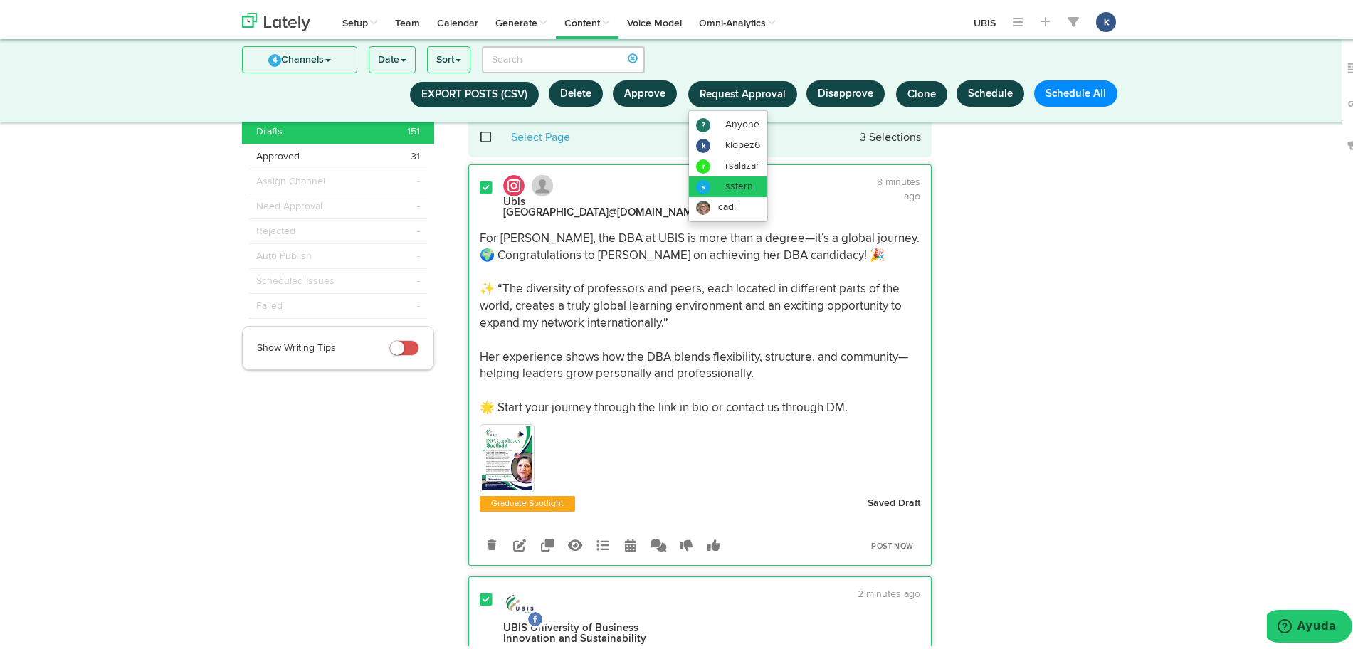
click at [742, 182] on span "sstern" at bounding box center [739, 183] width 28 height 10
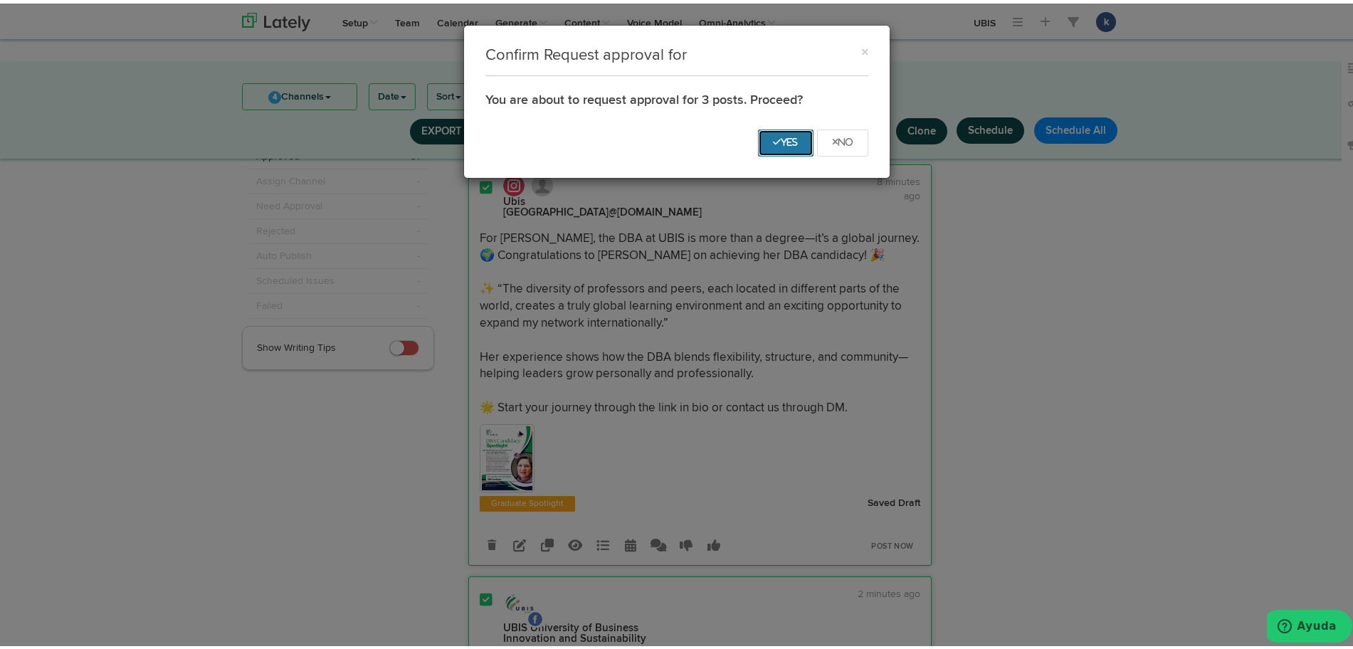
click at [772, 144] on button "Yes" at bounding box center [786, 139] width 56 height 27
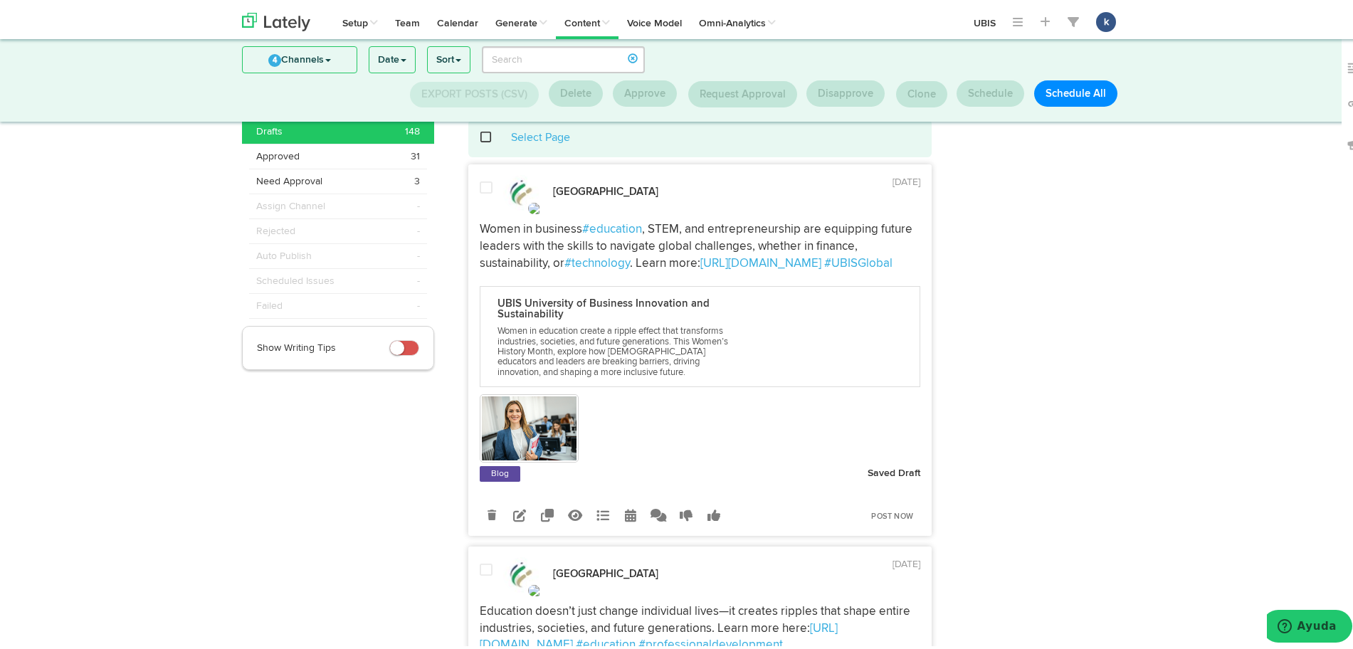
drag, startPoint x: 364, startPoint y: 489, endPoint x: 574, endPoint y: 484, distance: 209.3
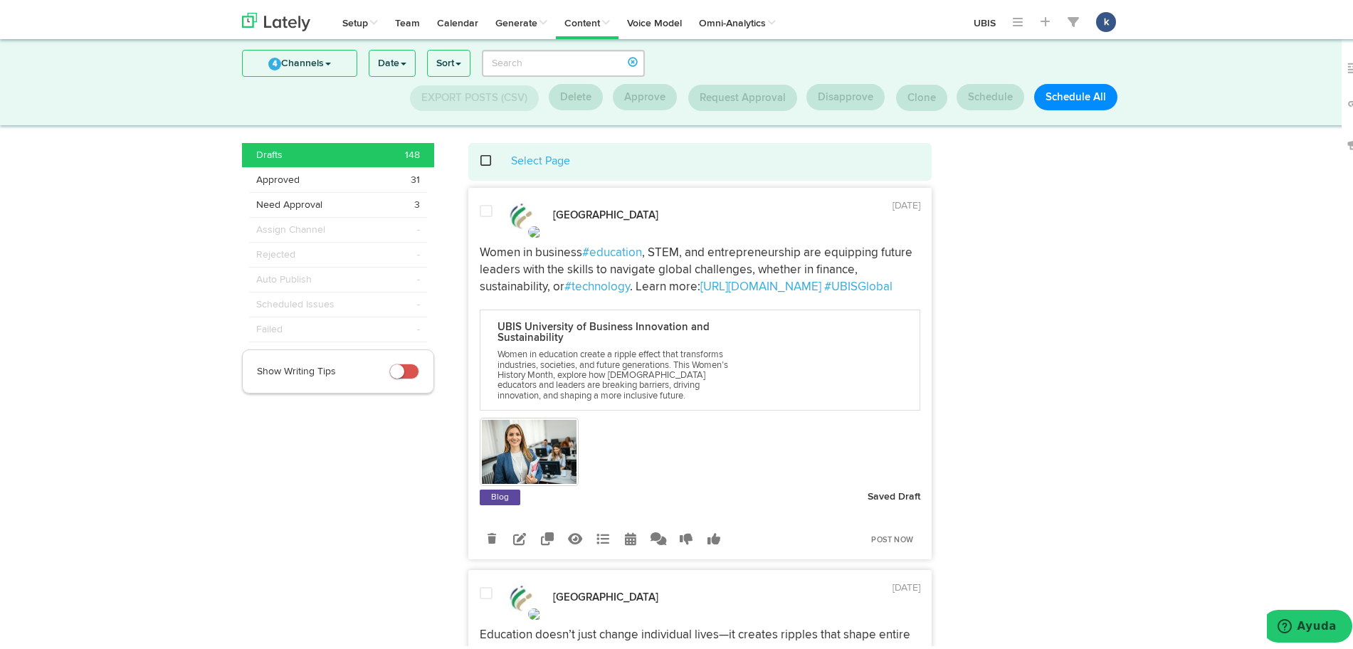
scroll to position [0, 0]
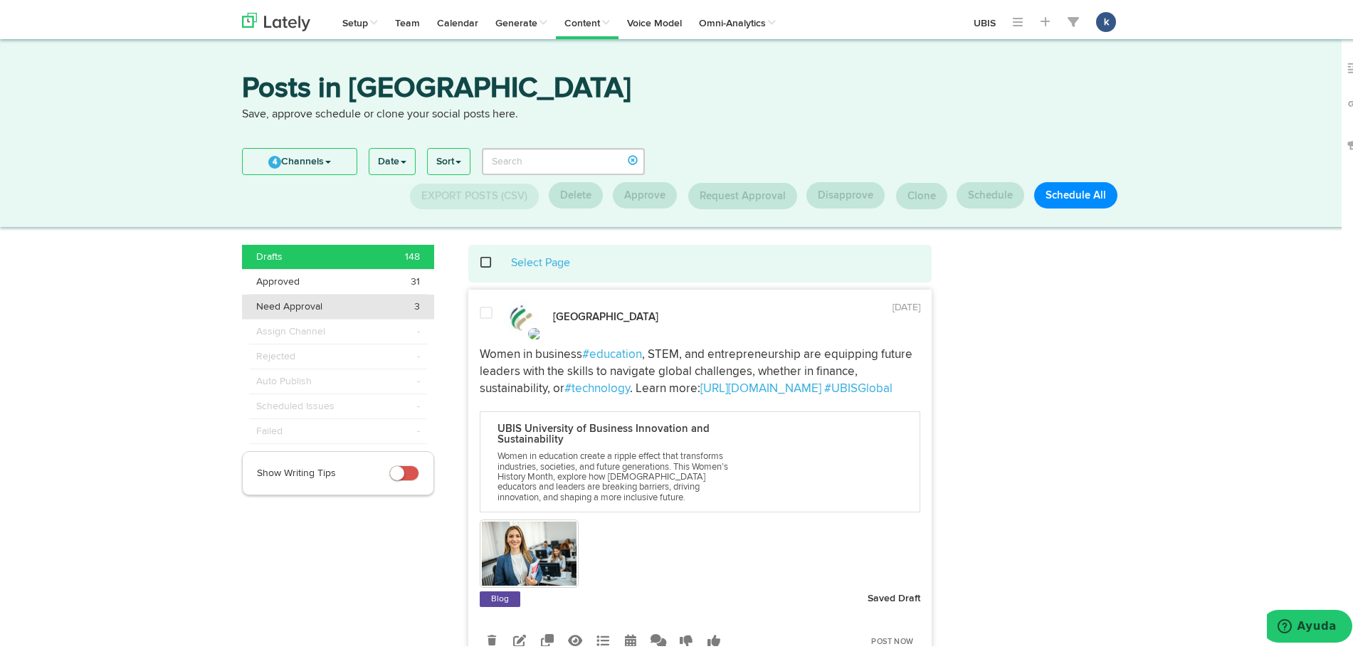
click at [354, 309] on div "Need Approval 3" at bounding box center [338, 303] width 164 height 14
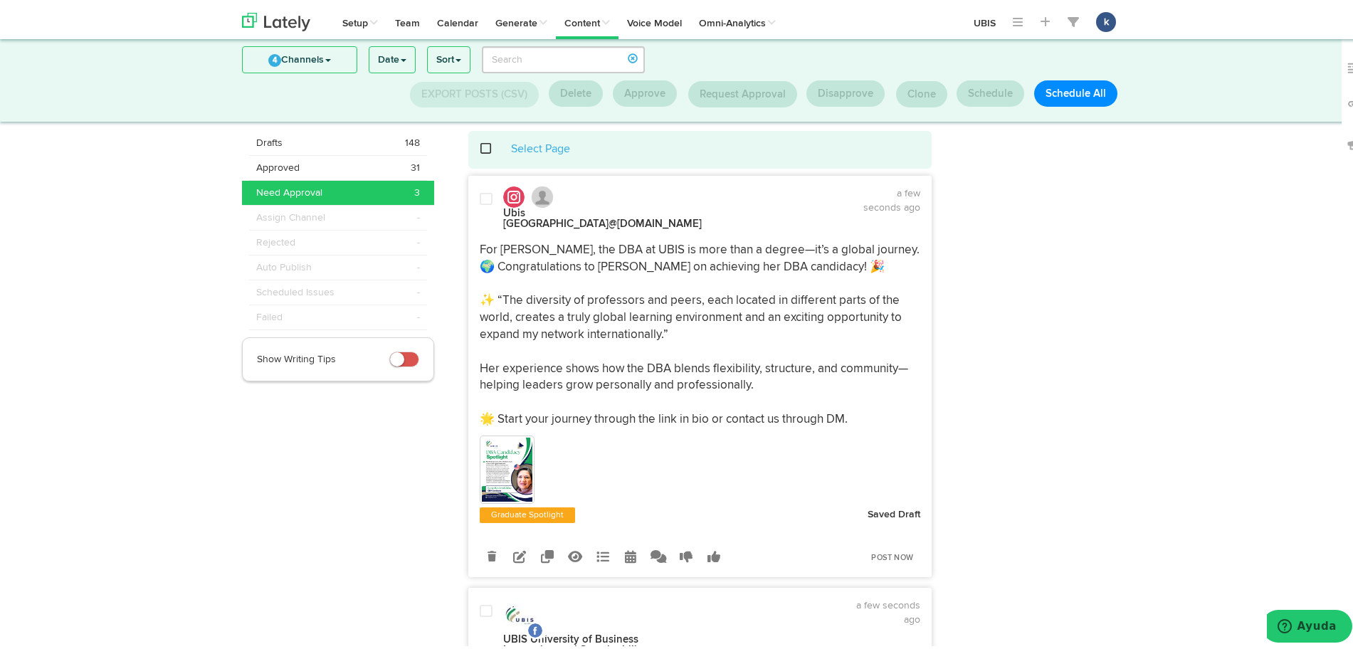
scroll to position [21, 0]
click at [517, 554] on link at bounding box center [519, 554] width 25 height 25
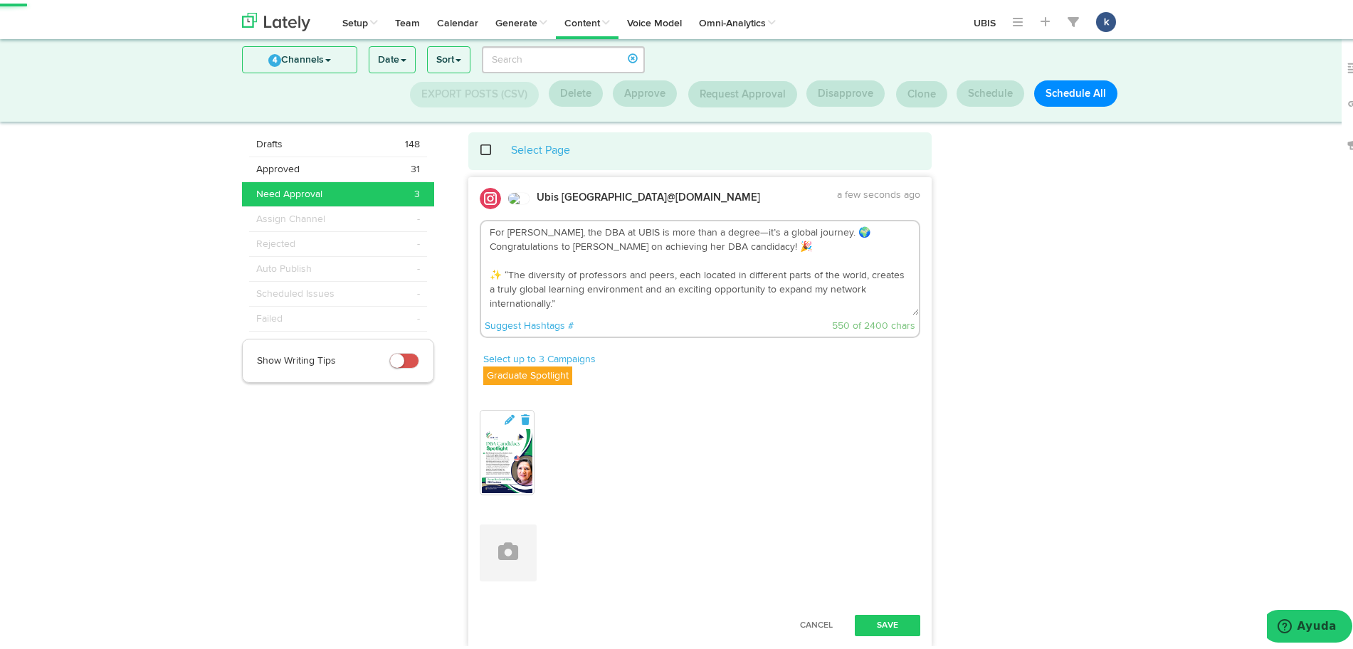
click at [573, 246] on textarea "For Reem BouZeinEddine, the DBA at UBIS is more than a degree—it’s a global jou…" at bounding box center [700, 265] width 438 height 94
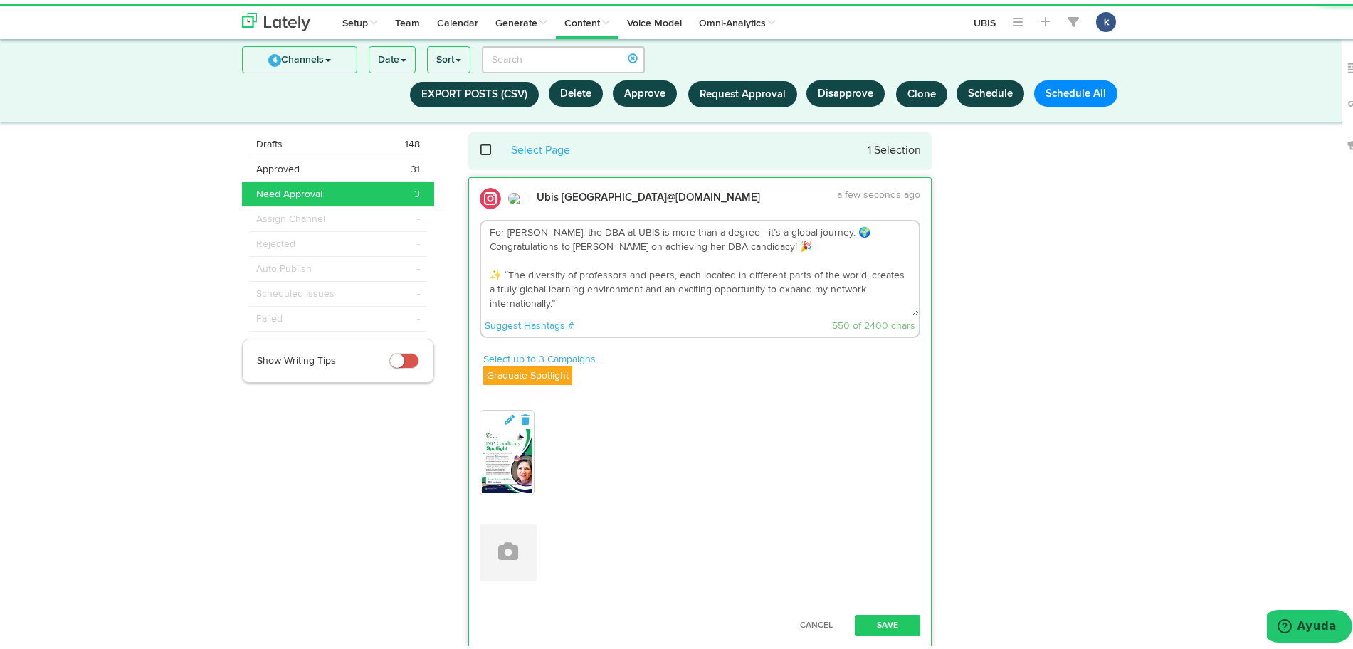
click at [573, 246] on textarea "For Reem BouZeinEddine, the DBA at UBIS is more than a degree—it’s a global jou…" at bounding box center [700, 265] width 438 height 94
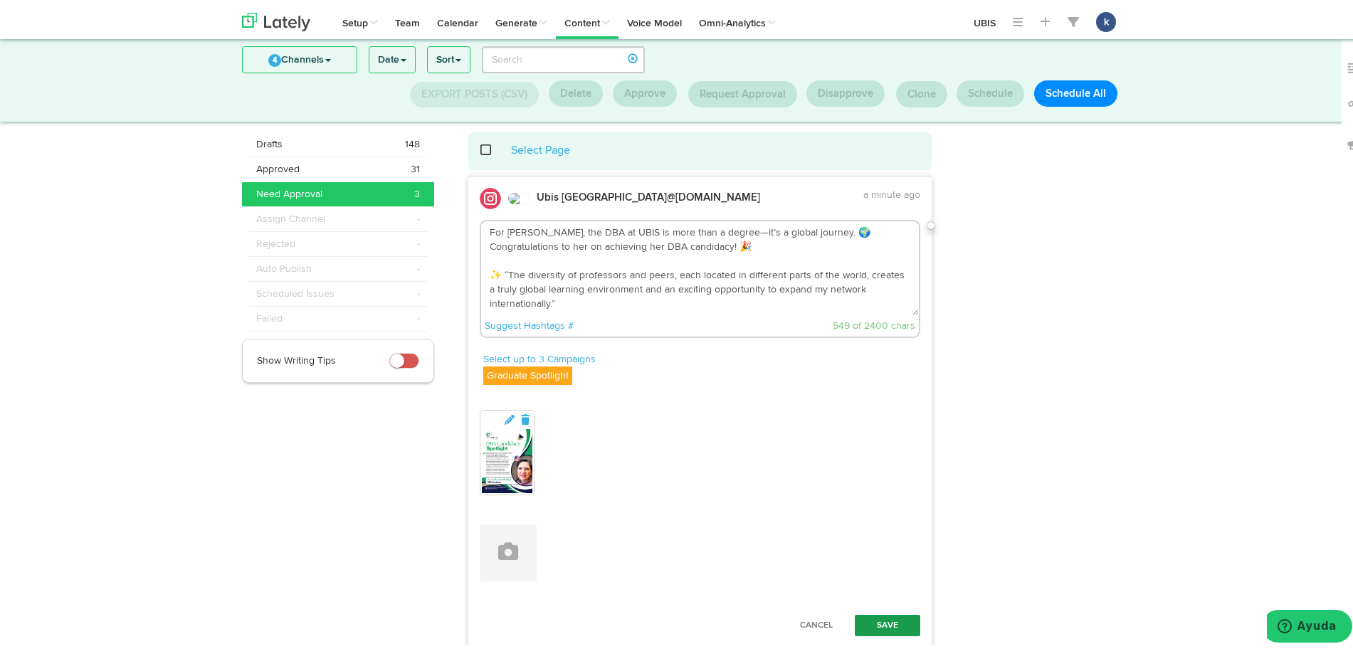
type textarea "For Reem BouZeinEddine, the DBA at UBIS is more than a degree—it’s a global jou…"
click at [887, 623] on button "Save" at bounding box center [887, 621] width 65 height 21
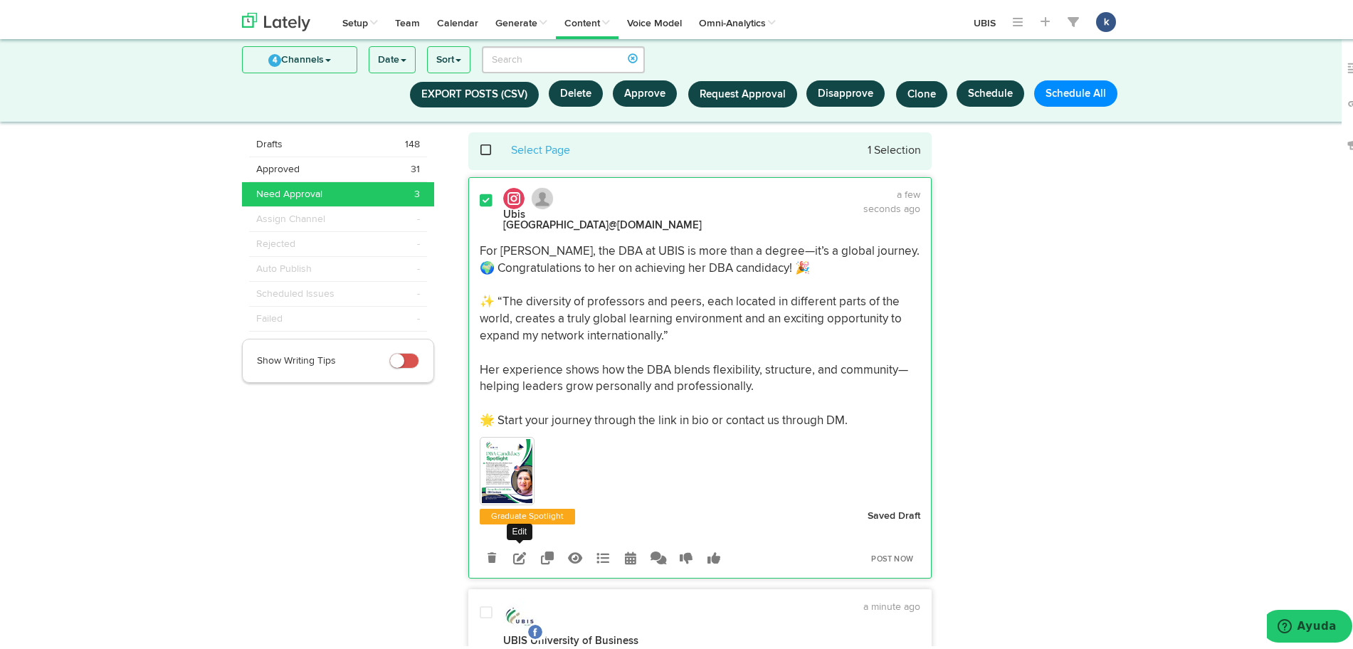
click at [507, 546] on link at bounding box center [519, 554] width 25 height 25
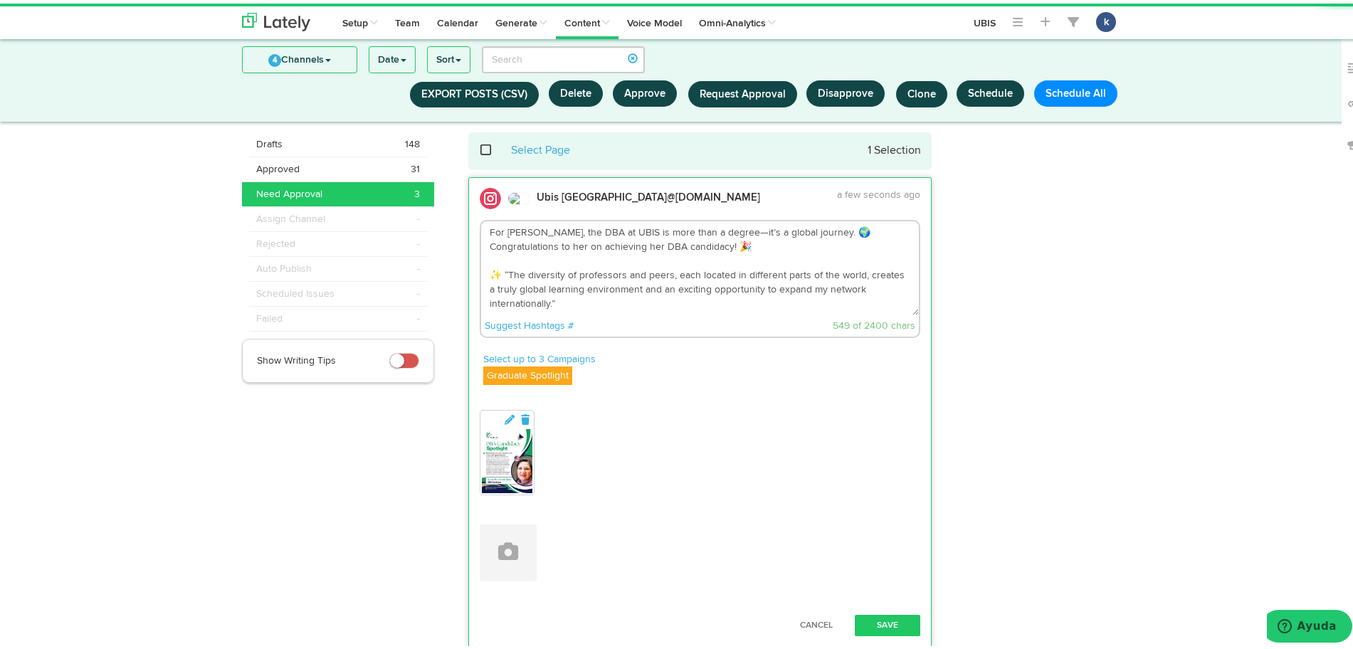
drag, startPoint x: 482, startPoint y: 233, endPoint x: 772, endPoint y: 253, distance: 290.3
click at [772, 253] on textarea "For Reem BouZeinEddine, the DBA at UBIS is more than a degree—it’s a global jou…" at bounding box center [700, 265] width 438 height 94
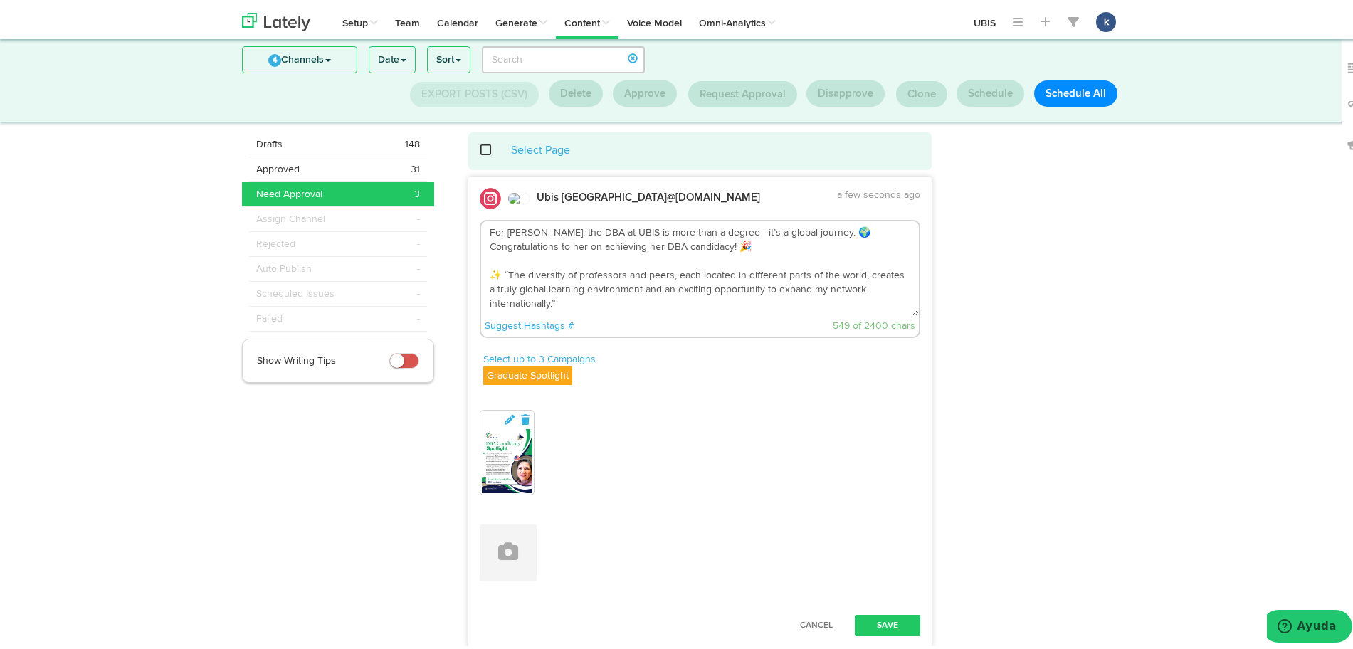
paste textarea "We proudly congratulate her on achieving DBA candidacy! 🎉"
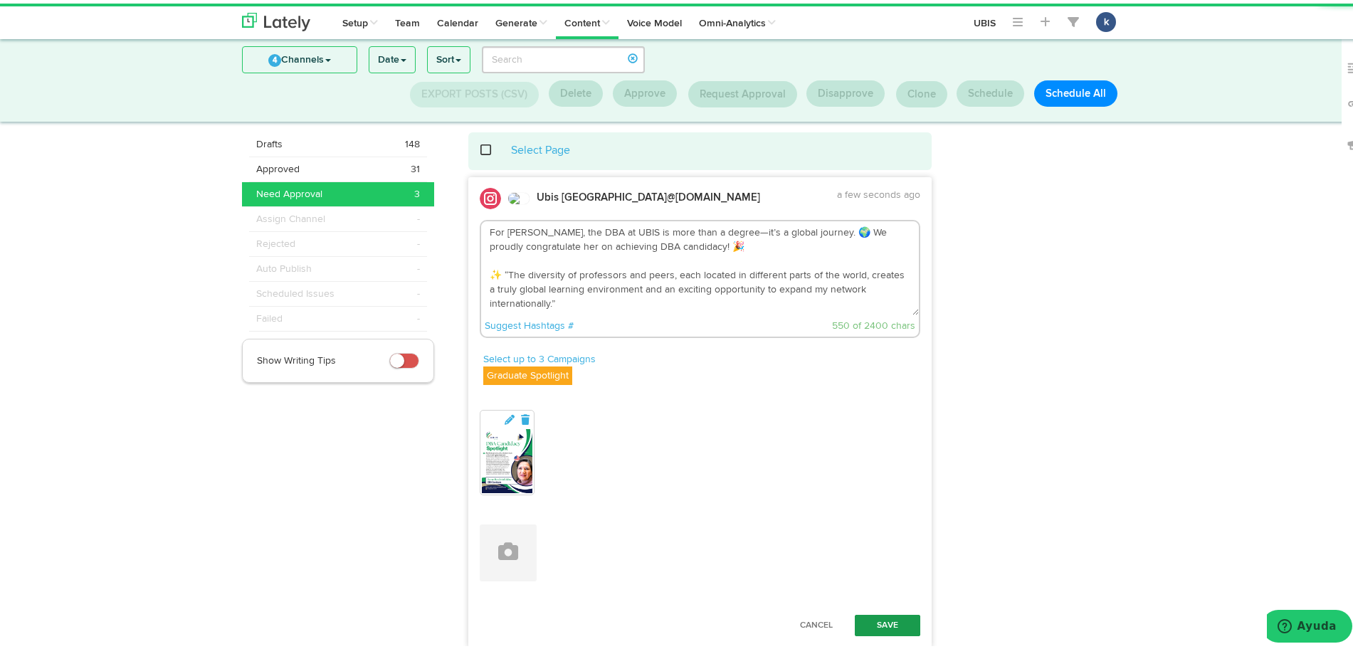
type textarea "For Reem BouZeinEddine, the DBA at UBIS is more than a degree—it’s a global jou…"
click at [887, 625] on button "Save" at bounding box center [887, 621] width 65 height 21
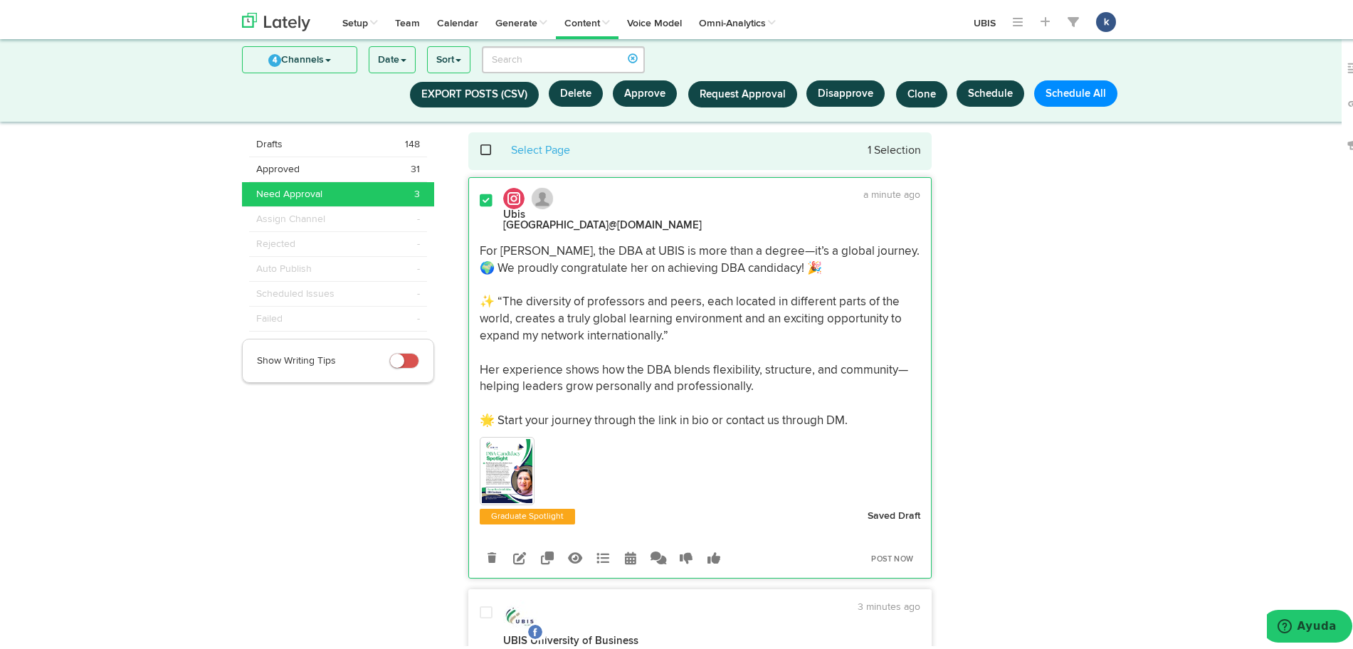
drag, startPoint x: 336, startPoint y: 646, endPoint x: 1158, endPoint y: 549, distance: 827.7
